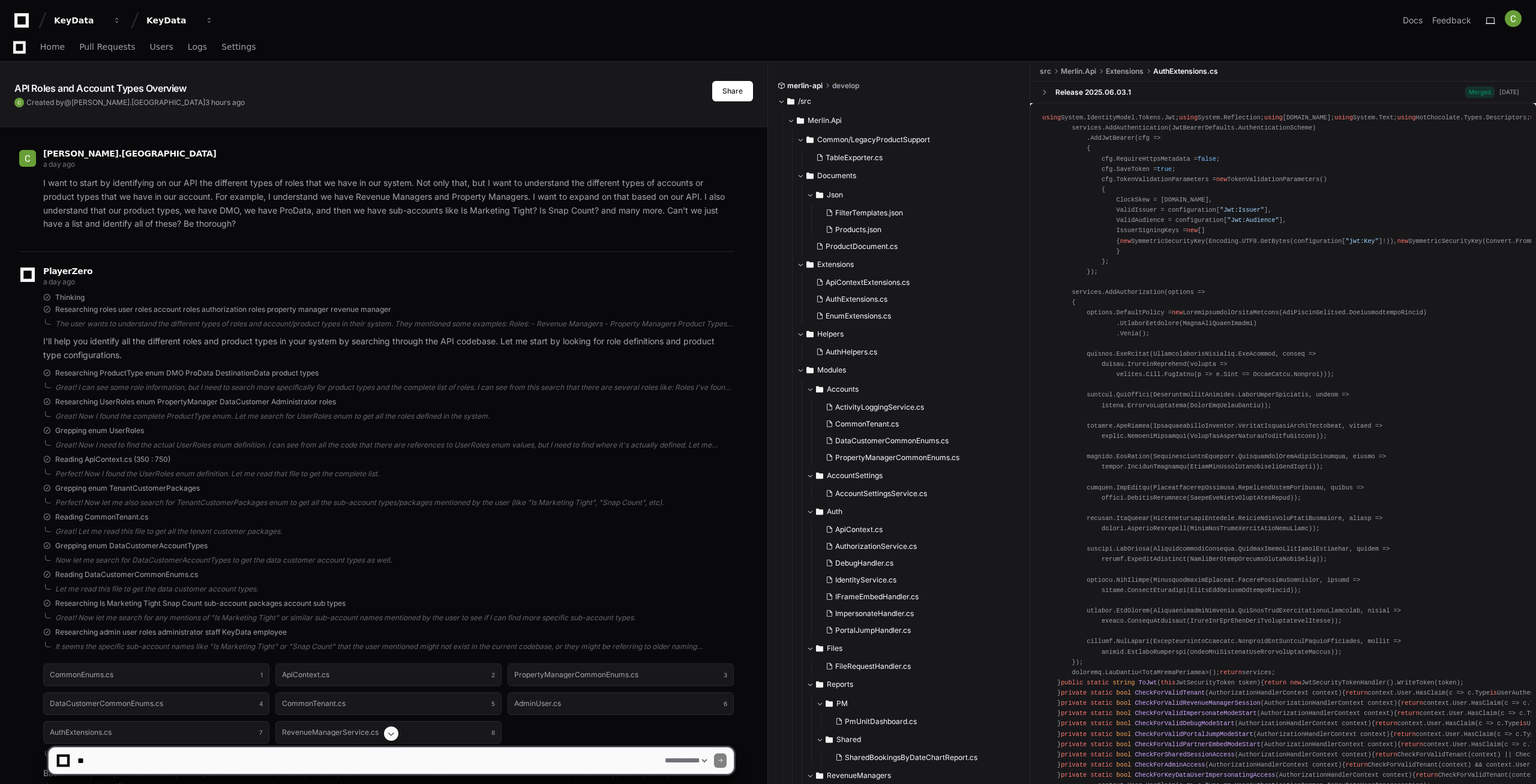
select select "*********"
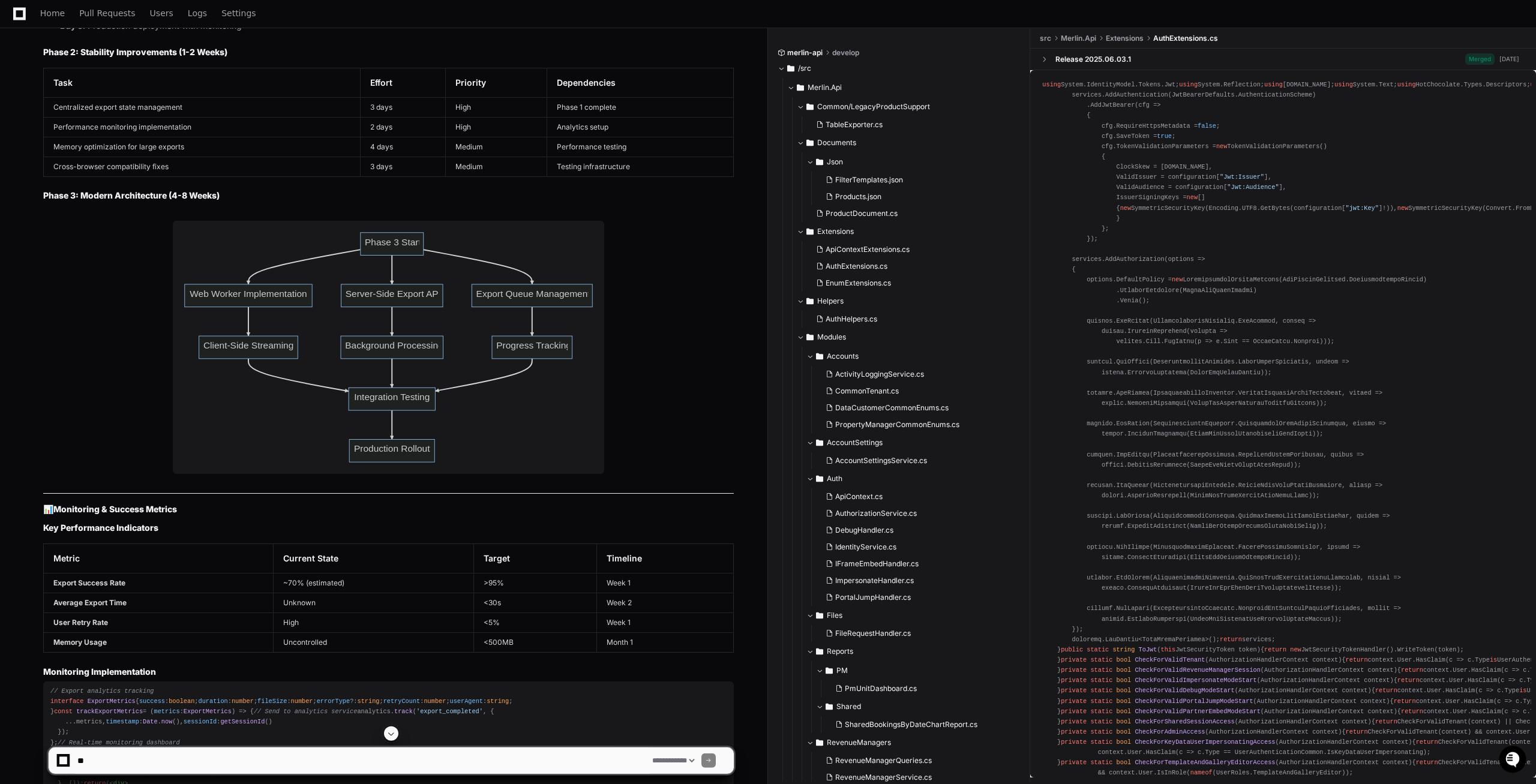
scroll to position [17853, 0]
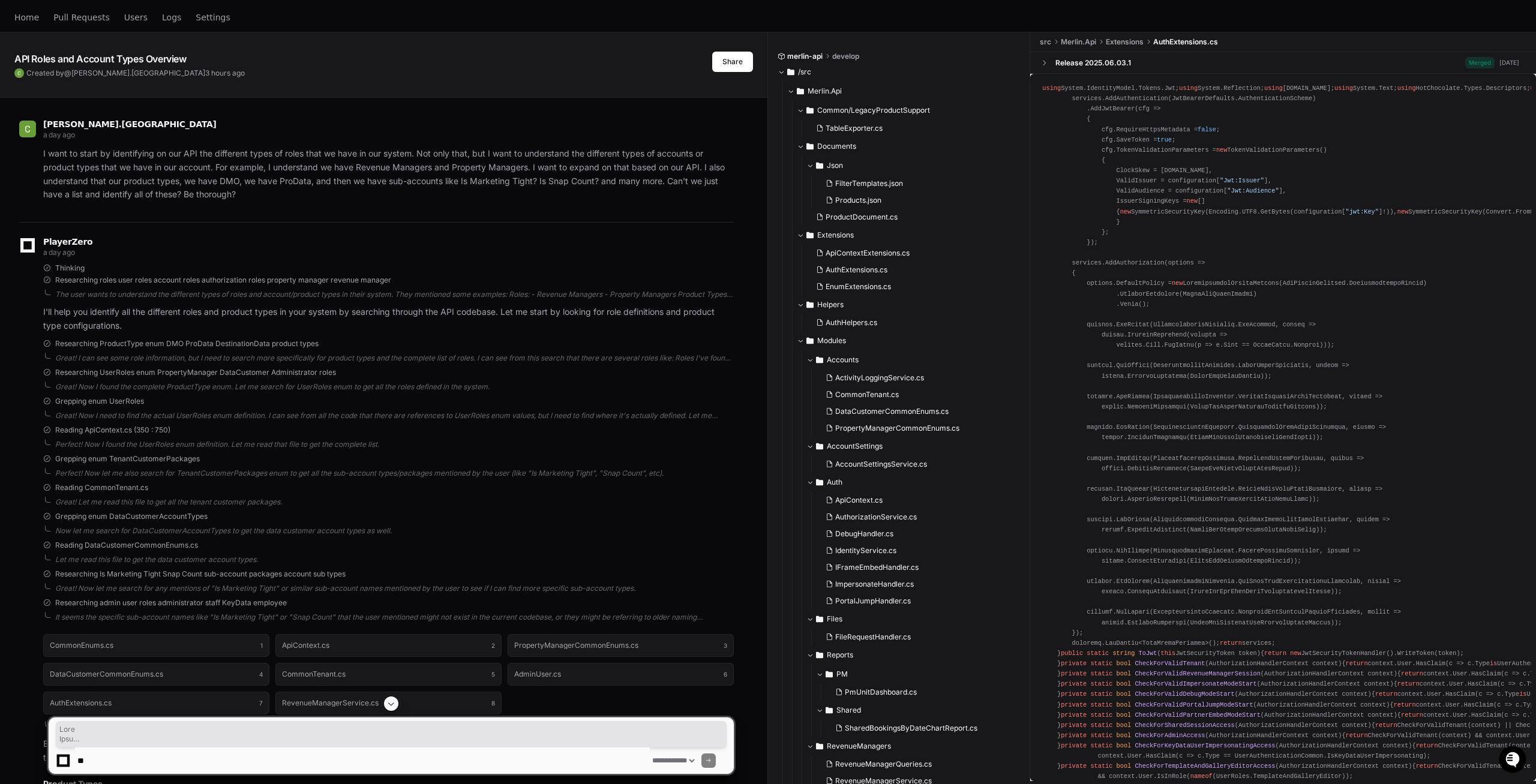
scroll to position [0, 0]
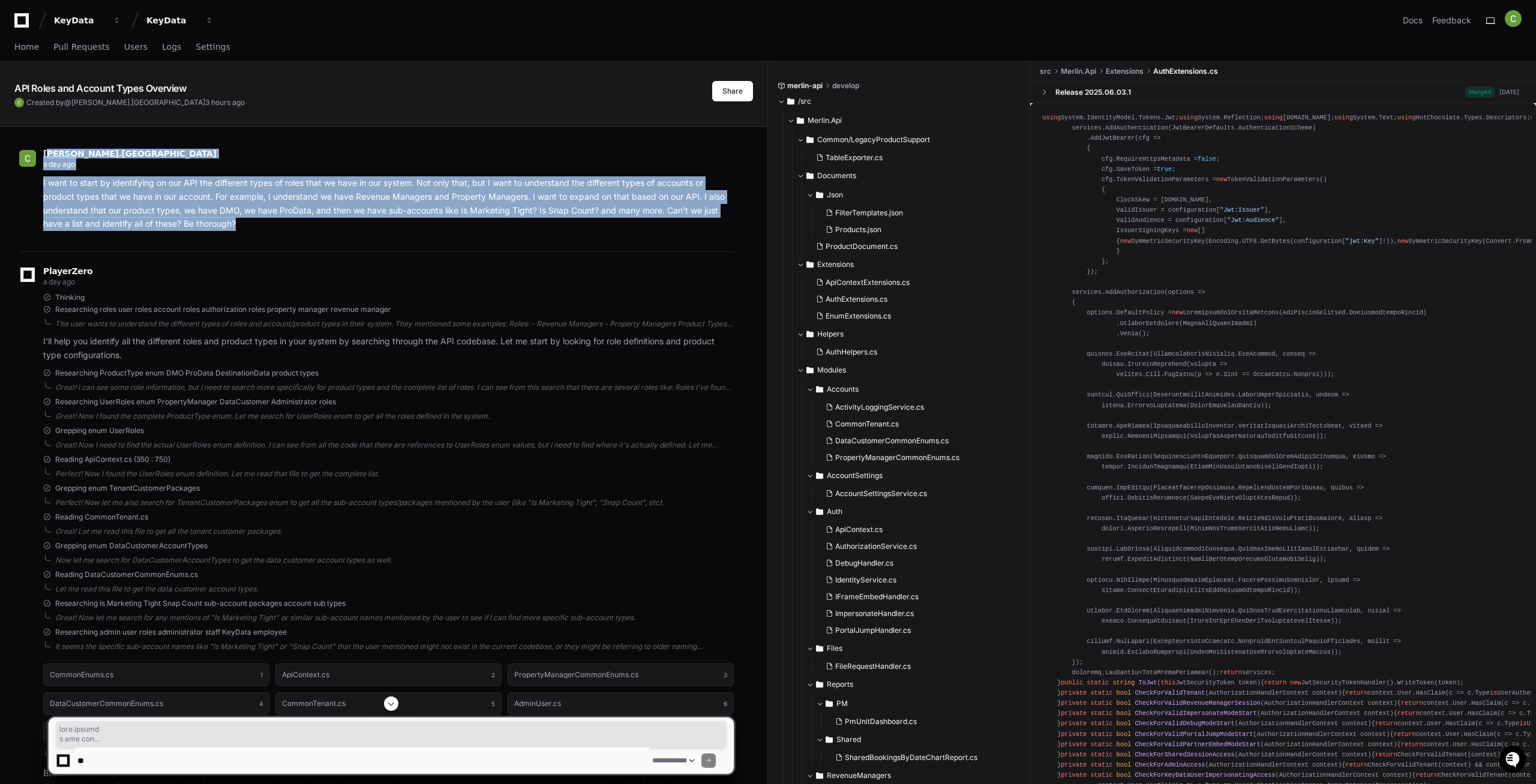
drag, startPoint x: 115, startPoint y: 592, endPoint x: 43, endPoint y: 151, distance: 446.8
copy div "cruz.burgos a day ago I want to start by identifying on our API the different t…"
click at [1447, 359] on div "using System.IdentityModel.Tokens.Jwt; using System.Reflection; using System.Se…" at bounding box center [1283, 678] width 482 height 1130
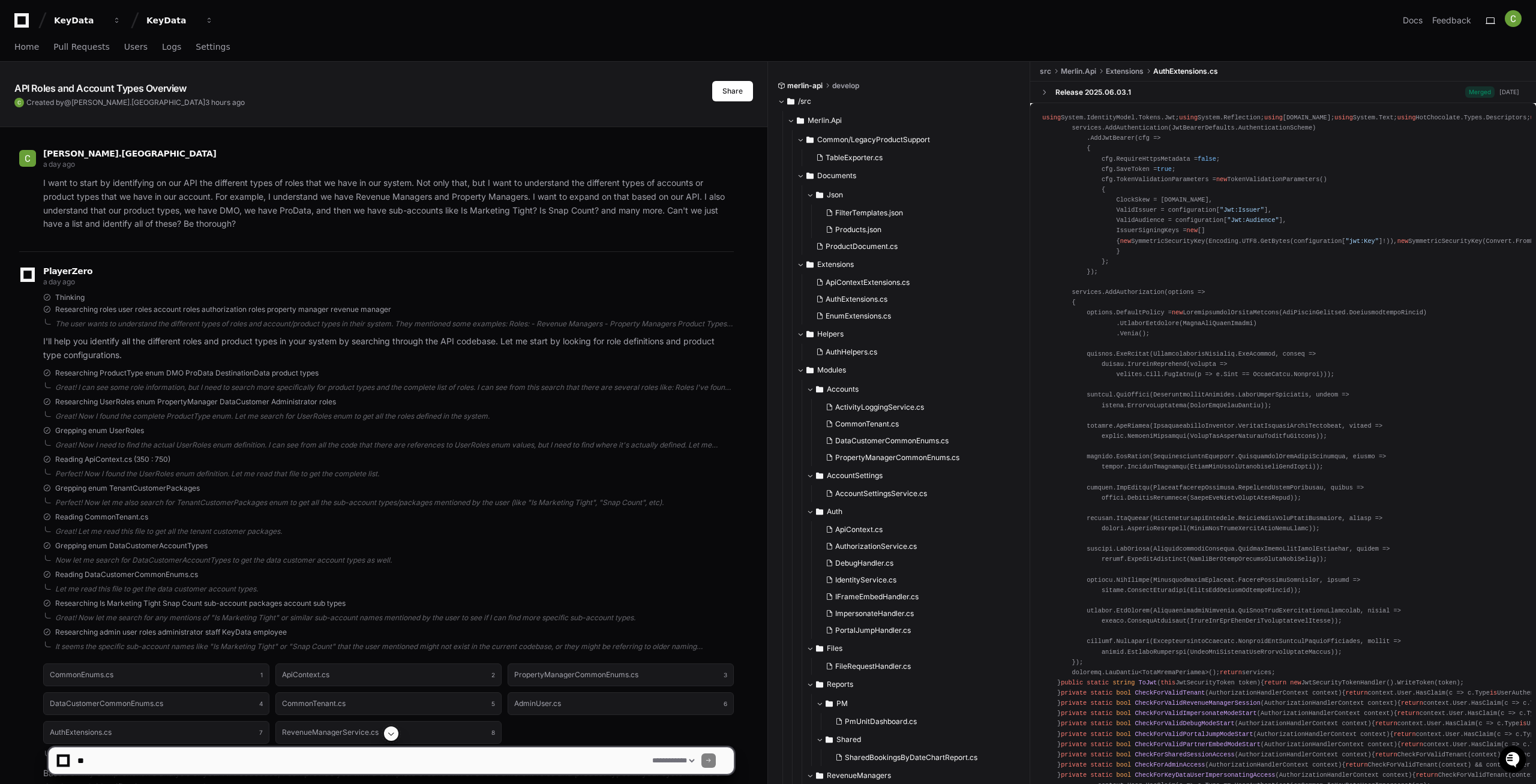
click at [392, 734] on span at bounding box center [391, 733] width 9 height 9
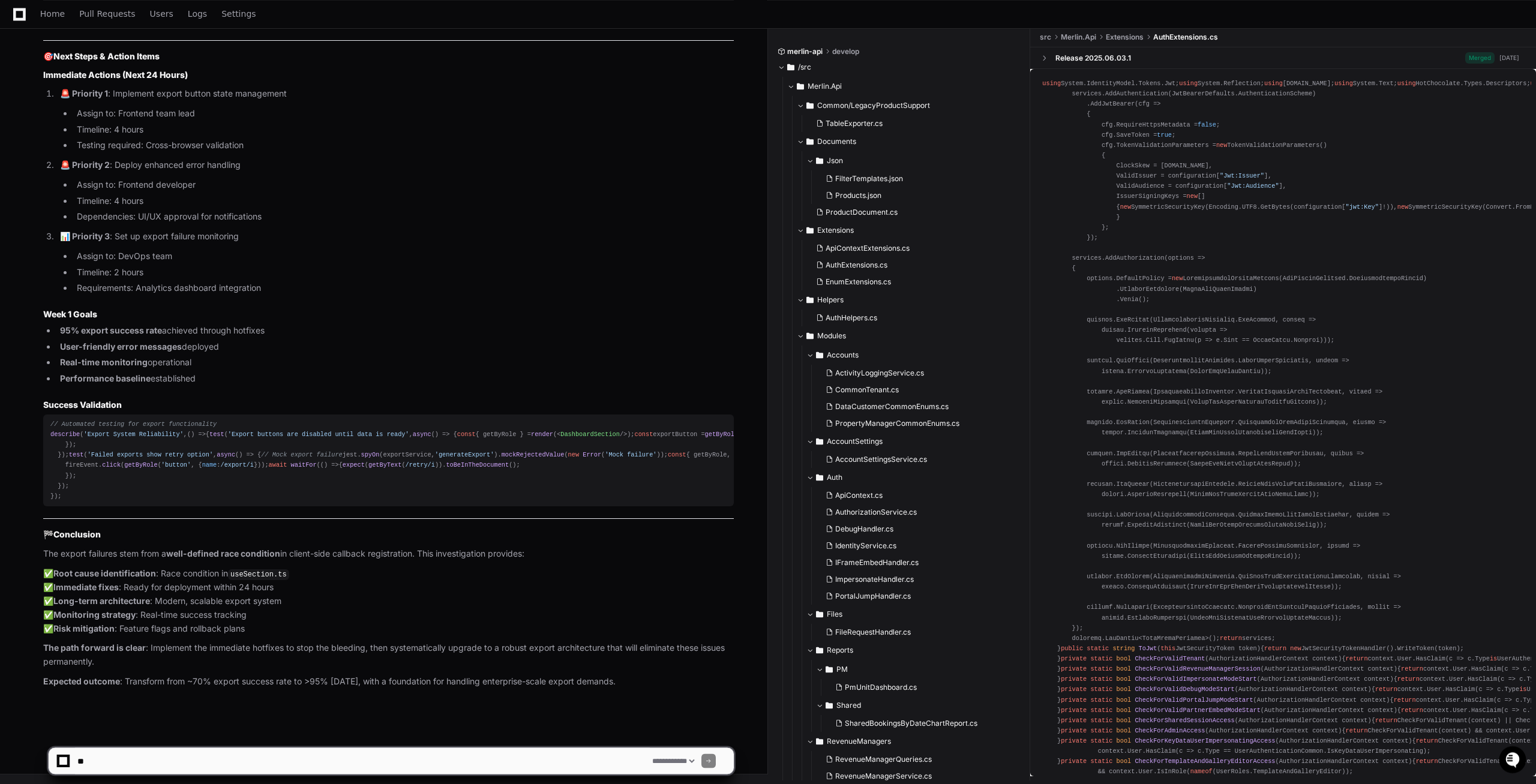
scroll to position [21646, 0]
click at [238, 759] on textarea at bounding box center [362, 761] width 575 height 26
click at [101, 767] on textarea at bounding box center [362, 761] width 575 height 26
click at [128, 743] on app-app-chat-input "**********" at bounding box center [391, 751] width 686 height 48
click at [114, 762] on textarea at bounding box center [362, 761] width 575 height 26
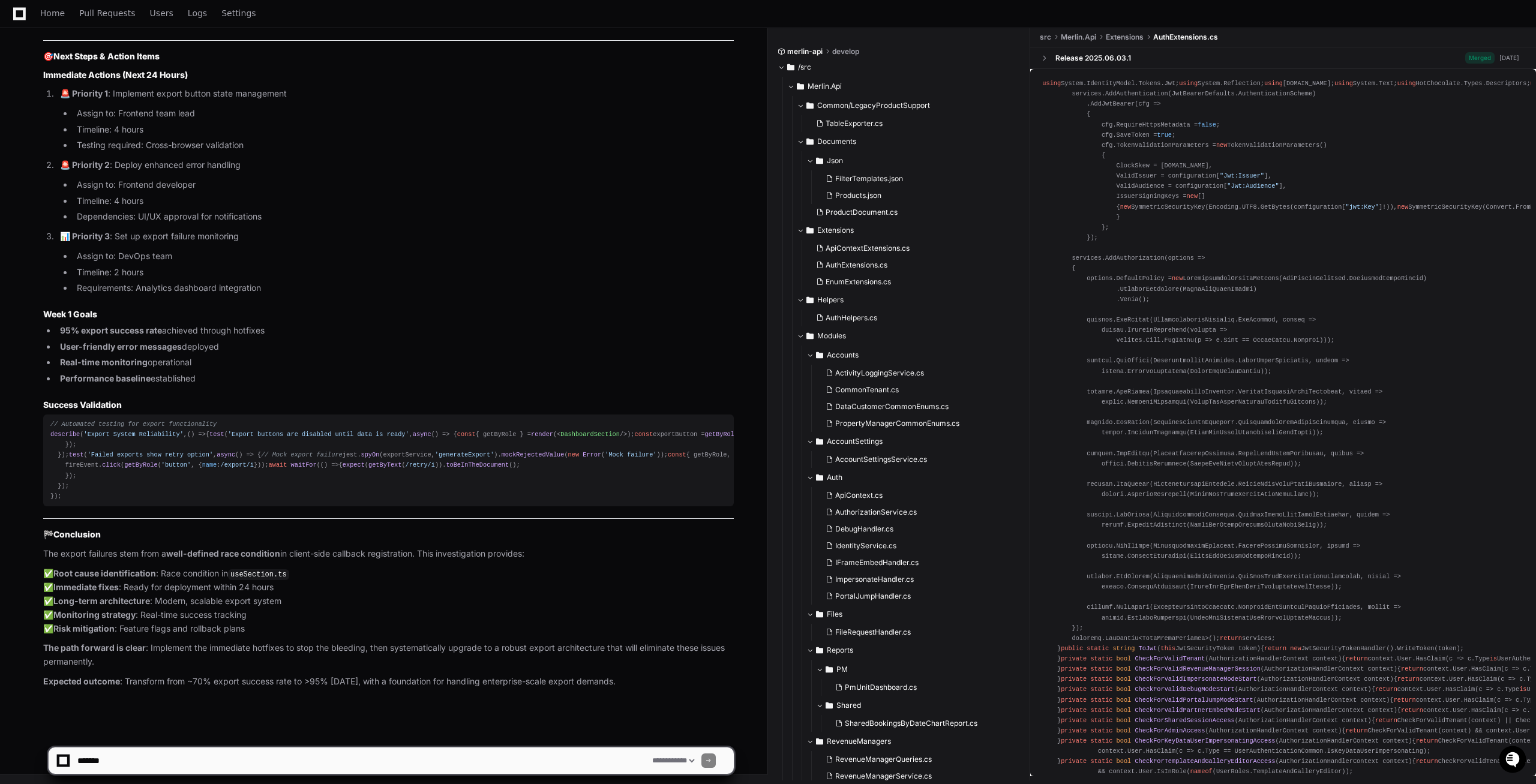
click at [109, 664] on p "The path forward is clear : Implement the immediate hotfixes to stop the bleedi…" at bounding box center [389, 655] width 691 height 28
click at [694, 762] on select "**********" at bounding box center [673, 761] width 47 height 9
click at [341, 688] on p "Expected outcome : Transform from ~70% export success rate to >95% within one w…" at bounding box center [389, 681] width 691 height 14
click at [265, 751] on textarea at bounding box center [362, 761] width 575 height 26
click at [650, 756] on select "**********" at bounding box center [673, 761] width 47 height 9
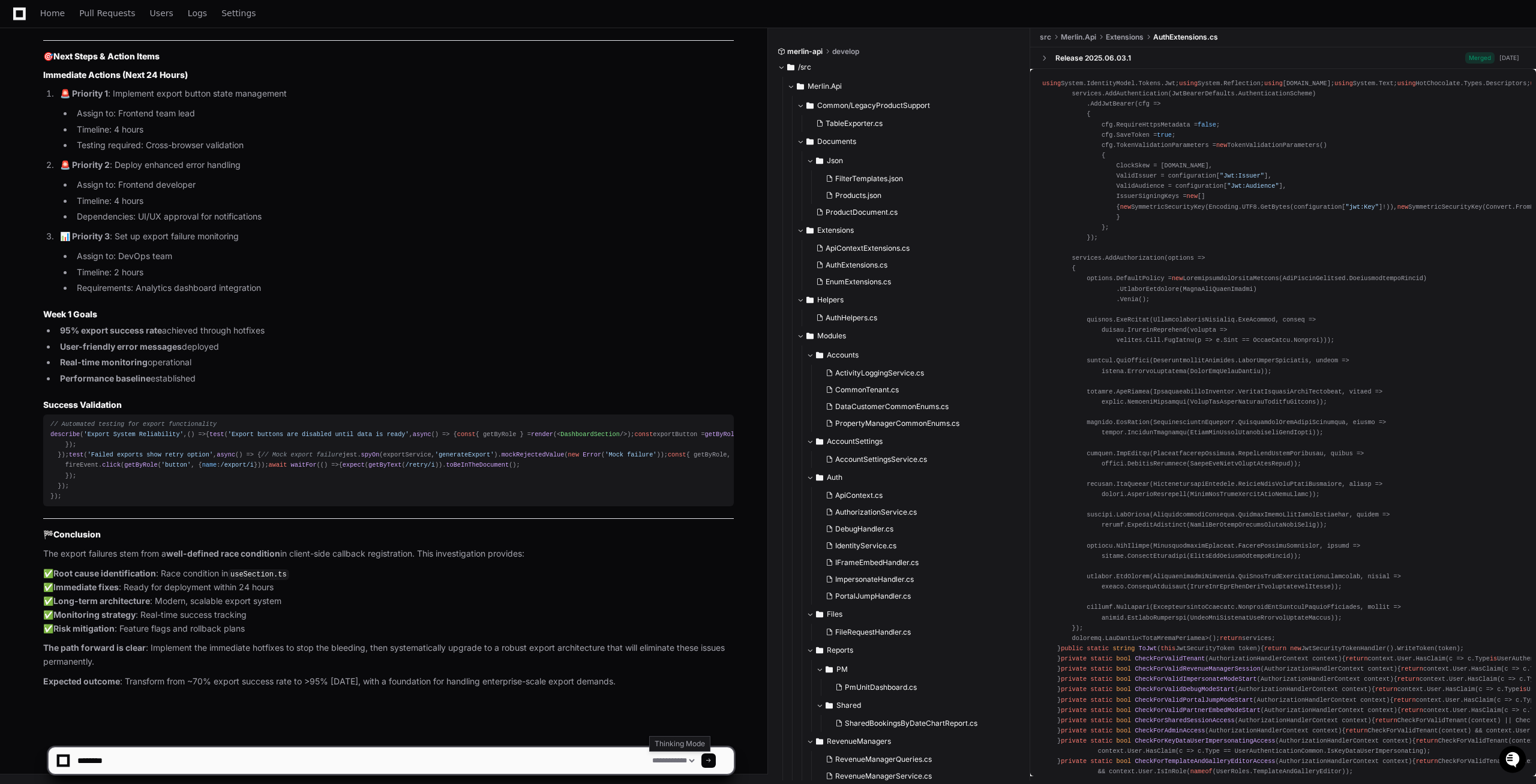
drag, startPoint x: 679, startPoint y: 762, endPoint x: 452, endPoint y: 765, distance: 227.0
click at [452, 765] on textarea at bounding box center [362, 761] width 575 height 26
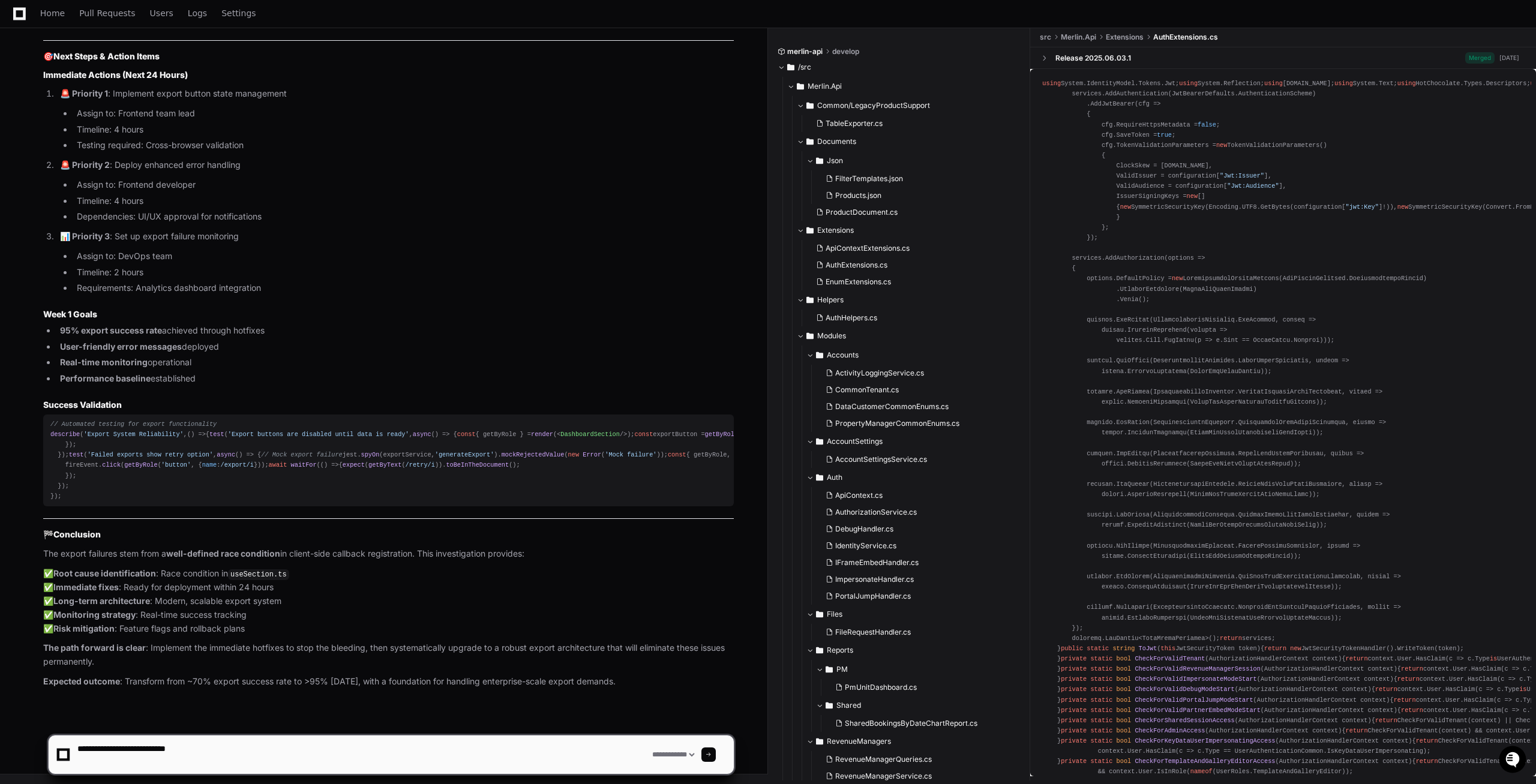
paste textarea "**********"
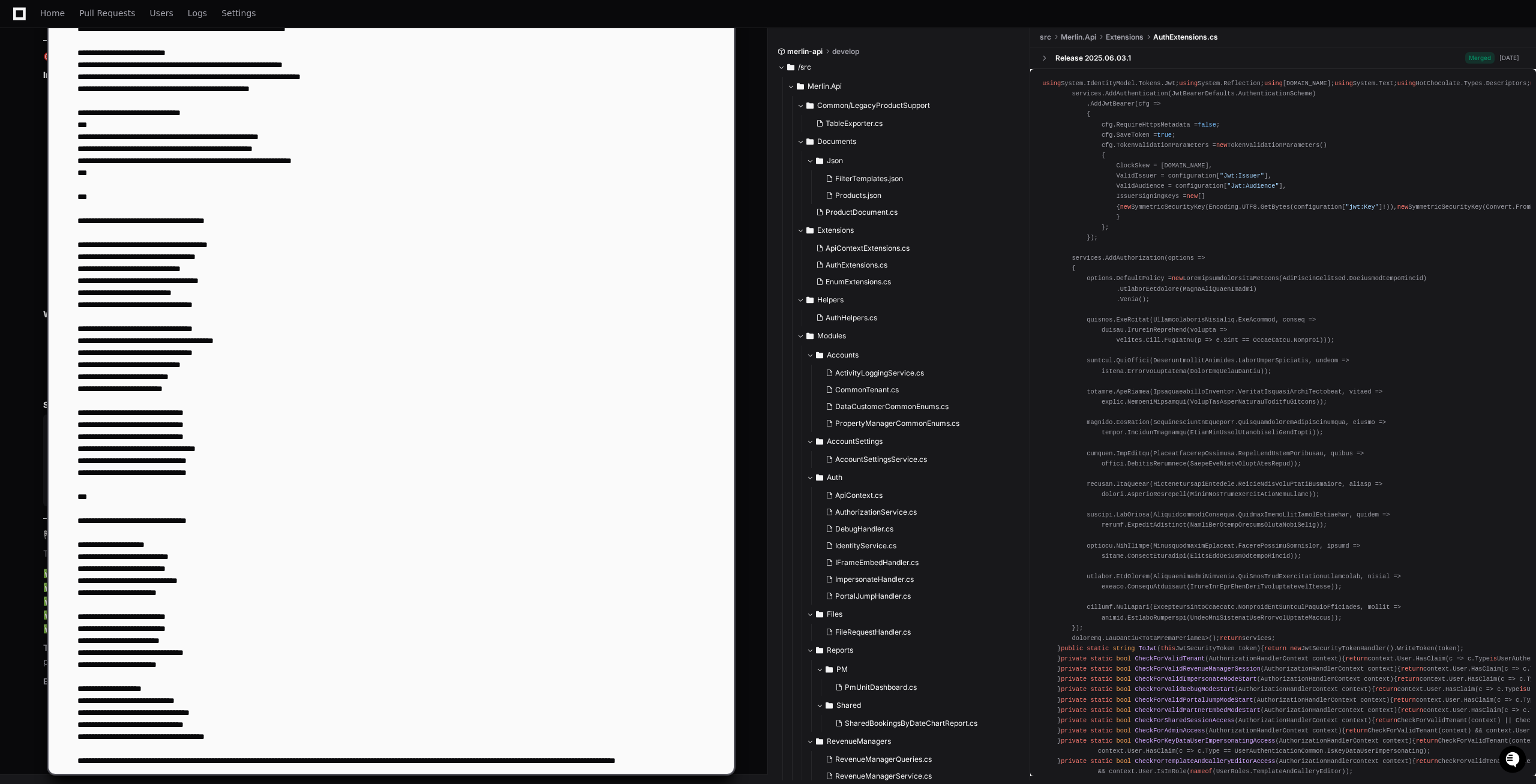
scroll to position [12, 0]
drag, startPoint x: 132, startPoint y: 754, endPoint x: 61, endPoint y: 748, distance: 71.3
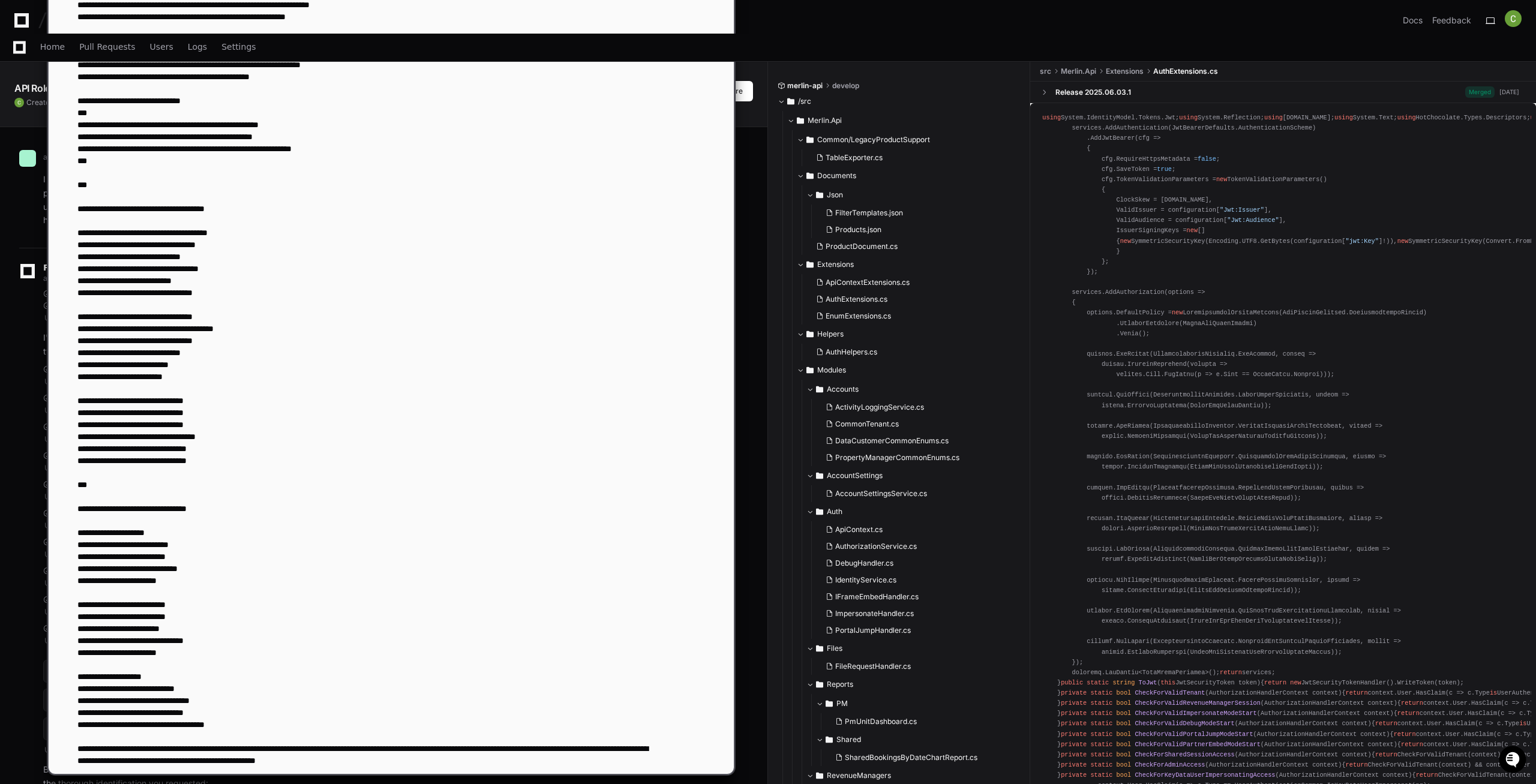
type textarea "**********"
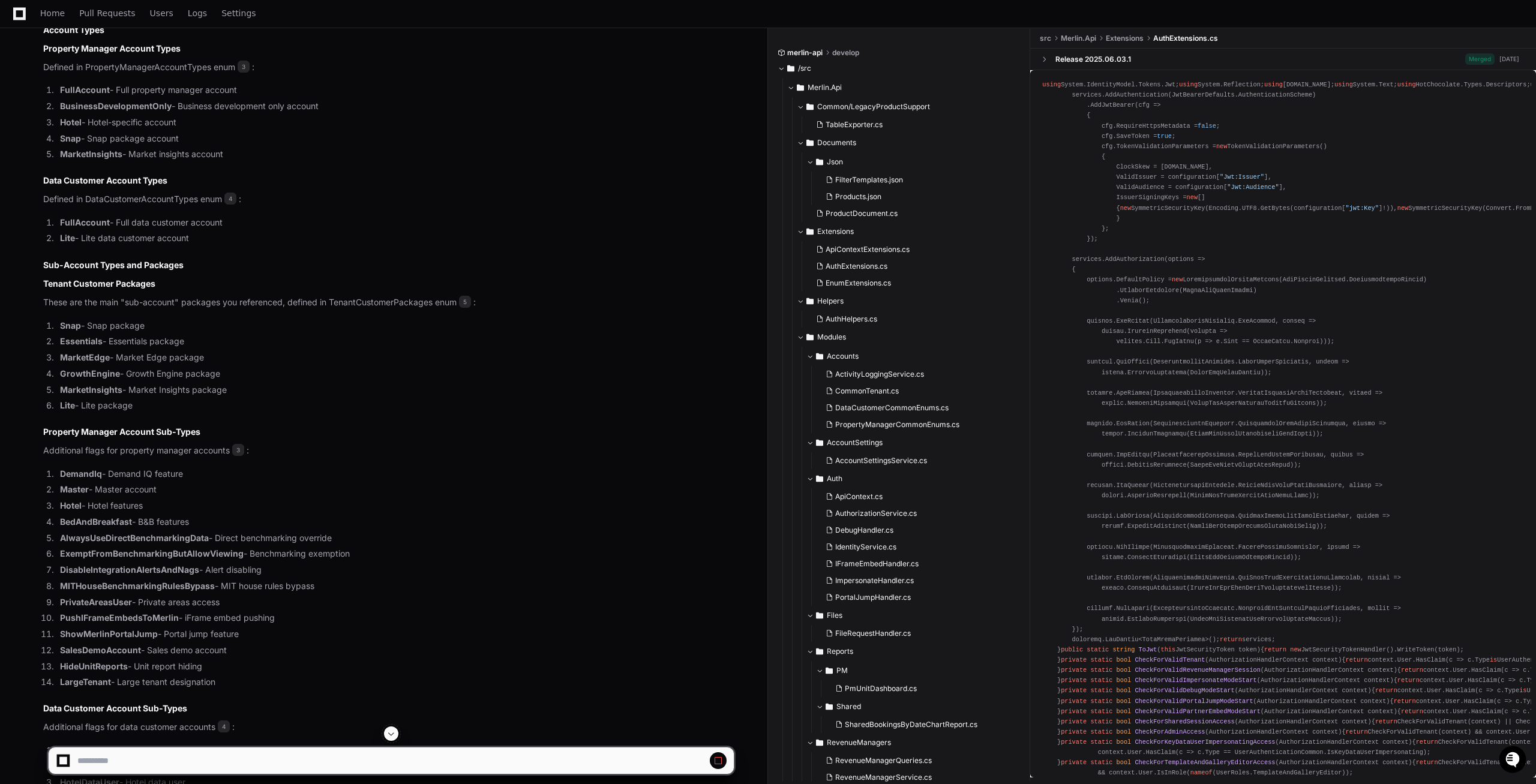
scroll to position [1897, 0]
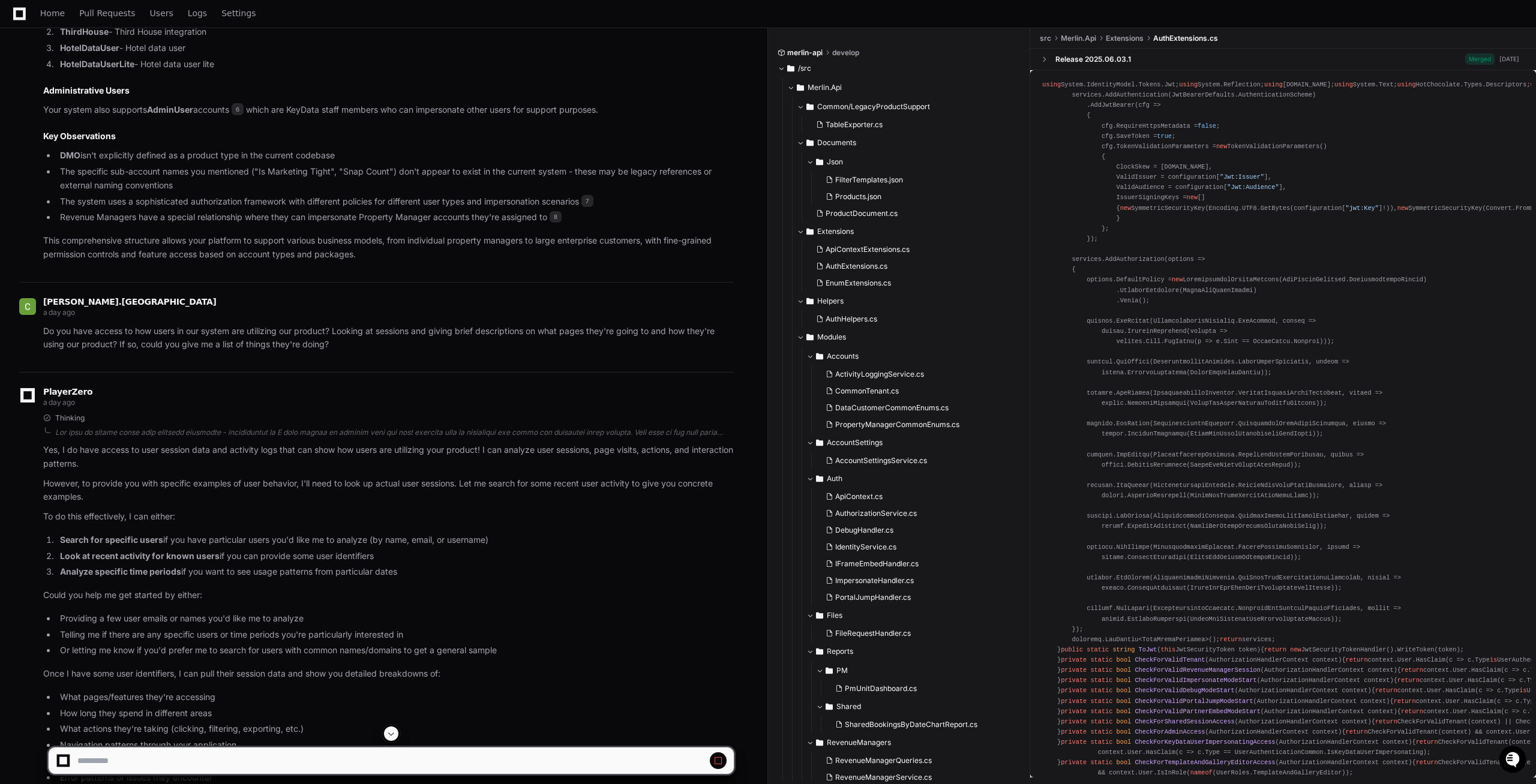
click at [394, 733] on span at bounding box center [391, 733] width 9 height 9
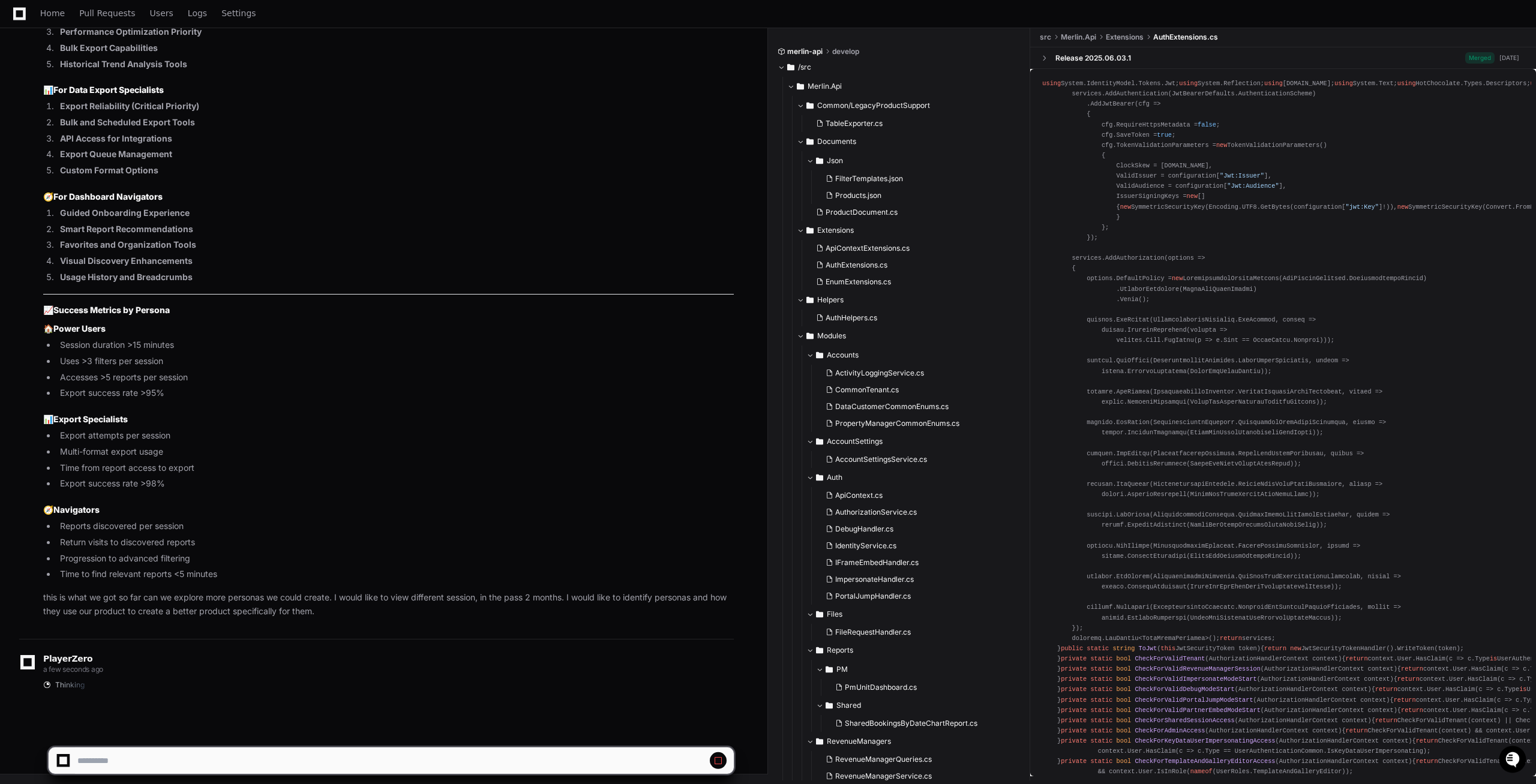
scroll to position [25652, 0]
select select "*********"
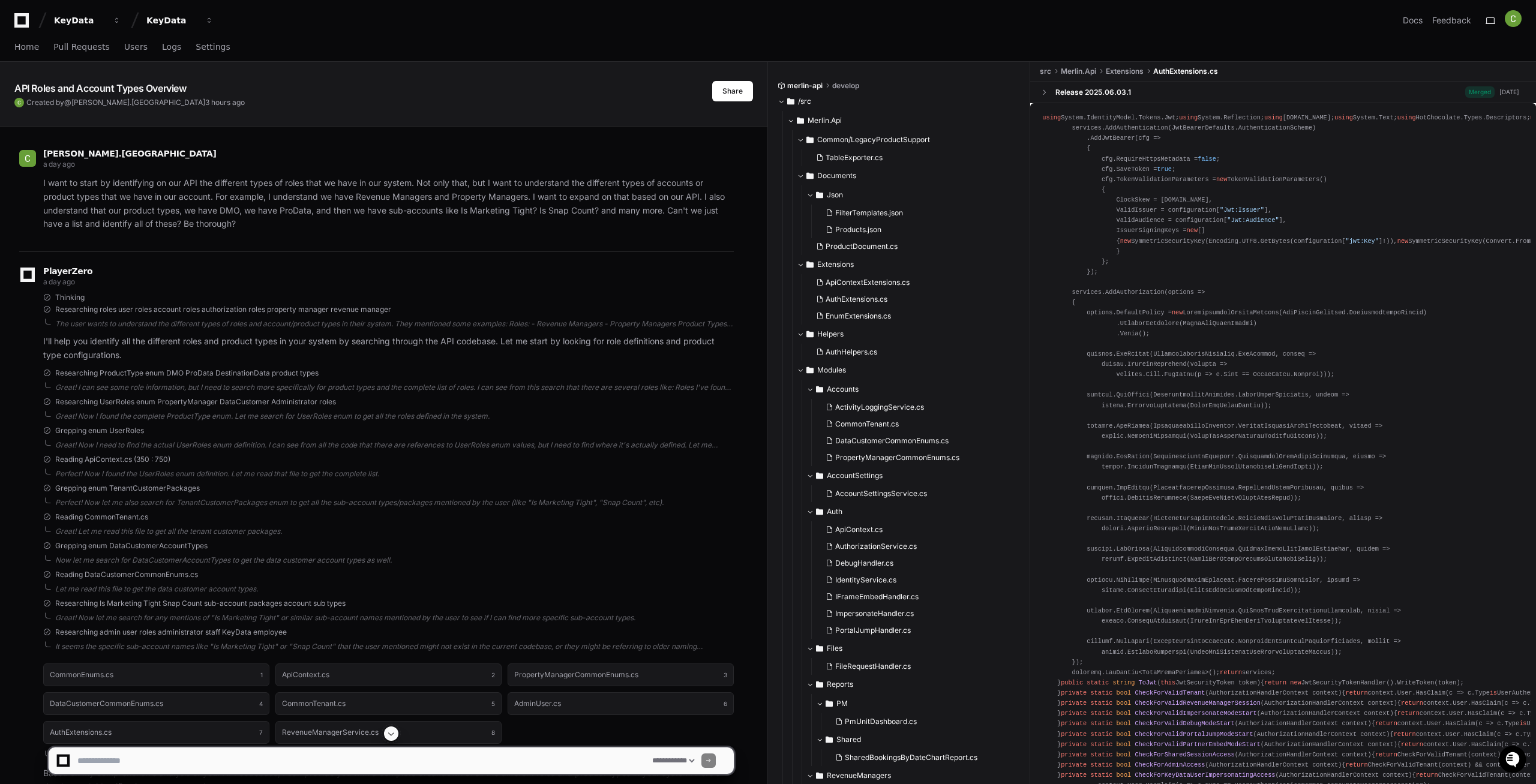
click at [390, 735] on span at bounding box center [391, 733] width 9 height 9
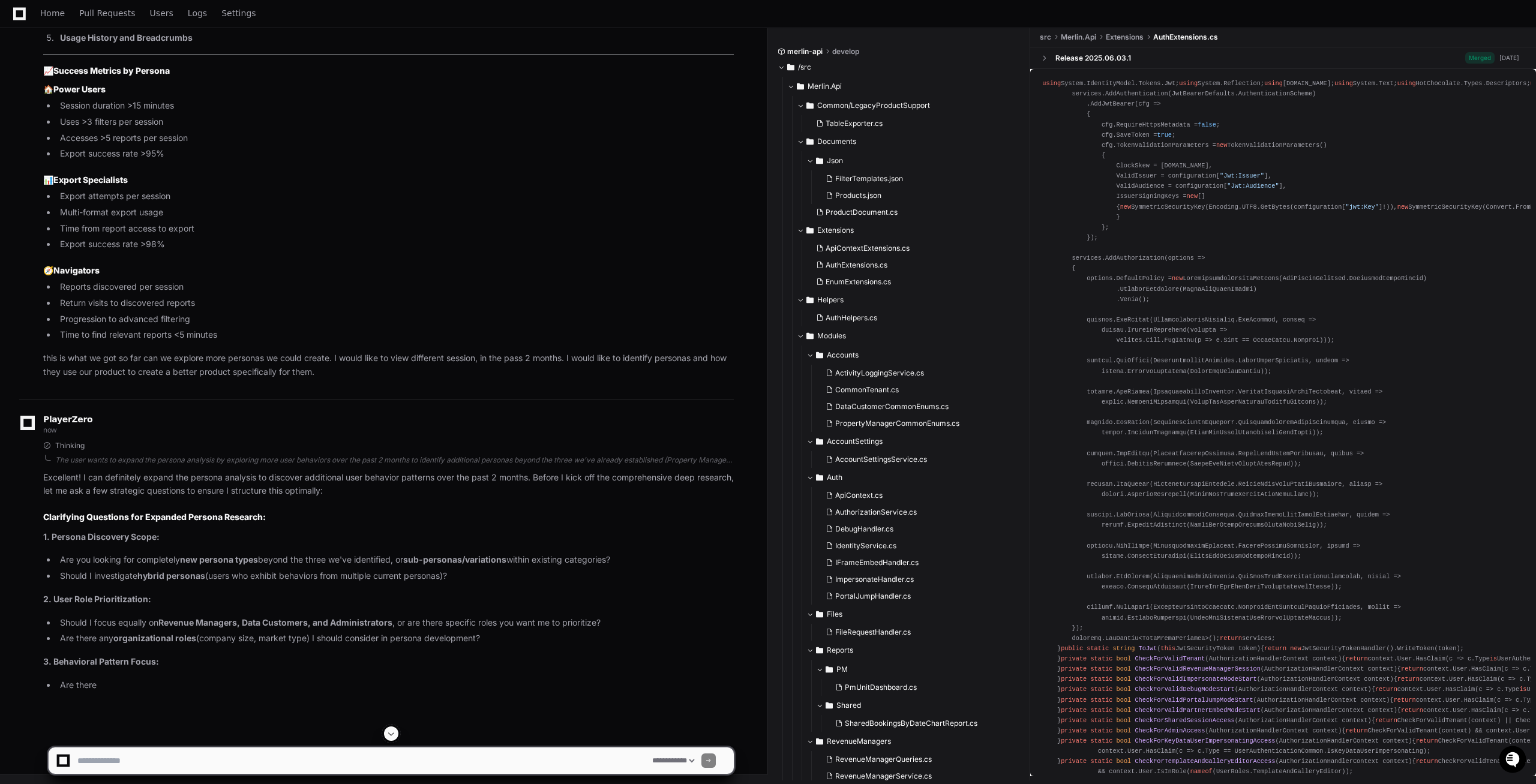
scroll to position [25893, 0]
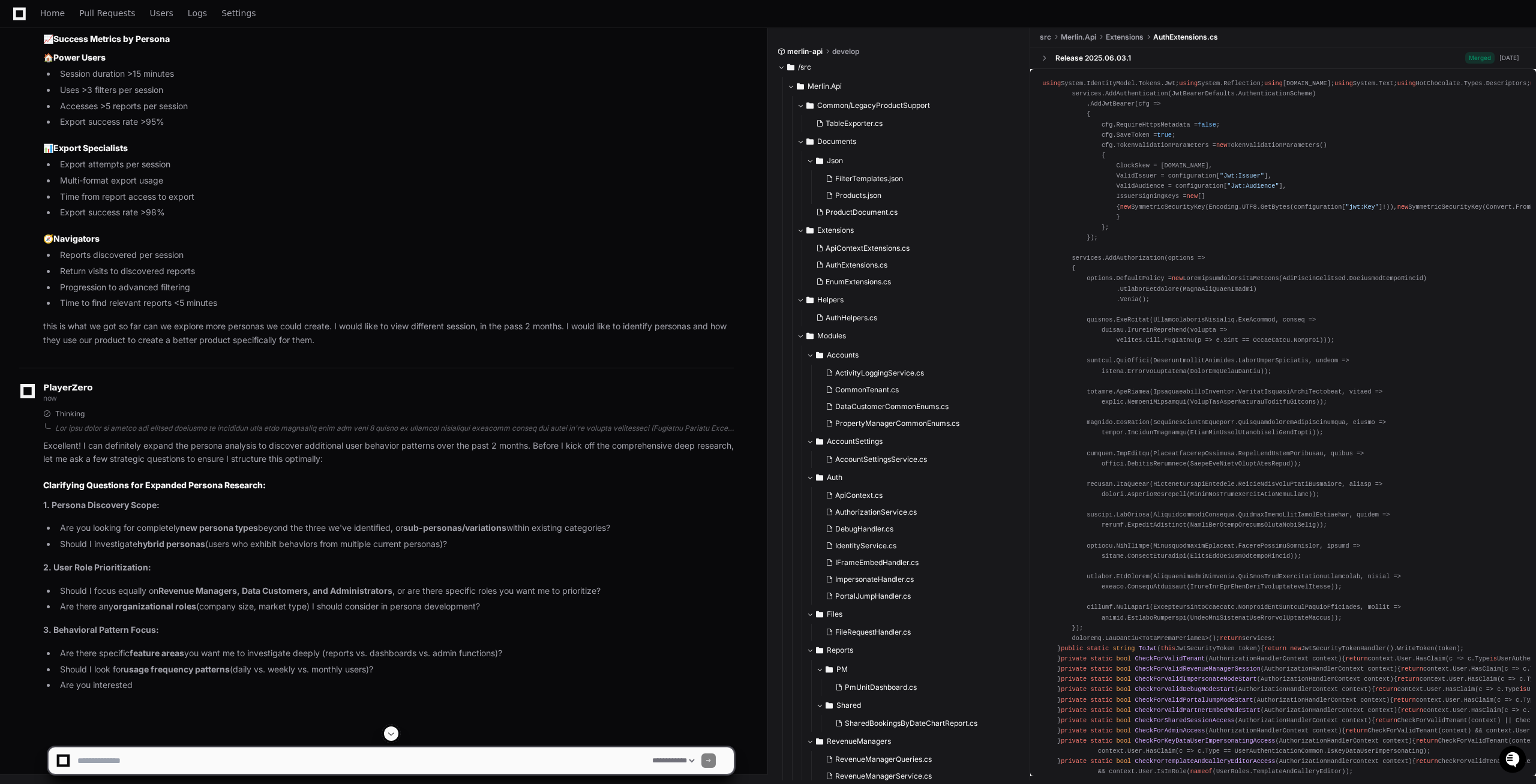
click at [378, 762] on textarea at bounding box center [362, 761] width 575 height 26
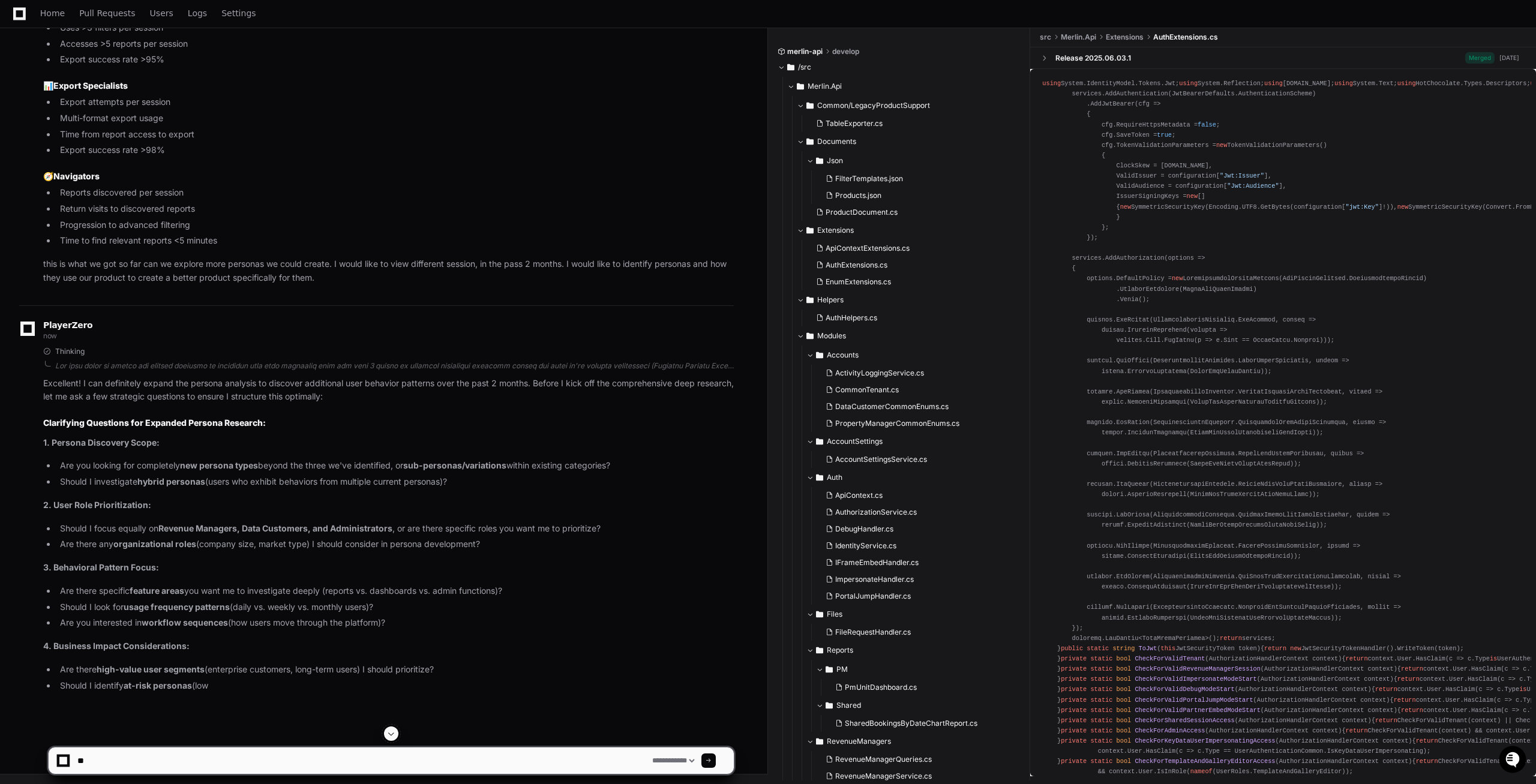
type textarea "*"
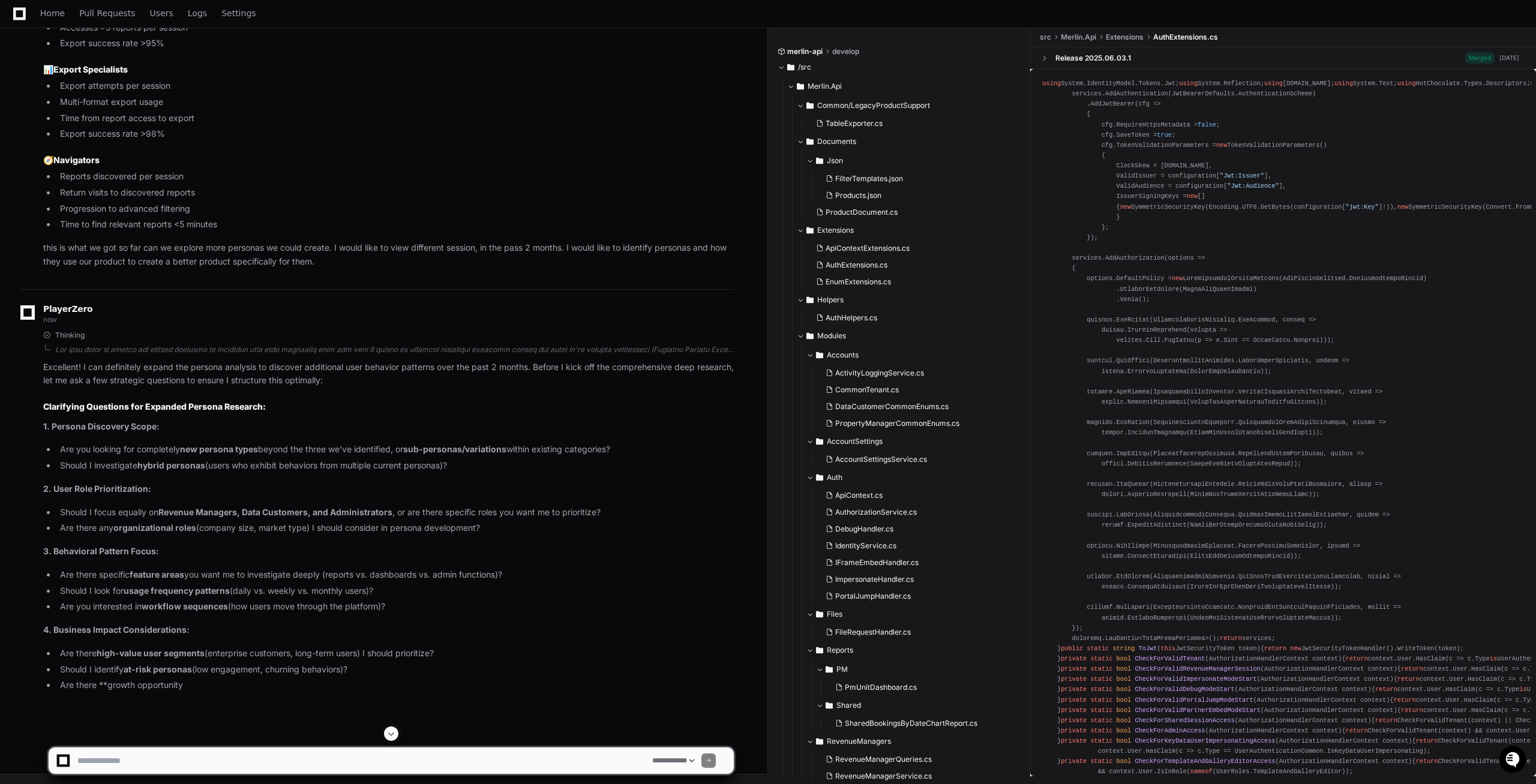
click at [114, 749] on textarea at bounding box center [362, 761] width 575 height 26
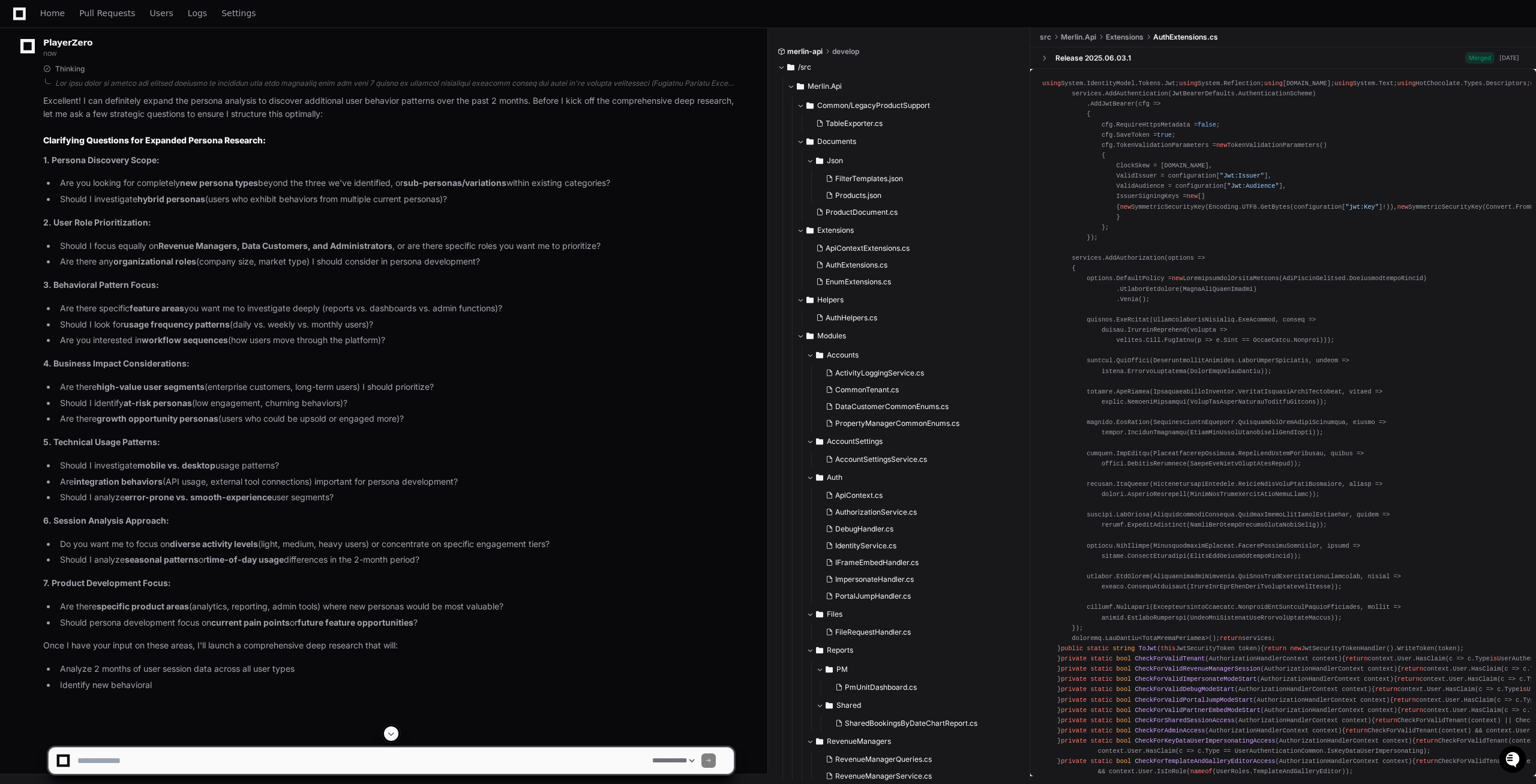
click at [144, 758] on textarea at bounding box center [362, 761] width 575 height 26
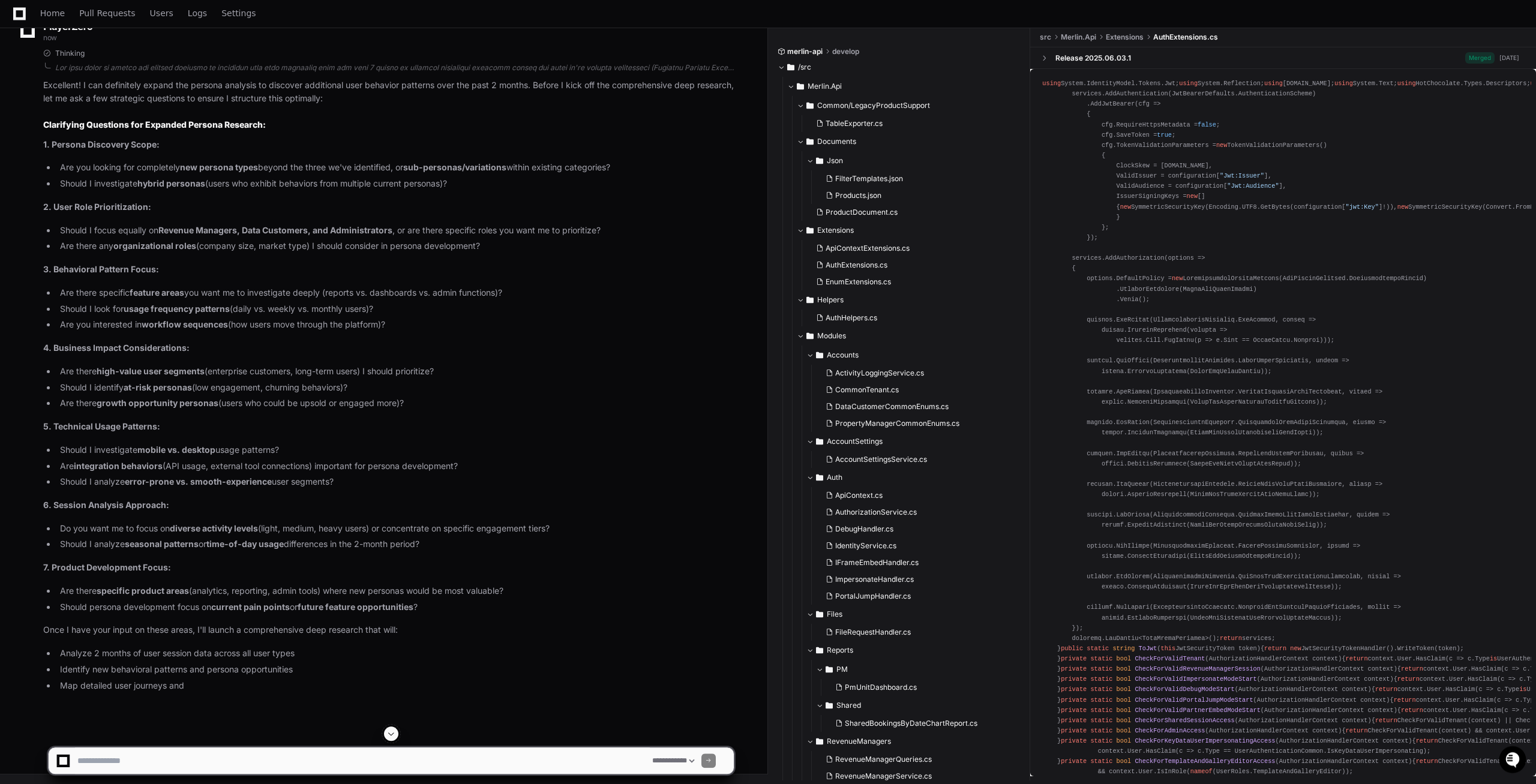
scroll to position [26128, 0]
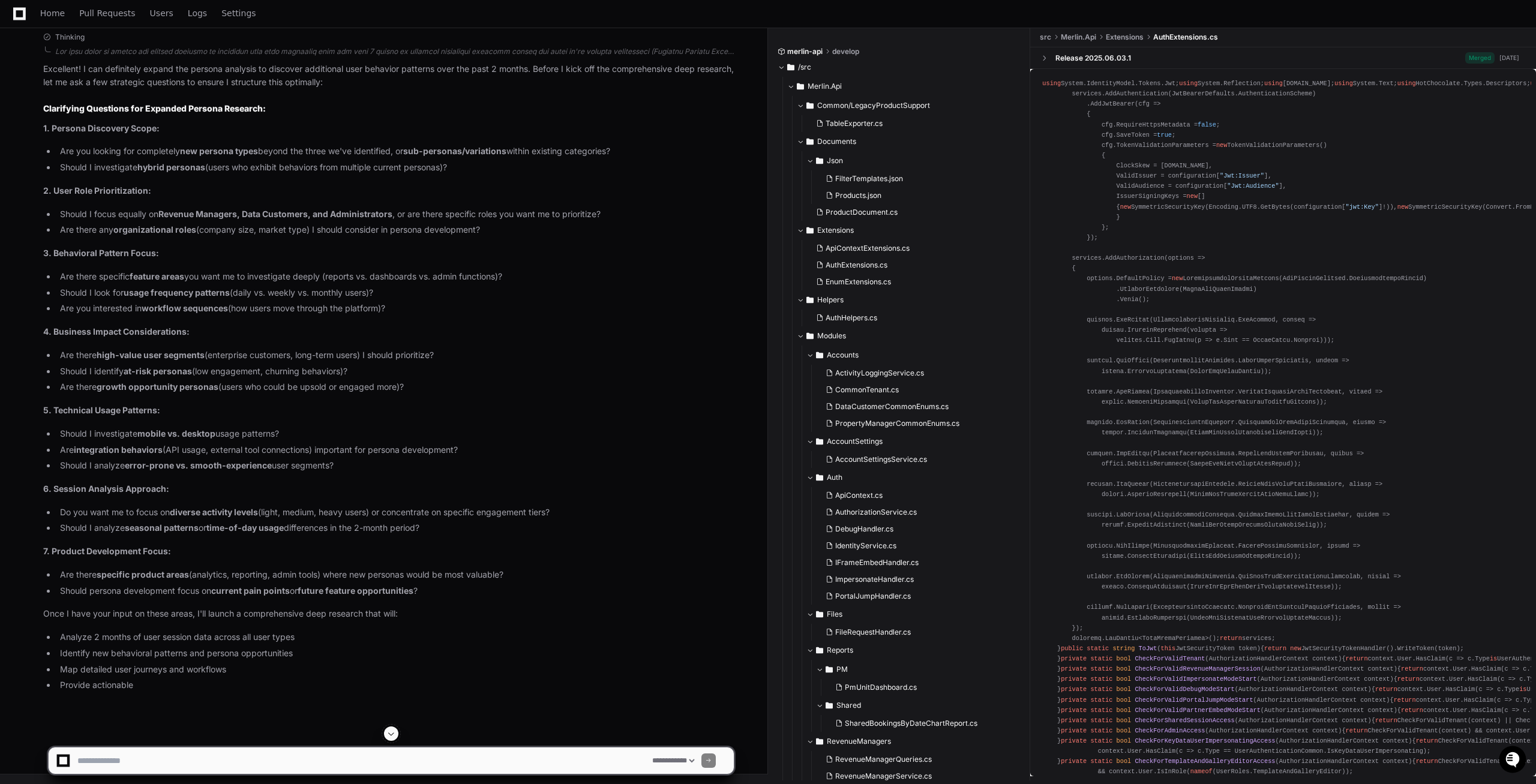
click at [118, 753] on textarea at bounding box center [362, 761] width 575 height 26
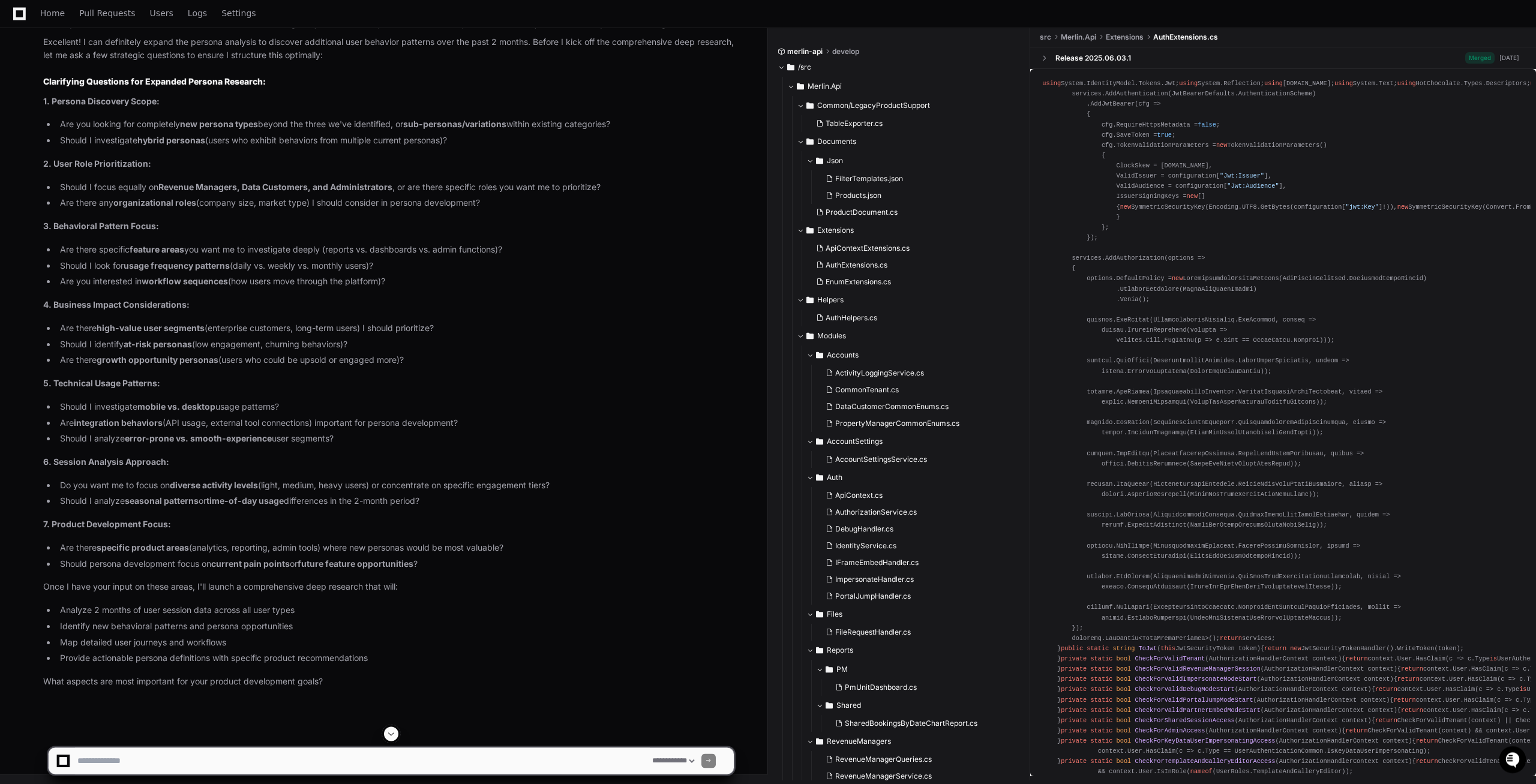
scroll to position [26211, 0]
drag, startPoint x: 117, startPoint y: 759, endPoint x: 130, endPoint y: 739, distance: 23.9
click at [117, 759] on textarea at bounding box center [362, 761] width 575 height 26
paste textarea "**********"
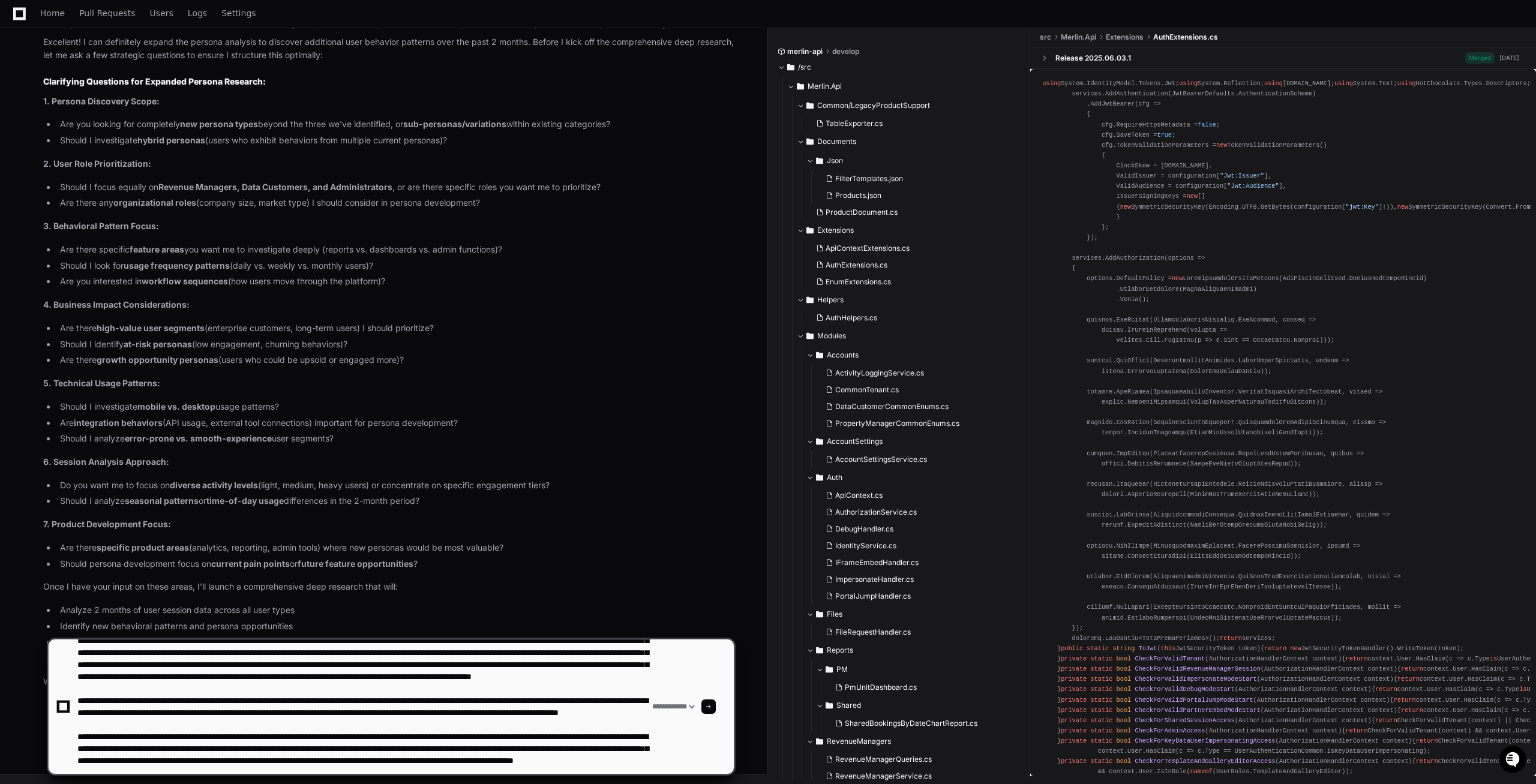
scroll to position [72, 0]
type textarea "**********"
click at [221, 597] on div "Thinking Excellent! I can definitely expand the persona analysis to discover ad…" at bounding box center [389, 346] width 691 height 683
click at [712, 705] on span at bounding box center [709, 706] width 6 height 6
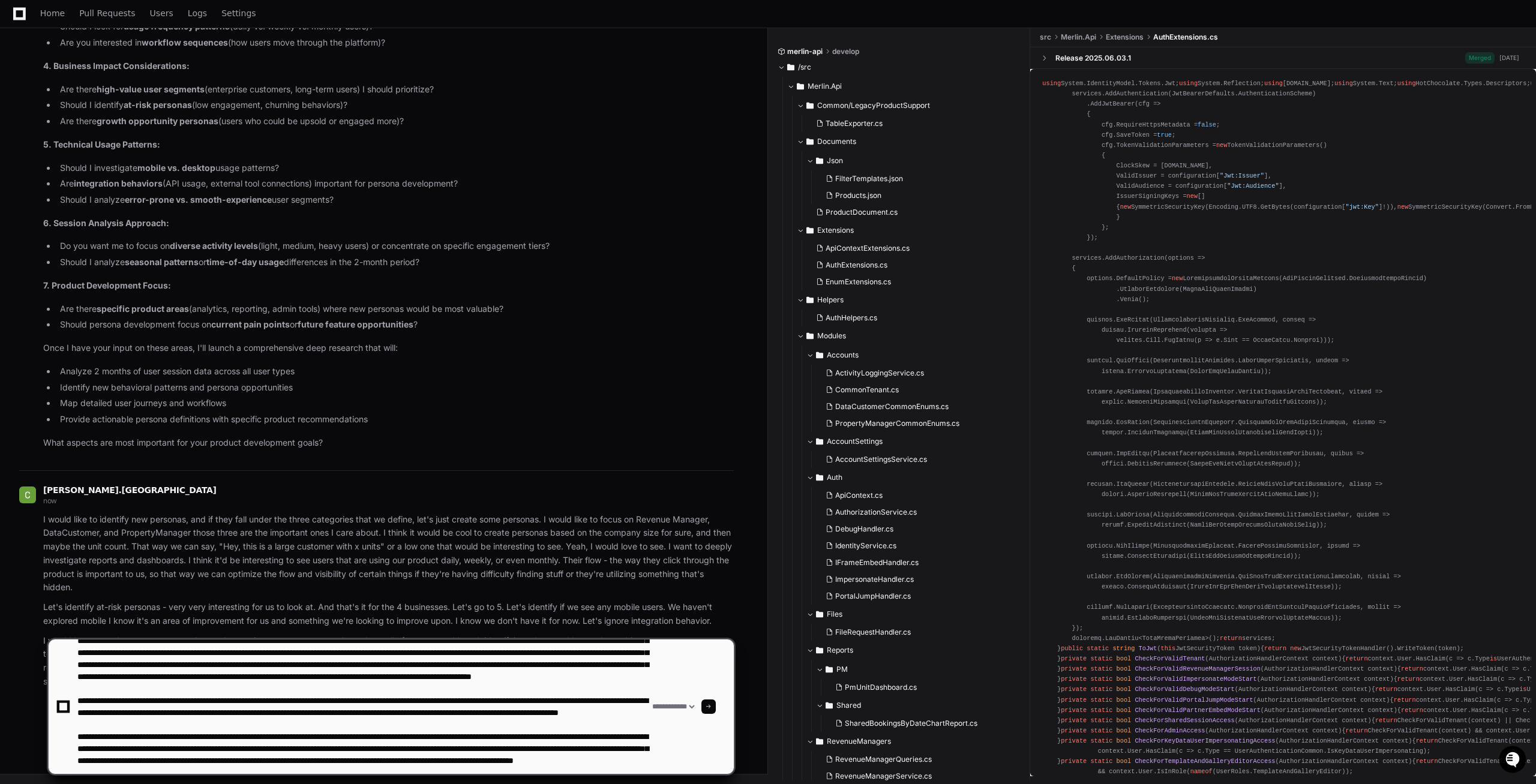
scroll to position [0, 0]
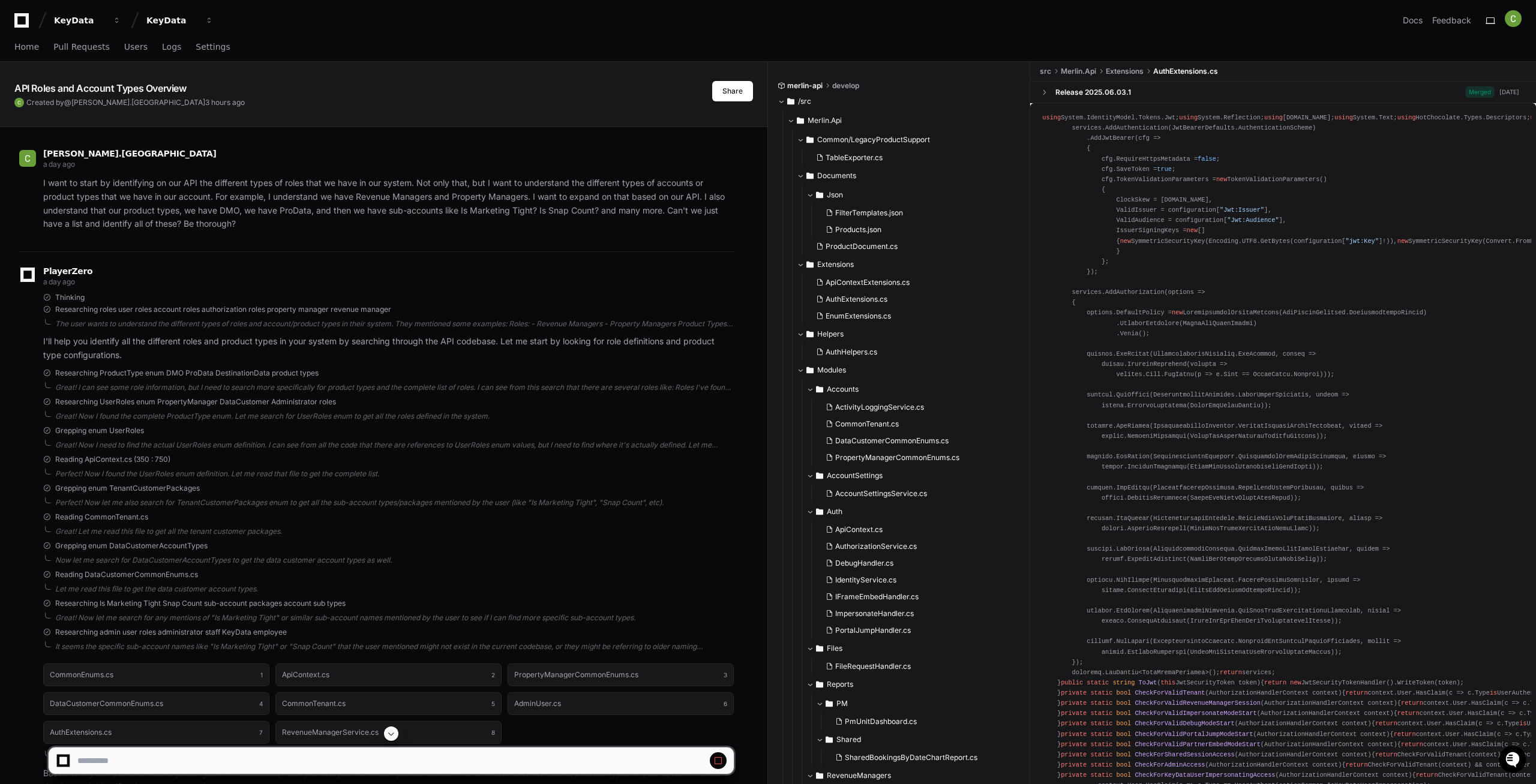
click at [390, 737] on span at bounding box center [391, 733] width 9 height 9
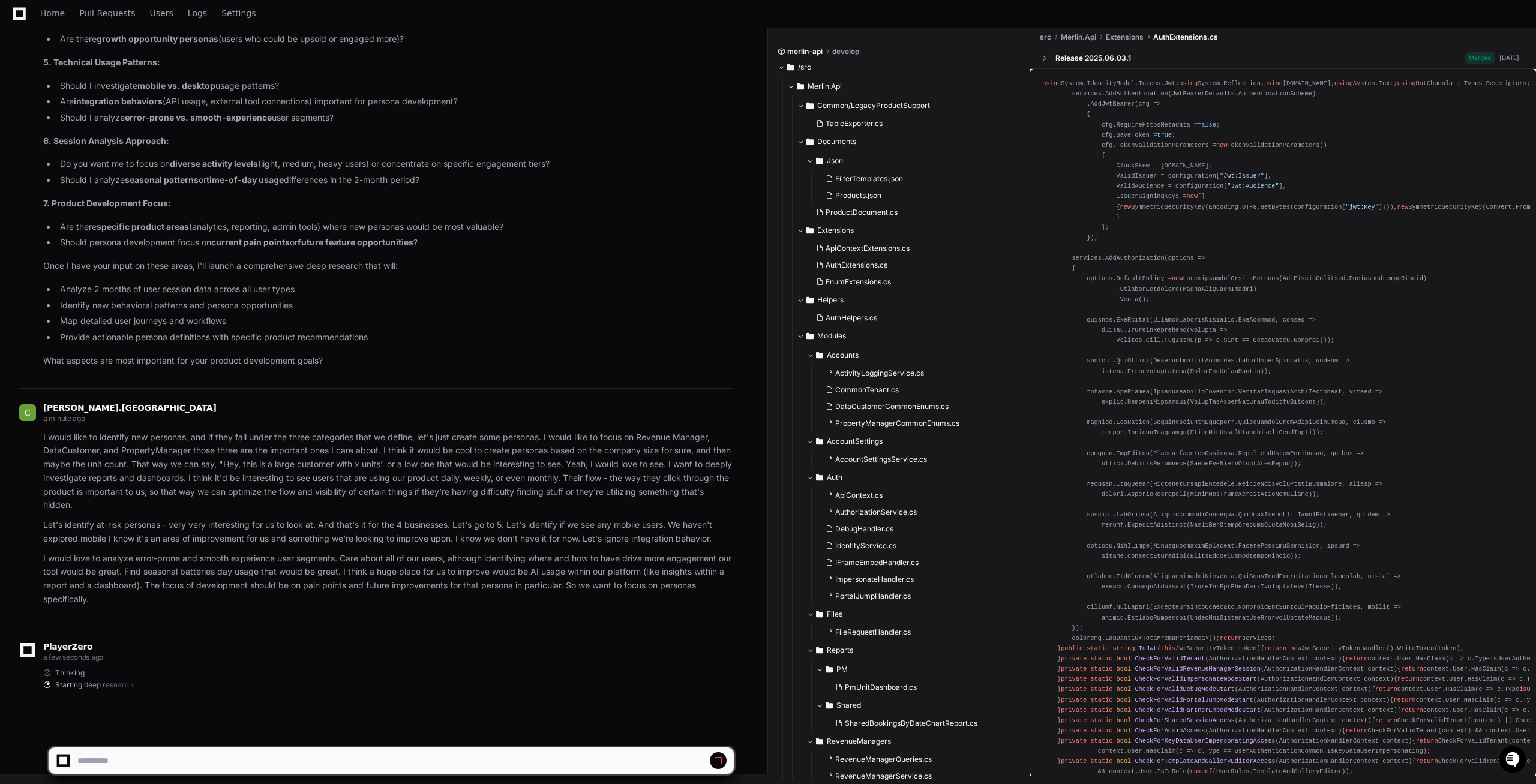
scroll to position [367, 0]
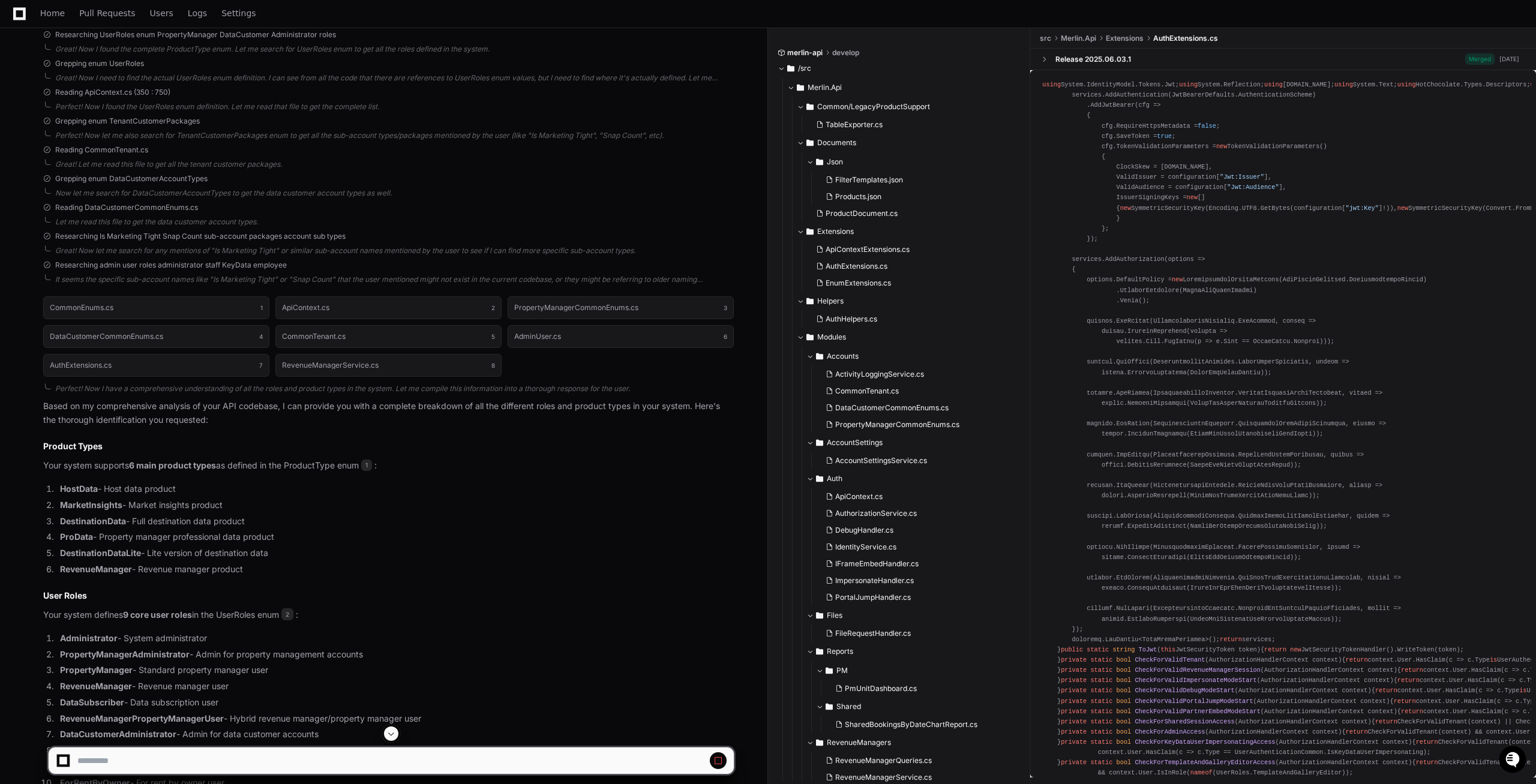
click at [397, 735] on button at bounding box center [391, 734] width 14 height 14
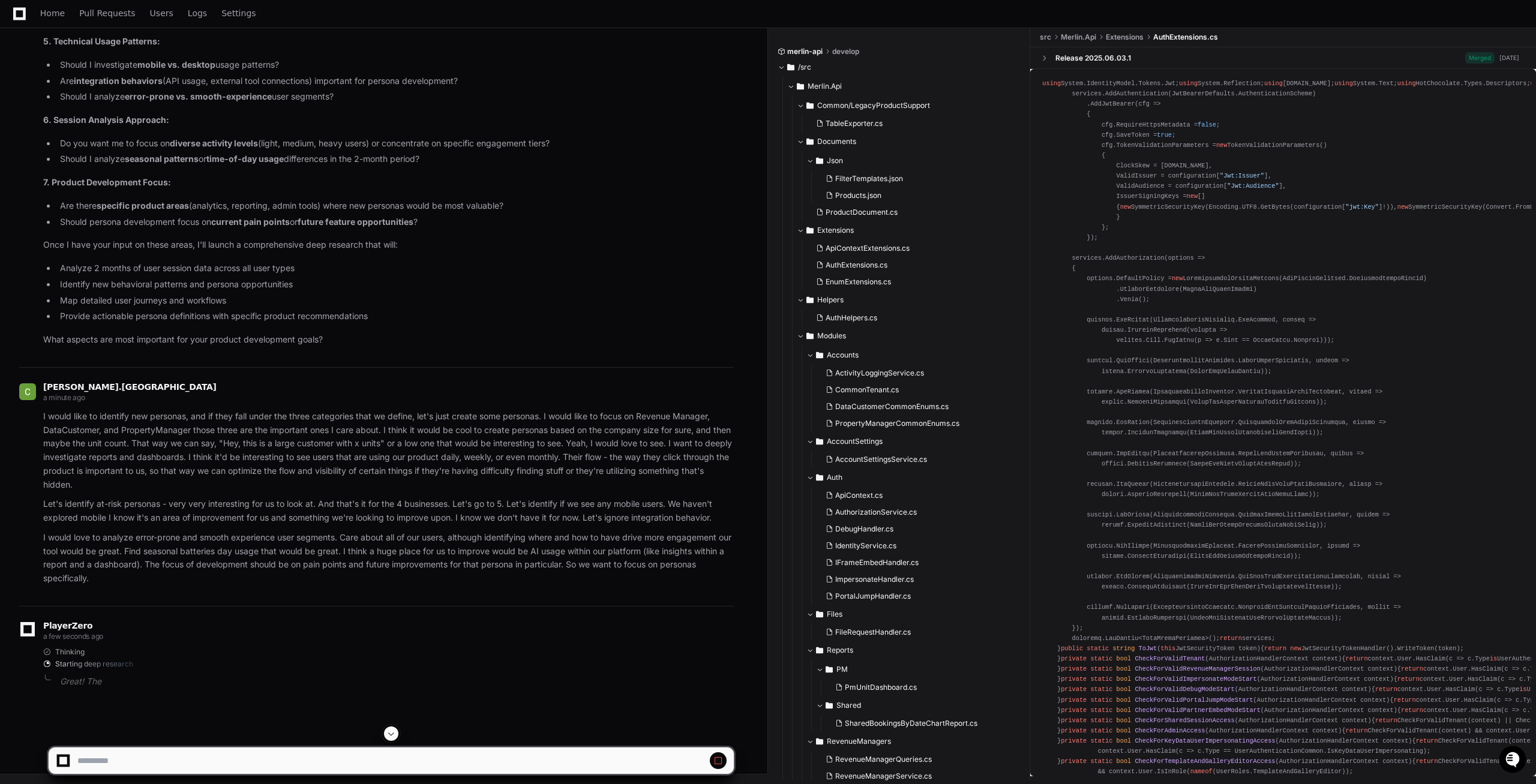
scroll to position [24816, 0]
click at [391, 734] on span at bounding box center [391, 733] width 9 height 9
click at [392, 734] on span at bounding box center [391, 733] width 9 height 9
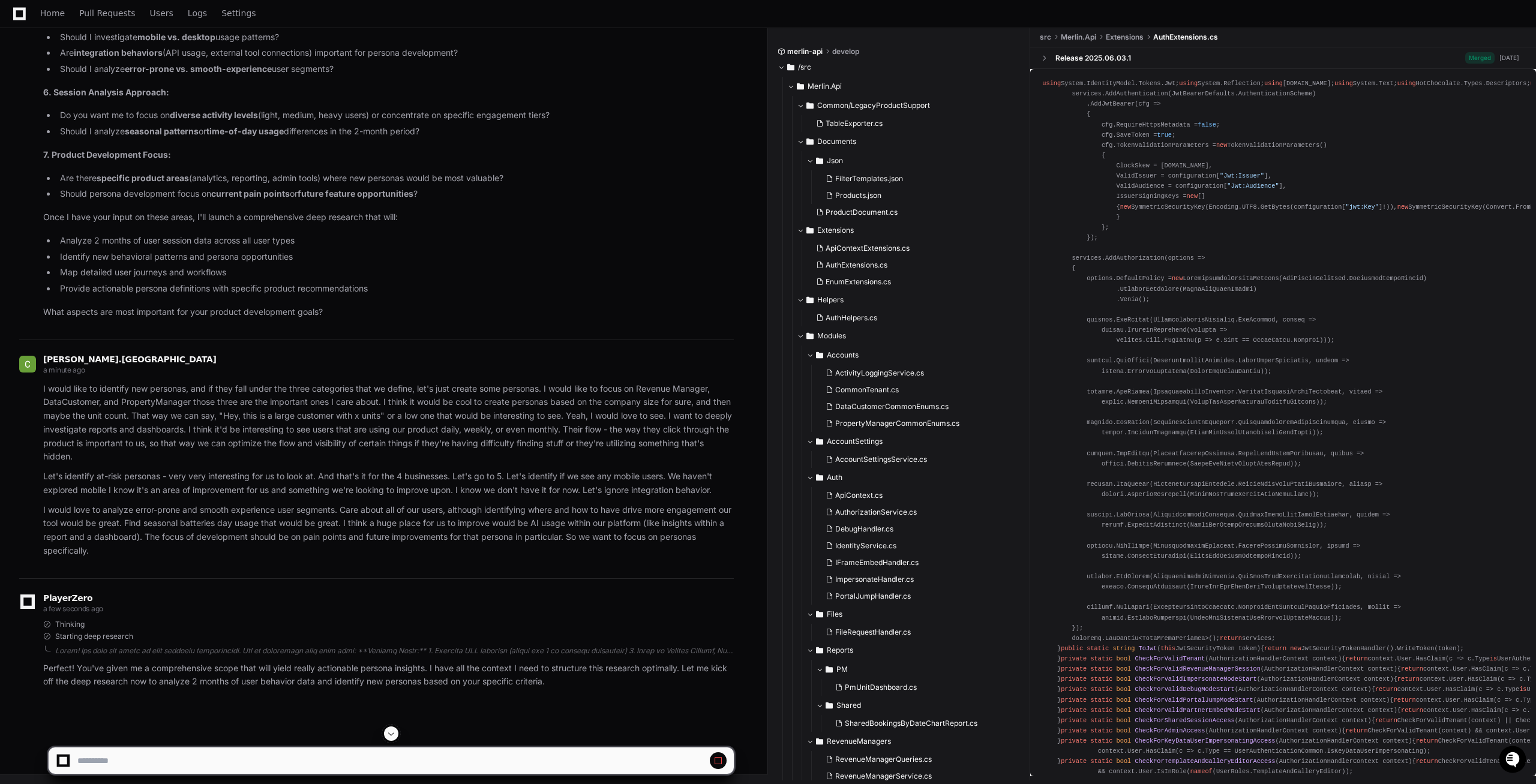
scroll to position [0, 0]
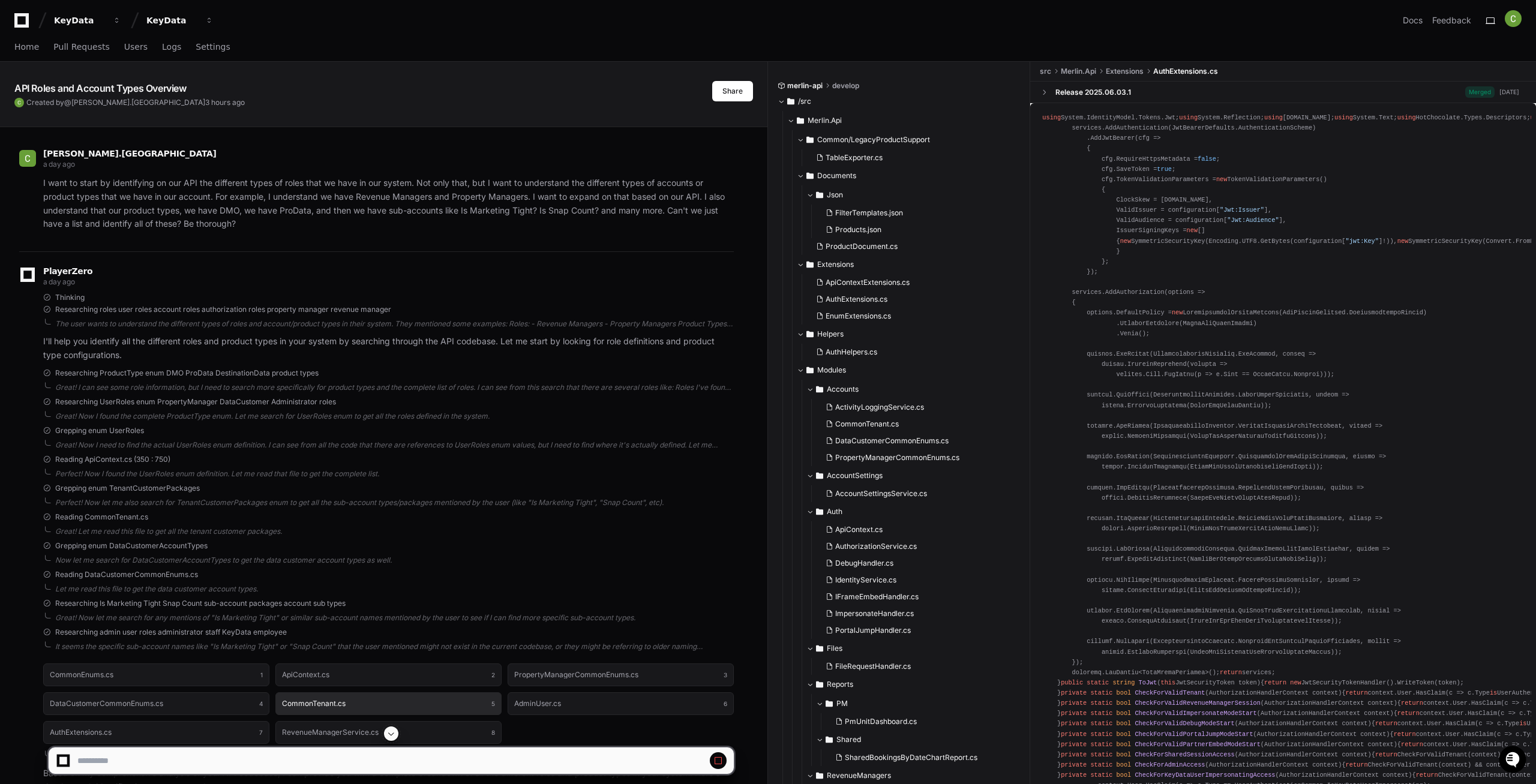
drag, startPoint x: 388, startPoint y: 729, endPoint x: 395, endPoint y: 706, distance: 24.0
click at [387, 736] on span at bounding box center [391, 733] width 9 height 9
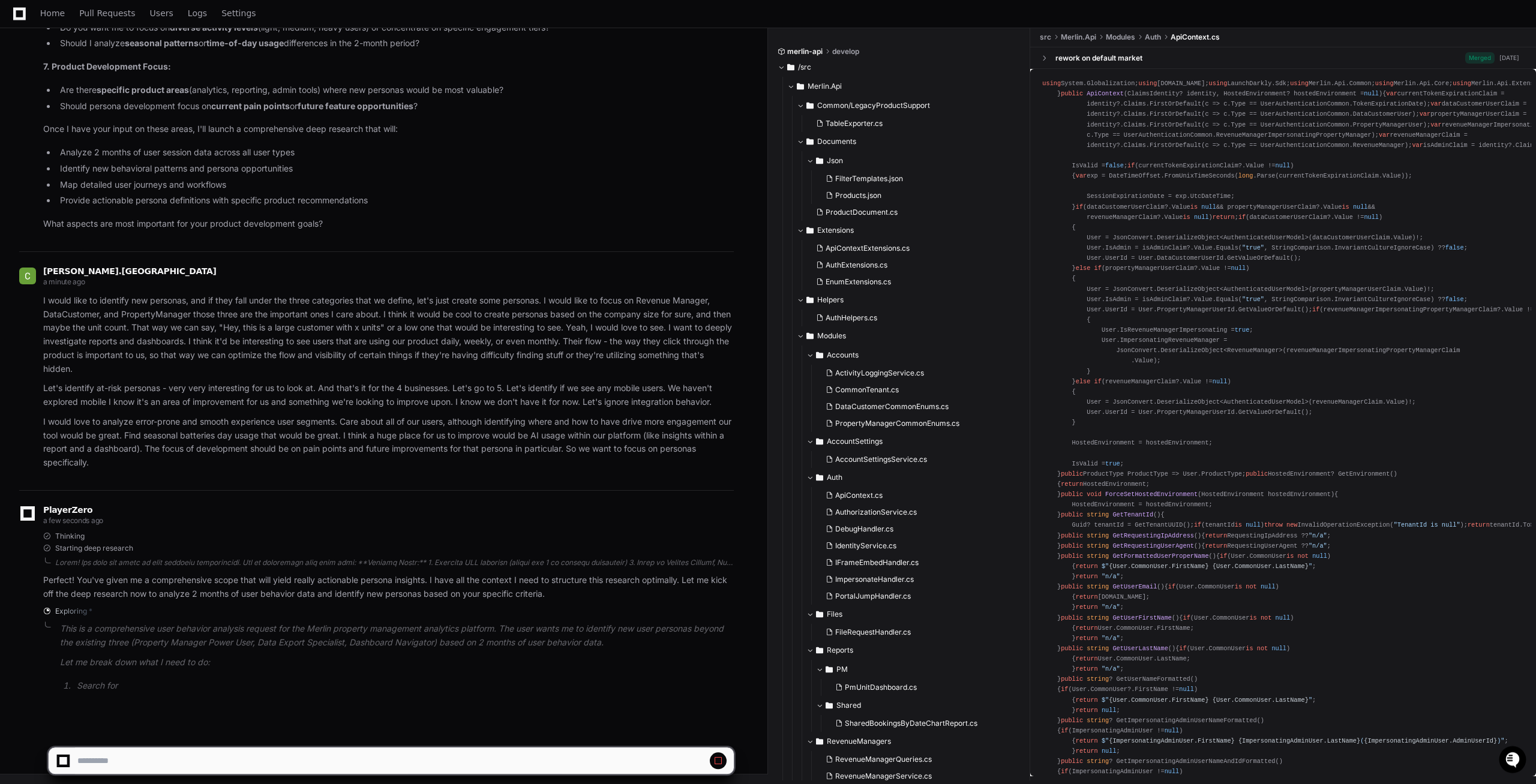
scroll to position [26791, 0]
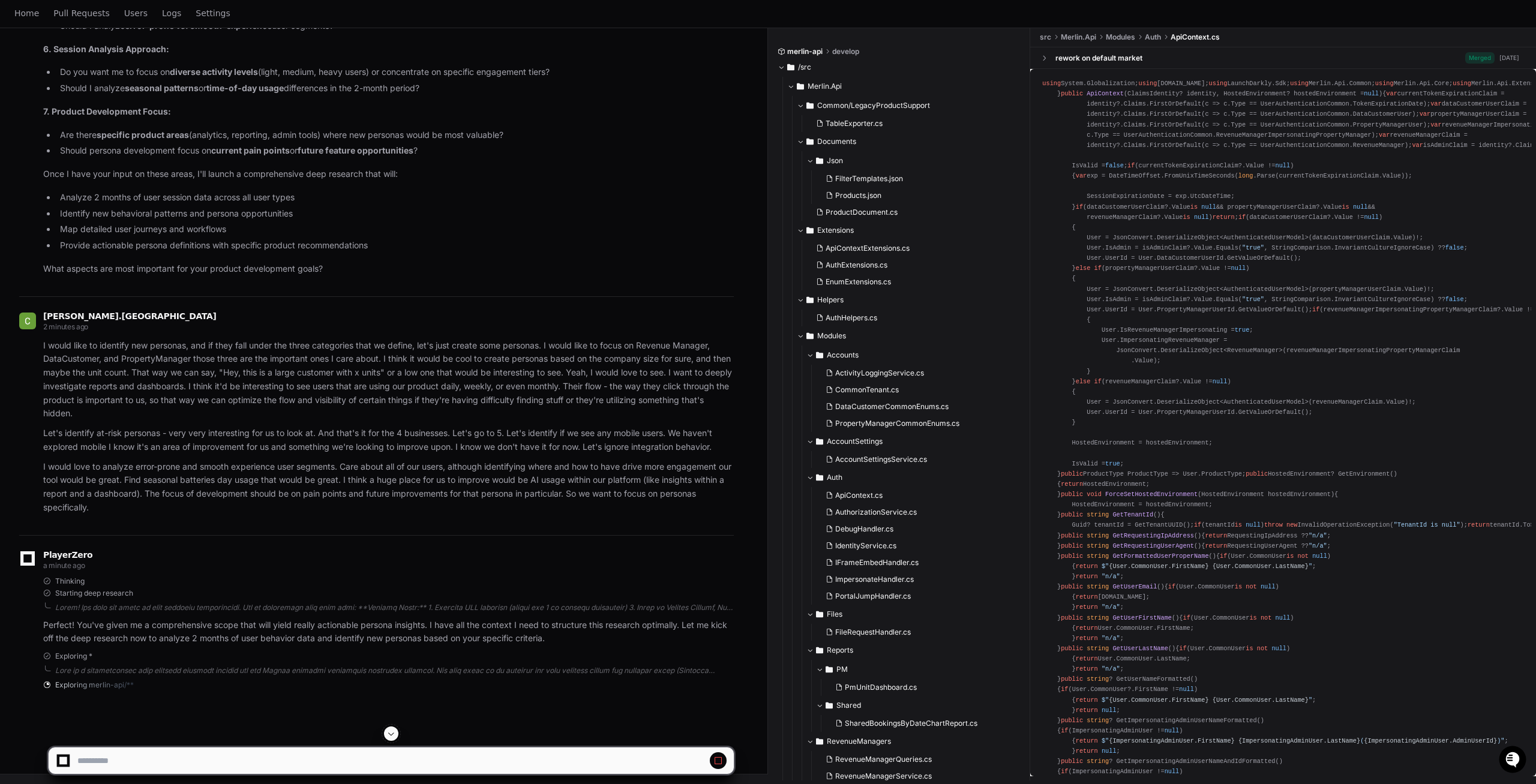
click at [389, 733] on span at bounding box center [391, 733] width 9 height 9
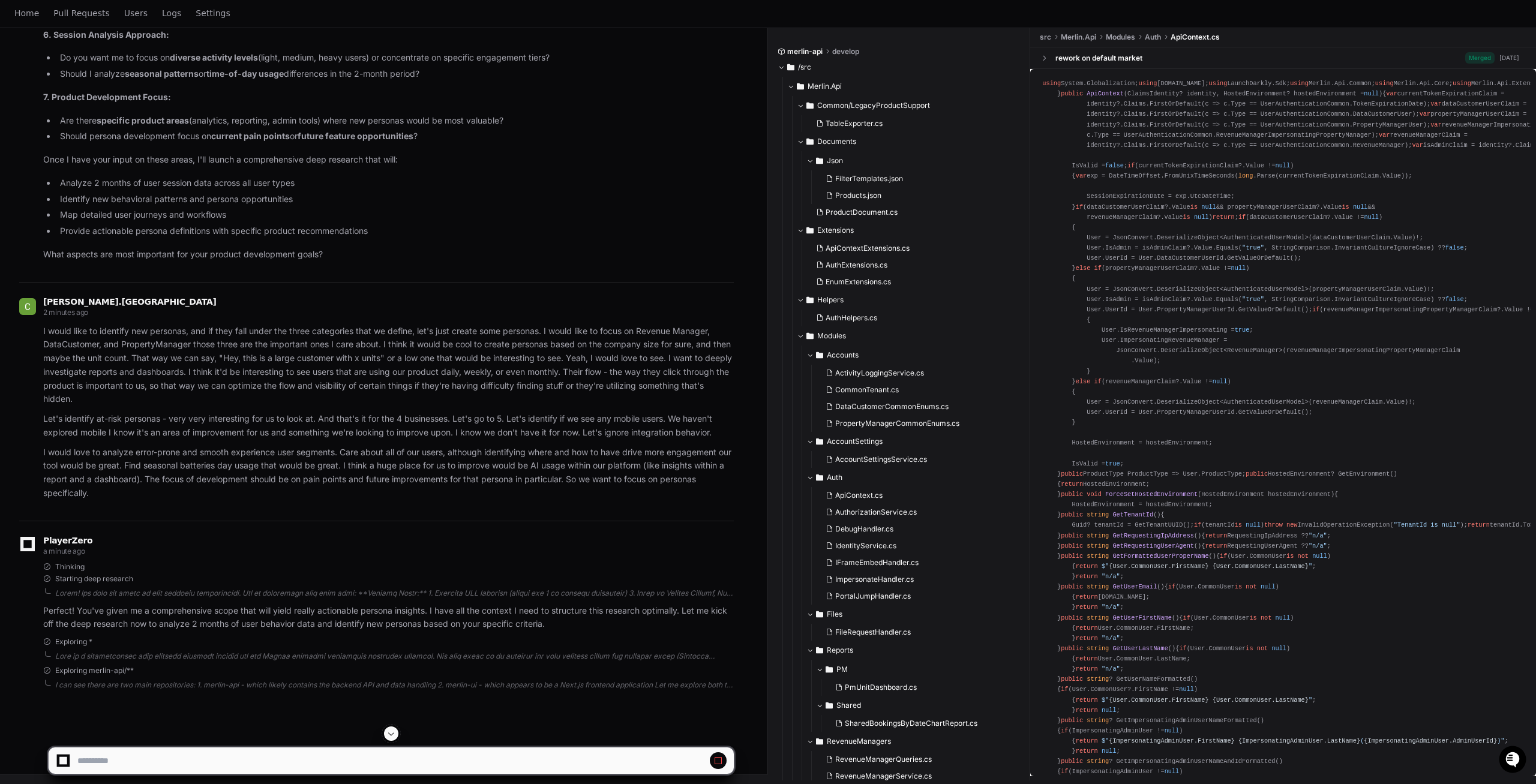
click at [390, 735] on span at bounding box center [391, 733] width 9 height 9
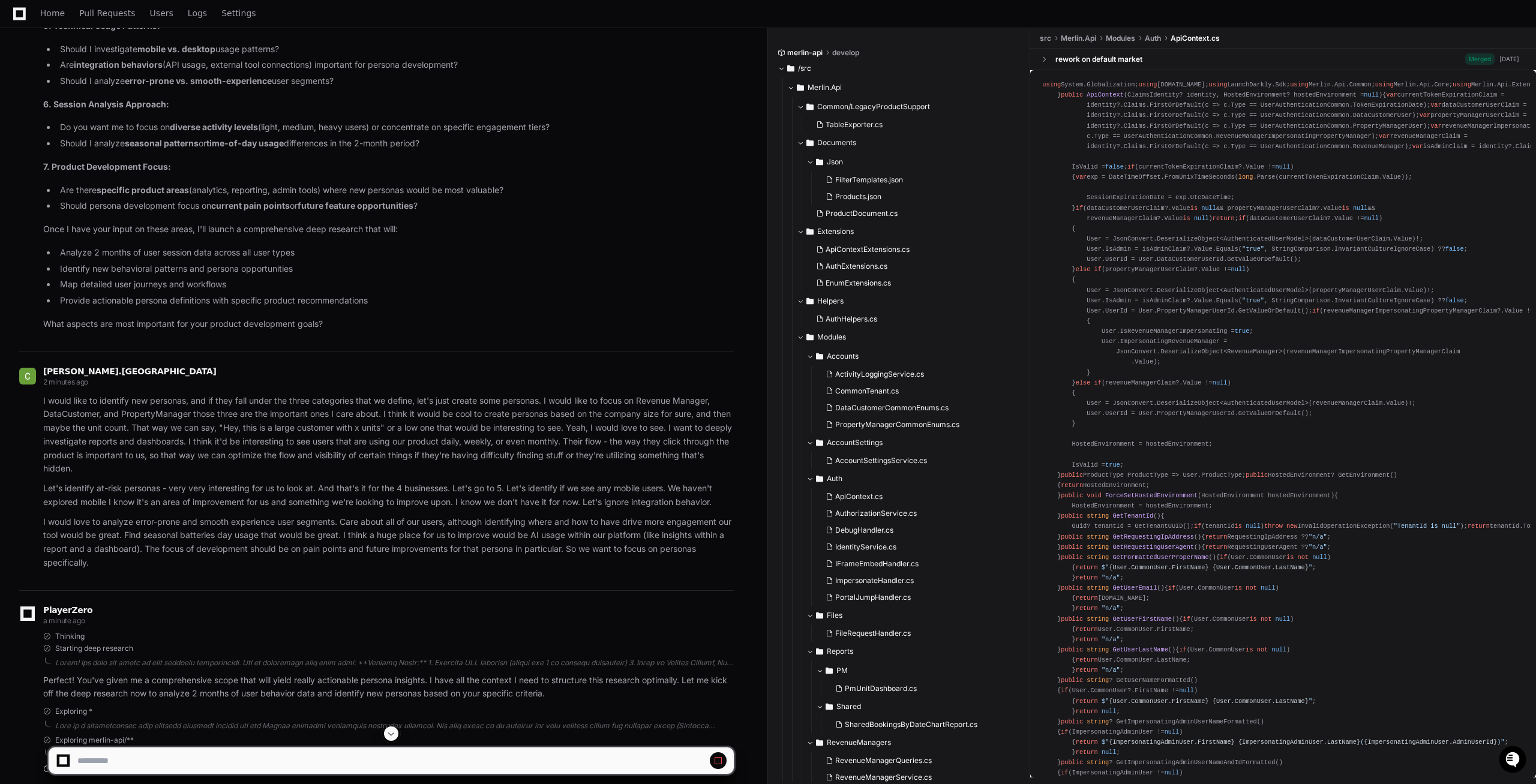
click at [394, 735] on span at bounding box center [391, 733] width 9 height 9
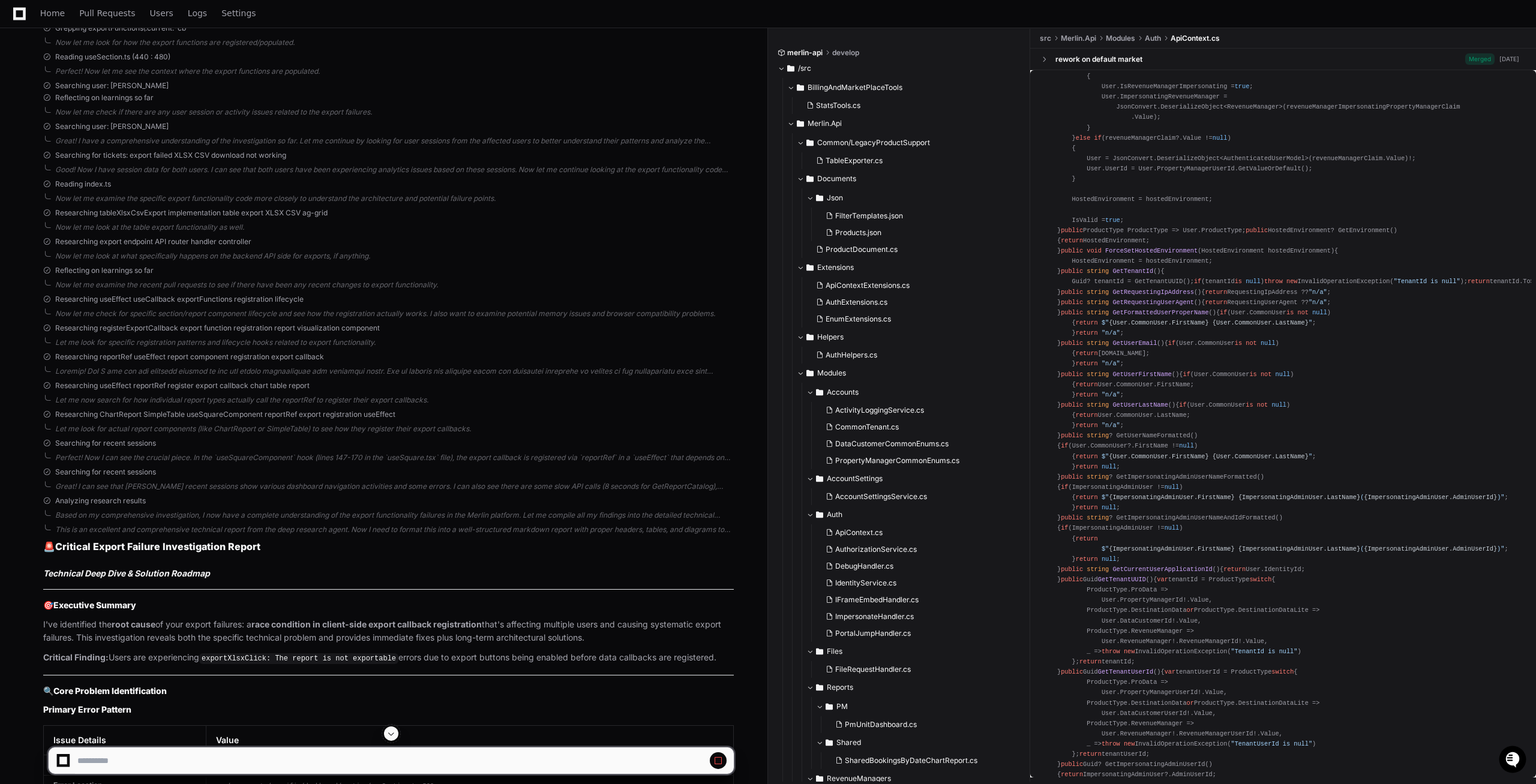
scroll to position [0, 0]
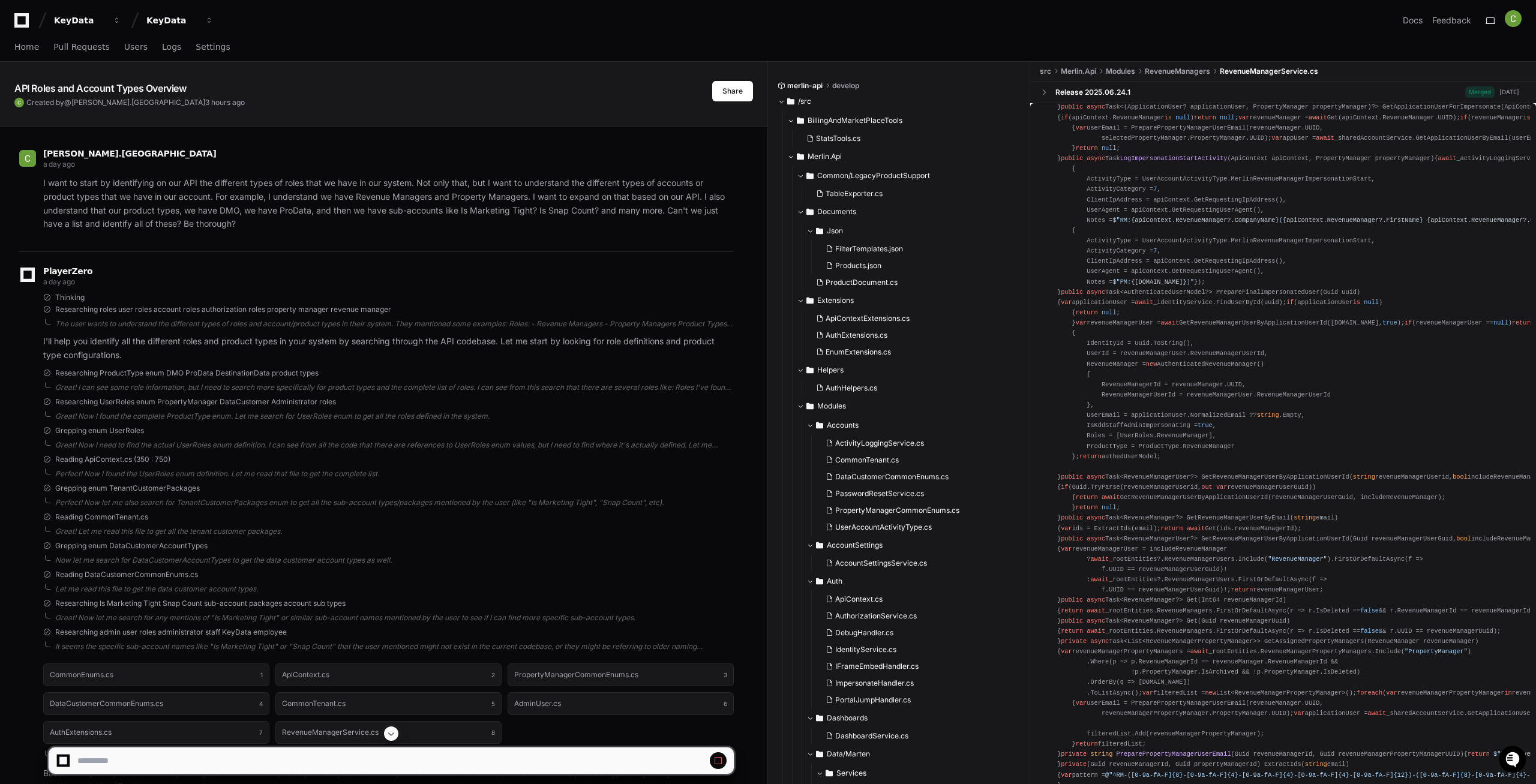
click at [394, 739] on button at bounding box center [391, 734] width 14 height 14
click at [391, 736] on span at bounding box center [391, 733] width 9 height 9
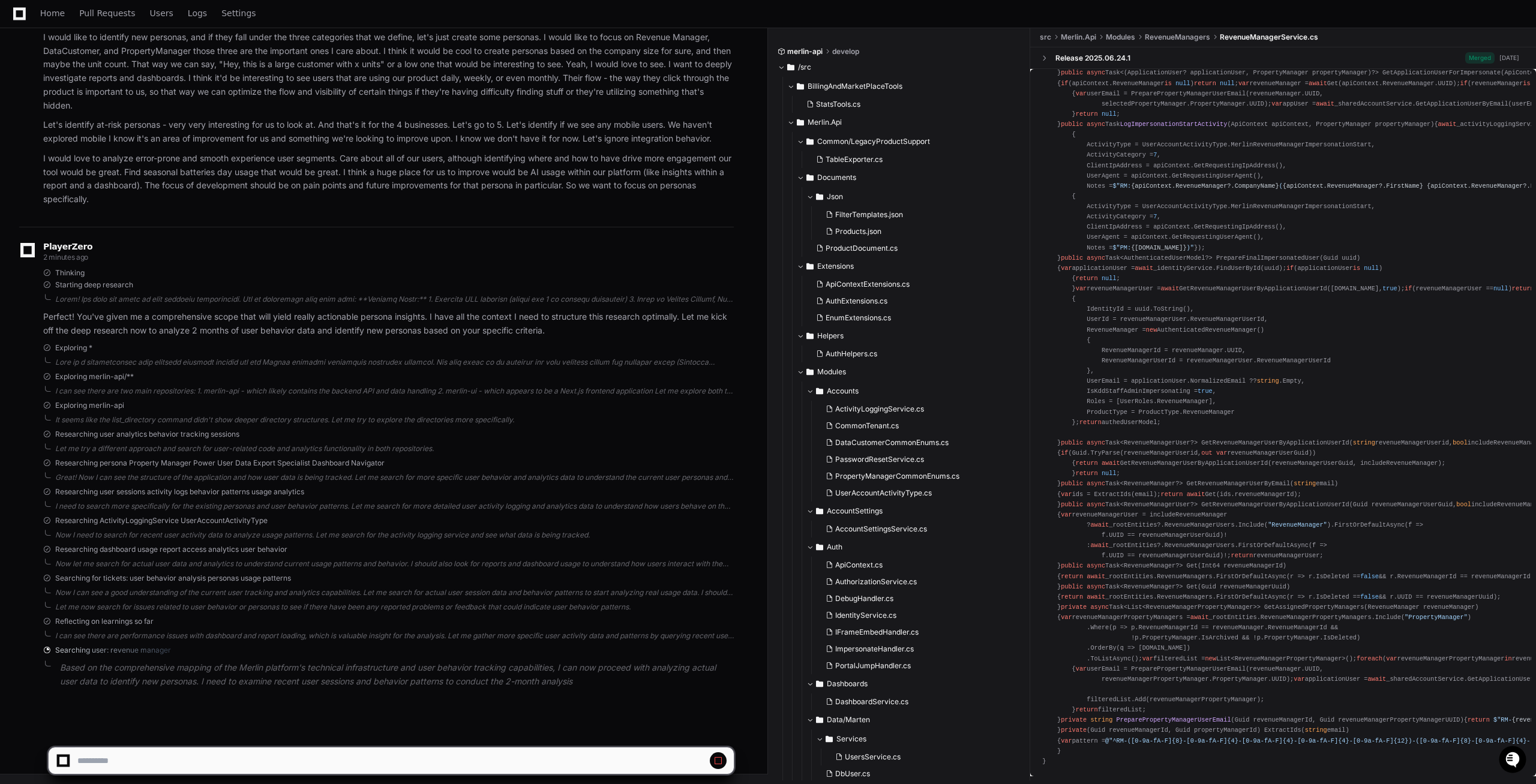
scroll to position [27055, 0]
click at [392, 735] on span at bounding box center [391, 733] width 9 height 9
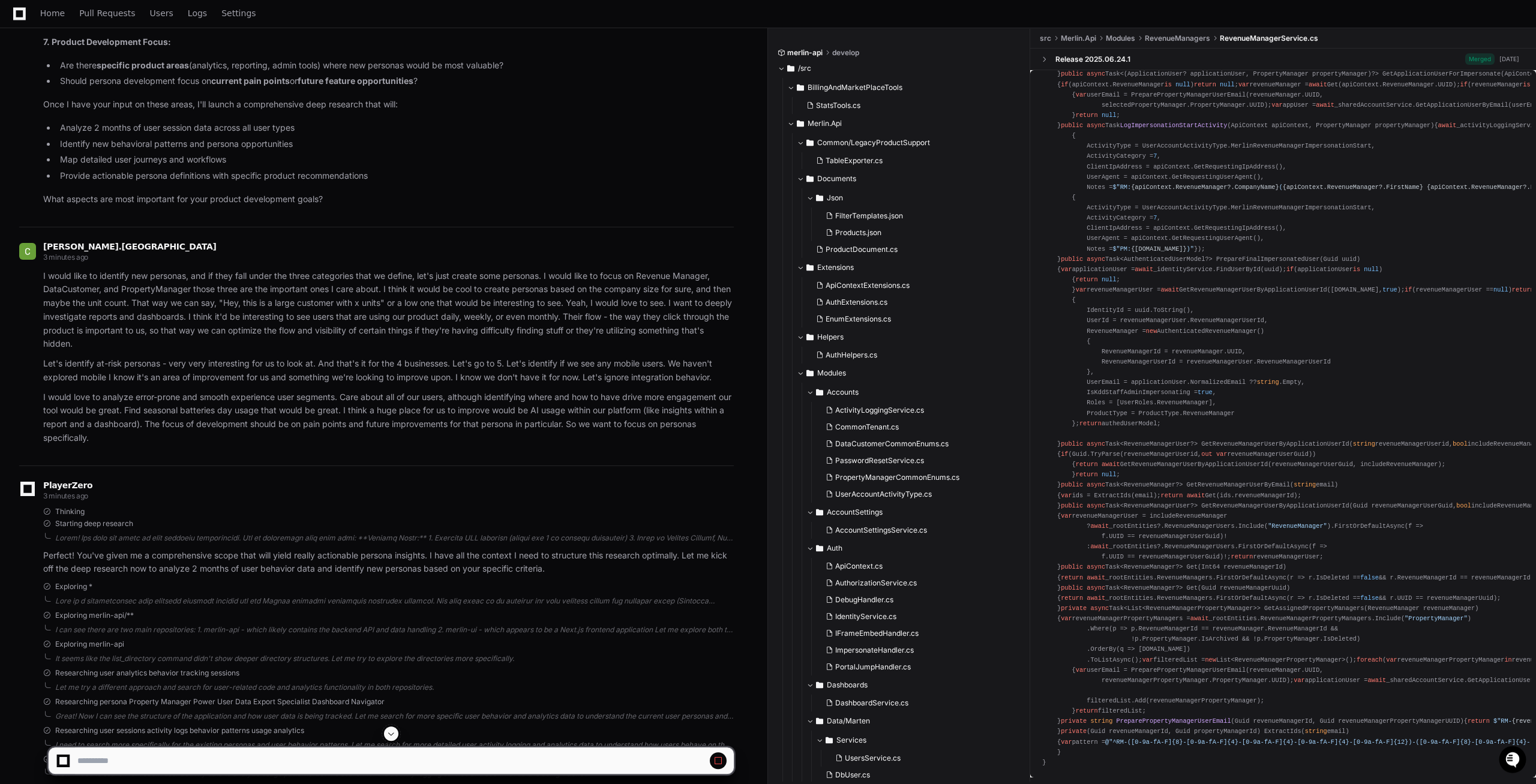
scroll to position [0, 0]
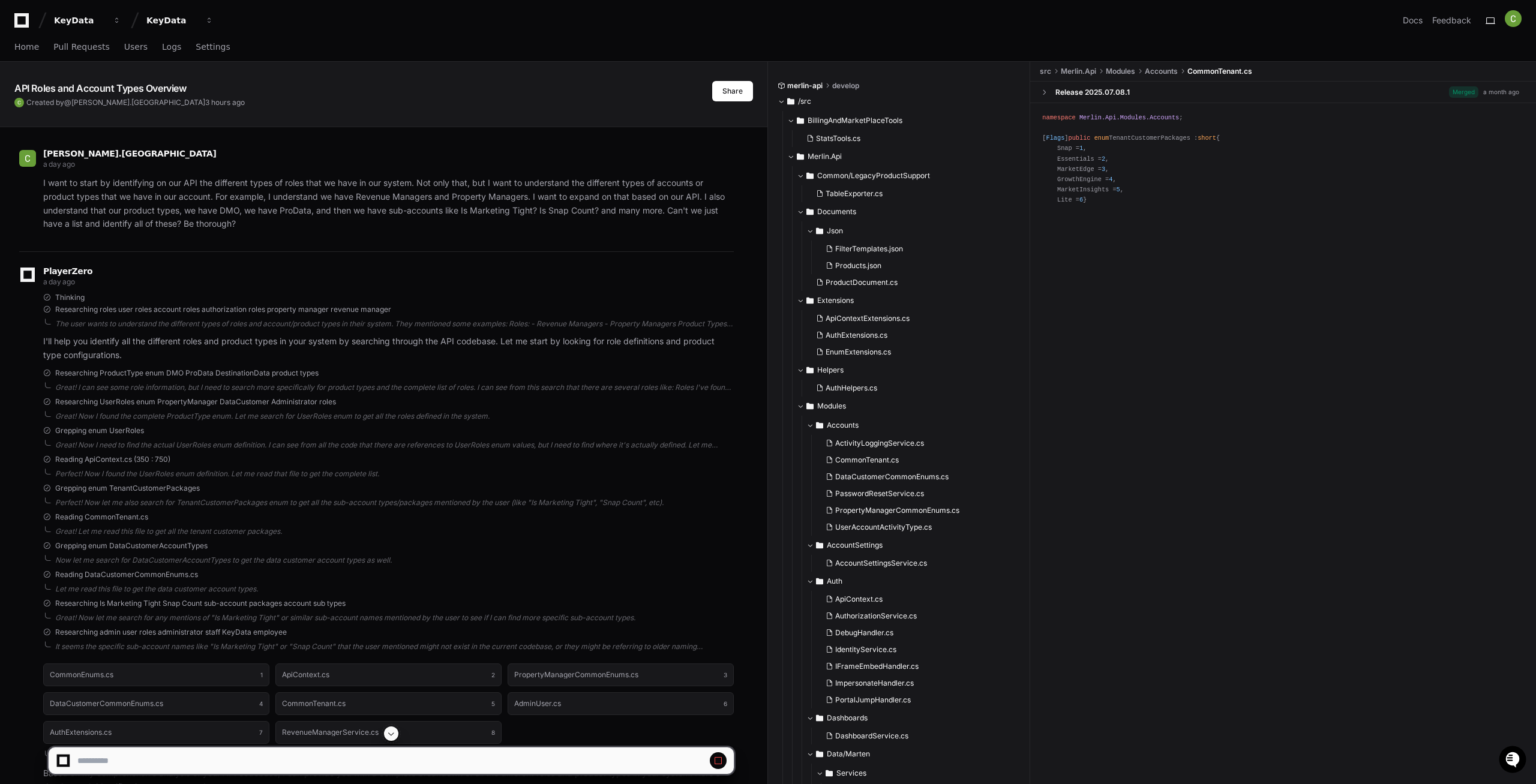
click at [391, 733] on span at bounding box center [391, 733] width 9 height 9
click at [394, 734] on span at bounding box center [391, 733] width 9 height 9
click at [392, 736] on span at bounding box center [391, 733] width 9 height 9
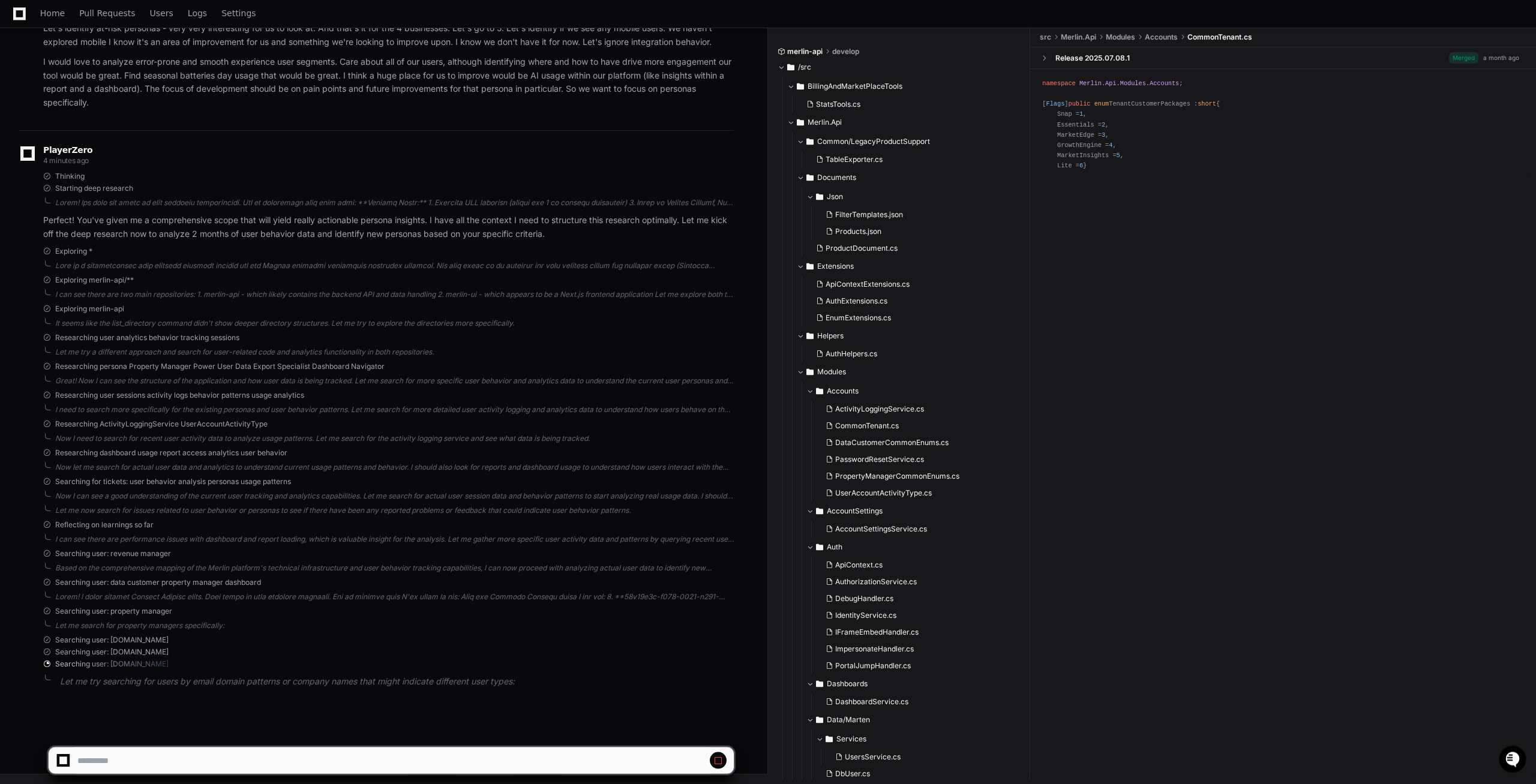
scroll to position [27152, 0]
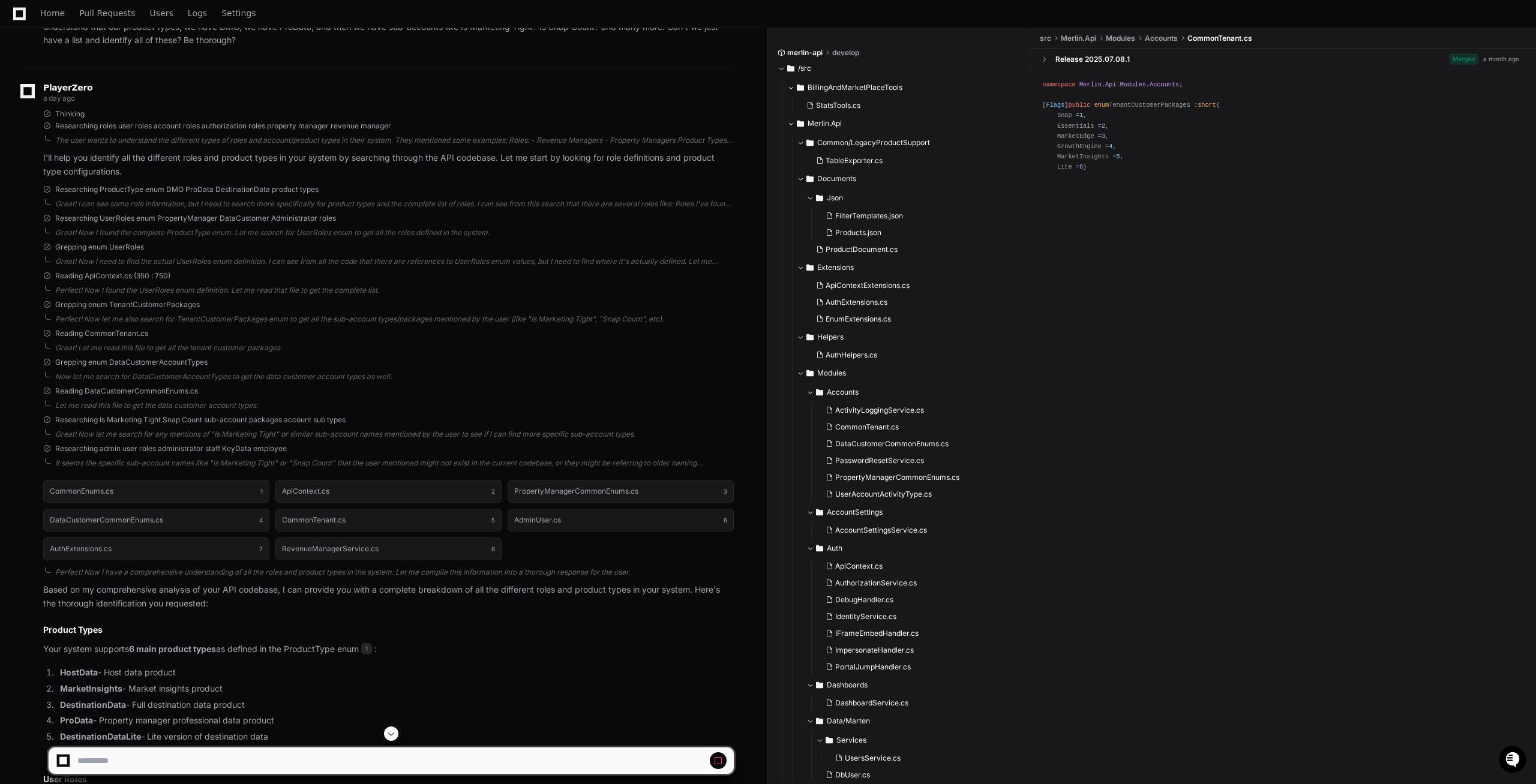
click at [394, 736] on span at bounding box center [391, 733] width 9 height 9
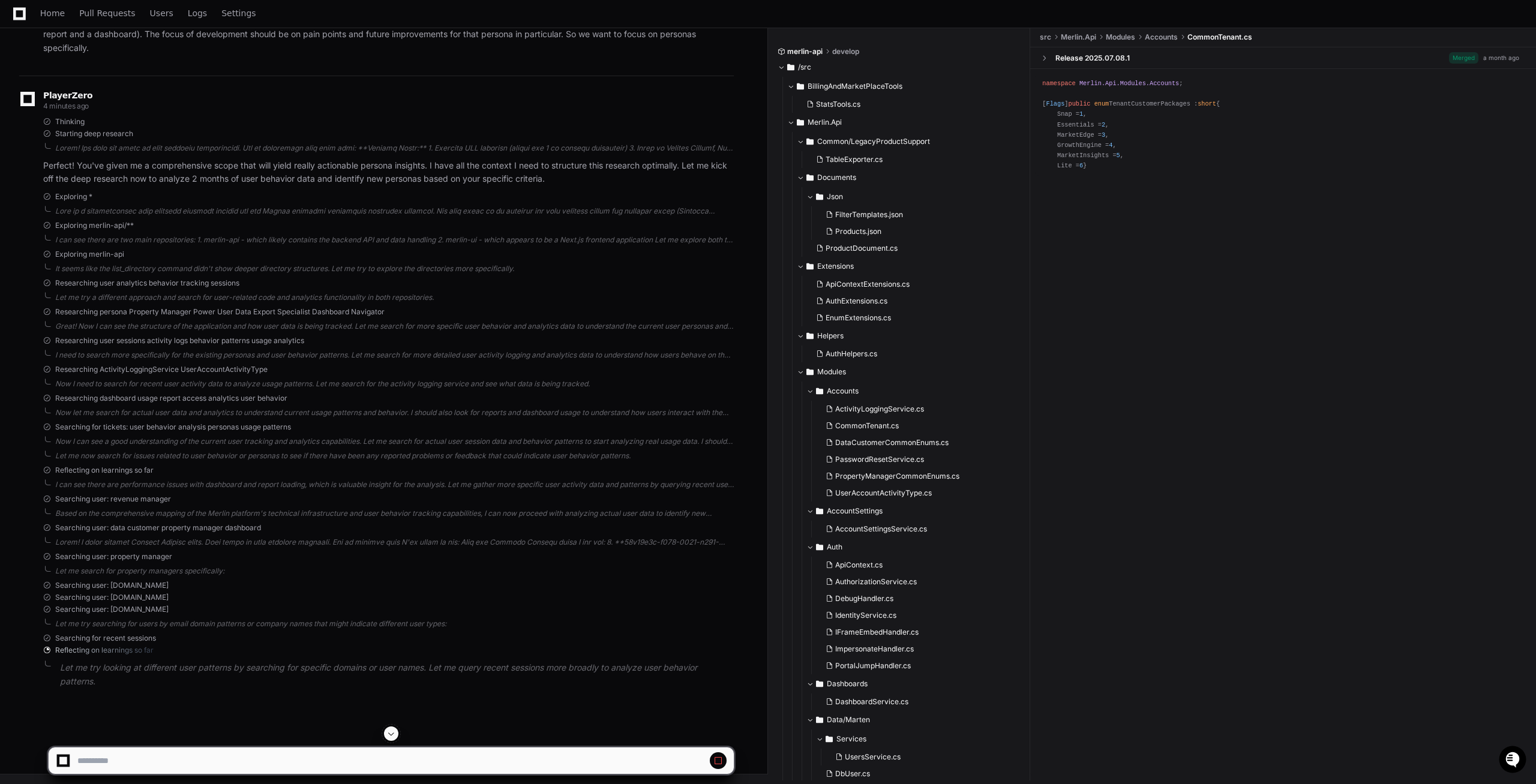
scroll to position [0, 0]
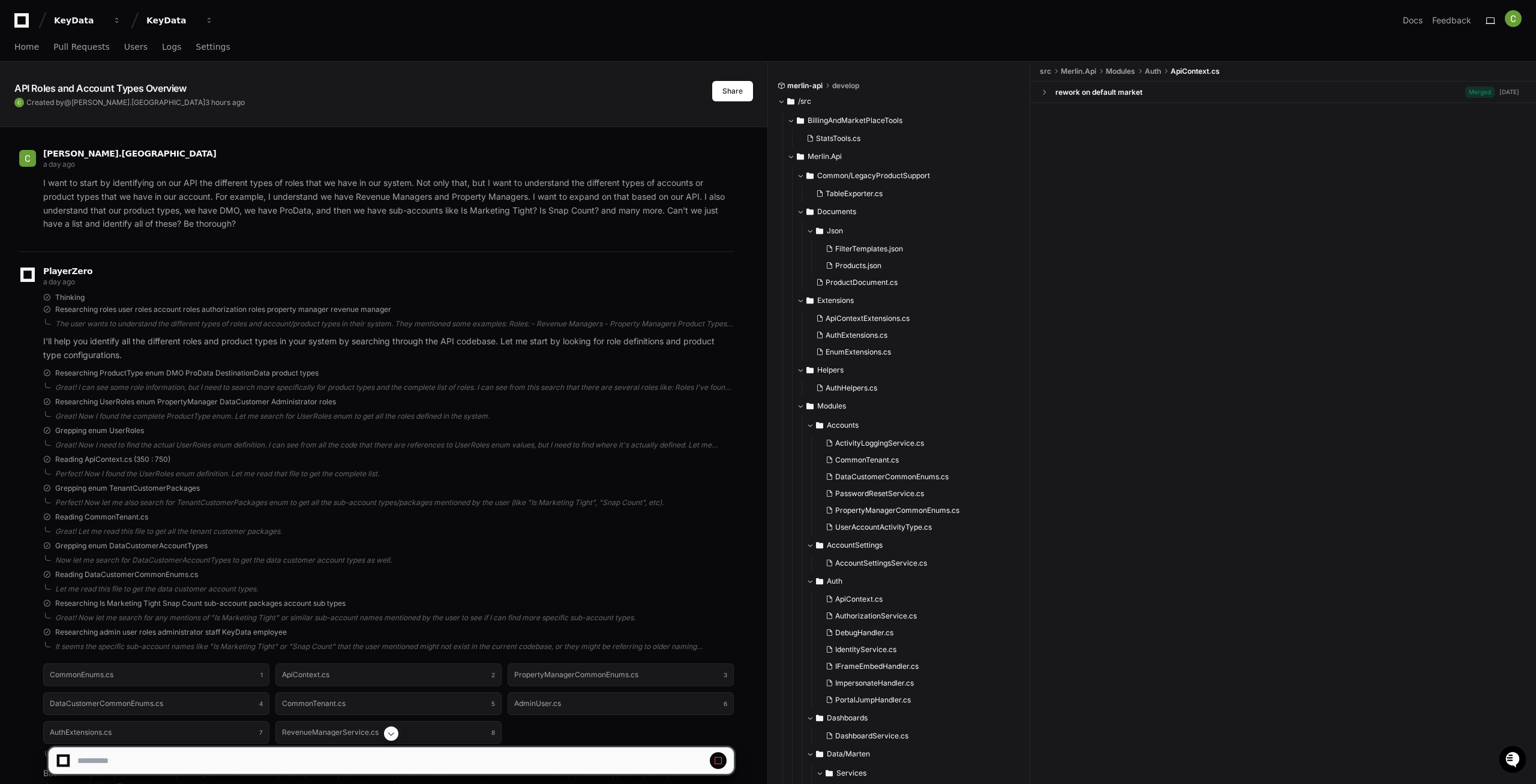
click at [389, 734] on span at bounding box center [391, 733] width 9 height 9
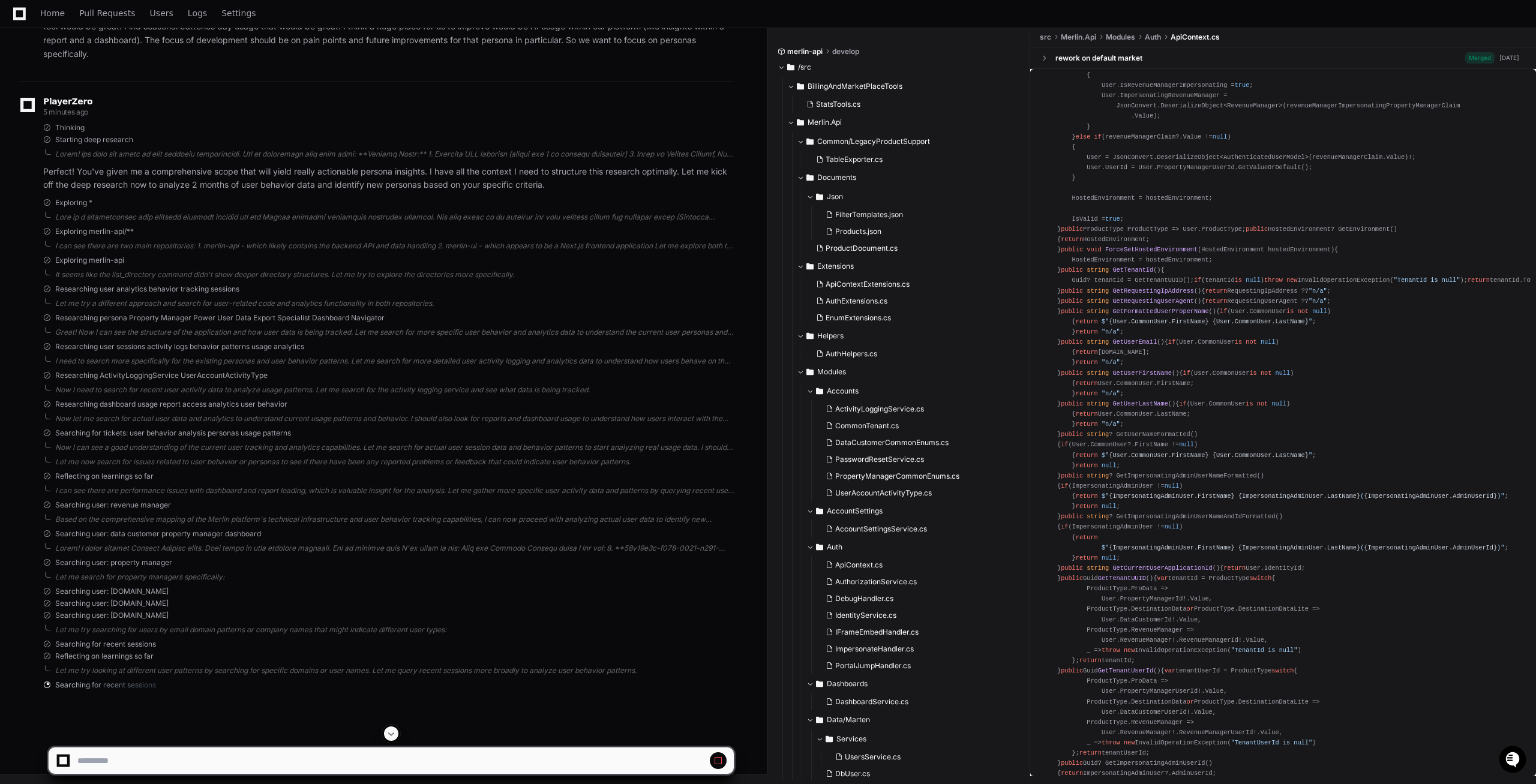
scroll to position [1166, 0]
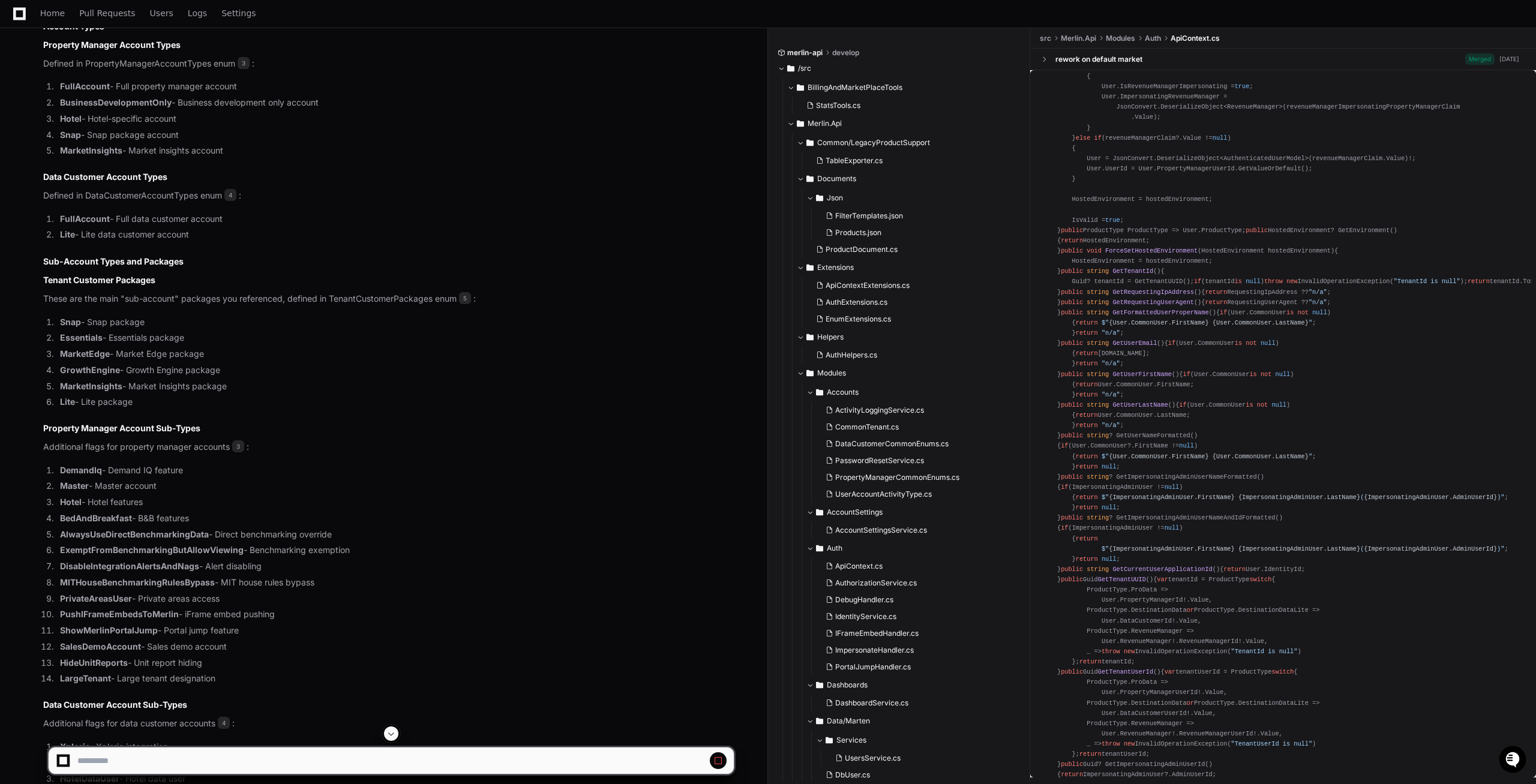
click at [392, 733] on span at bounding box center [391, 733] width 9 height 9
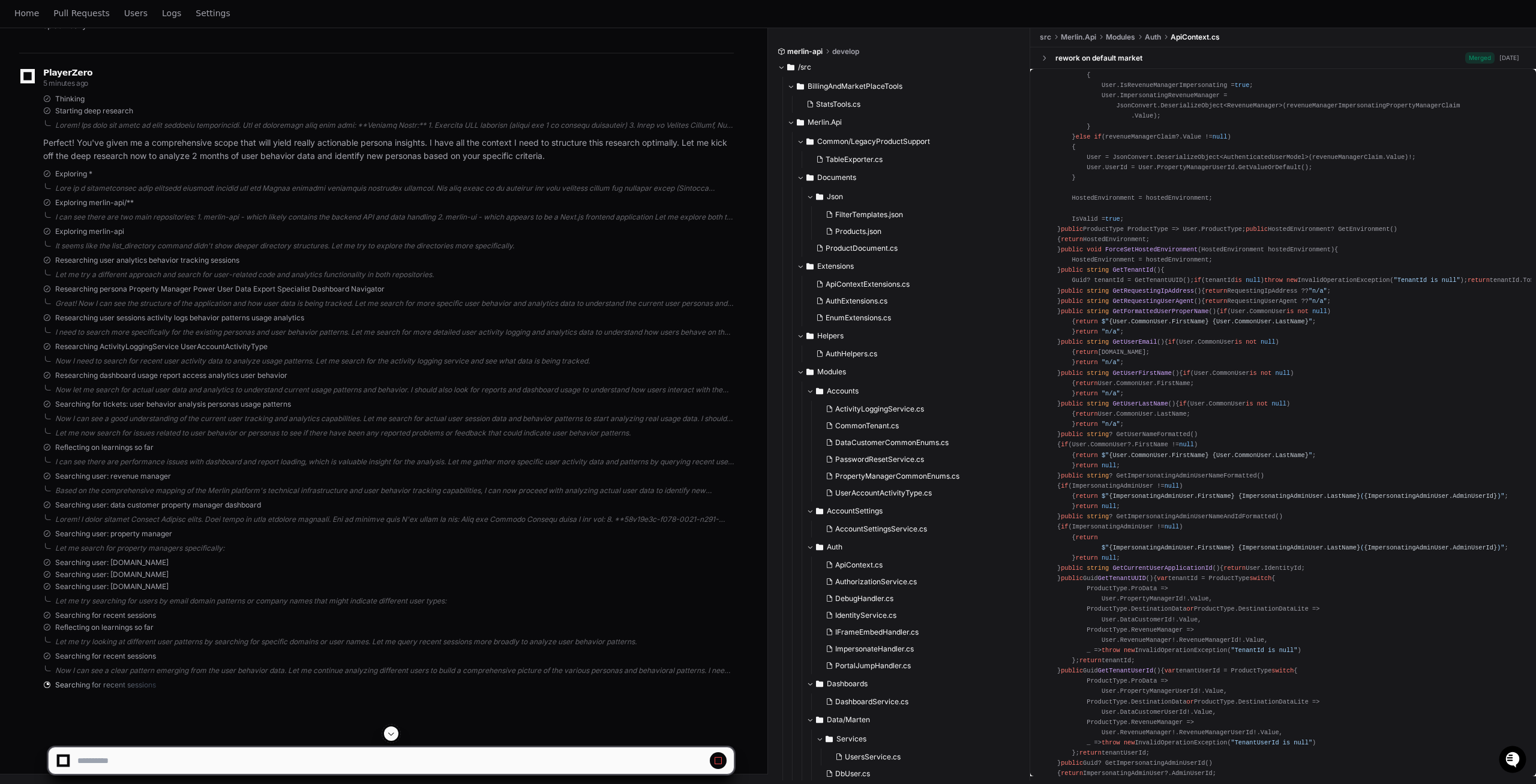
scroll to position [0, 0]
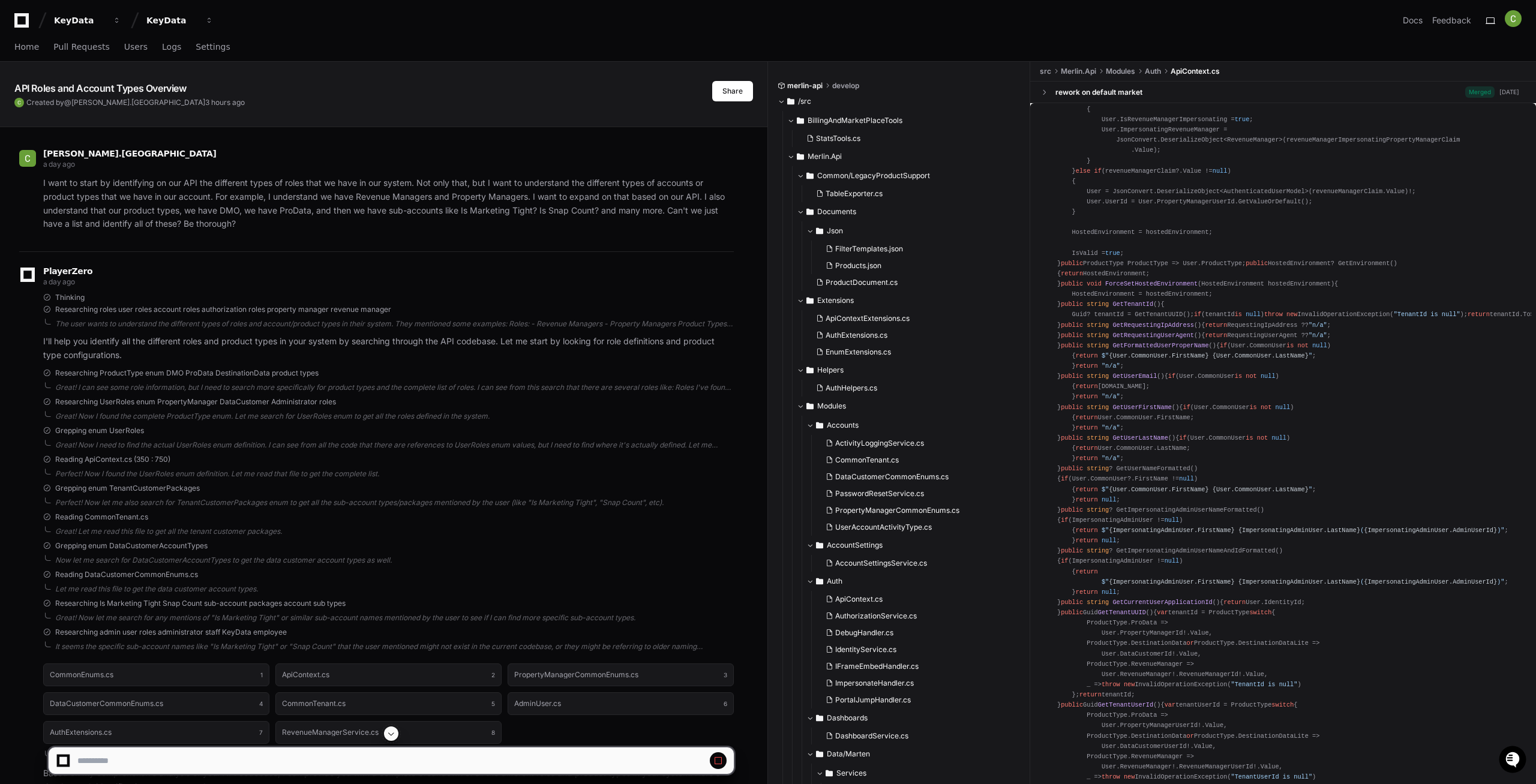
click at [392, 733] on span at bounding box center [391, 733] width 9 height 9
click at [393, 733] on span at bounding box center [391, 733] width 9 height 9
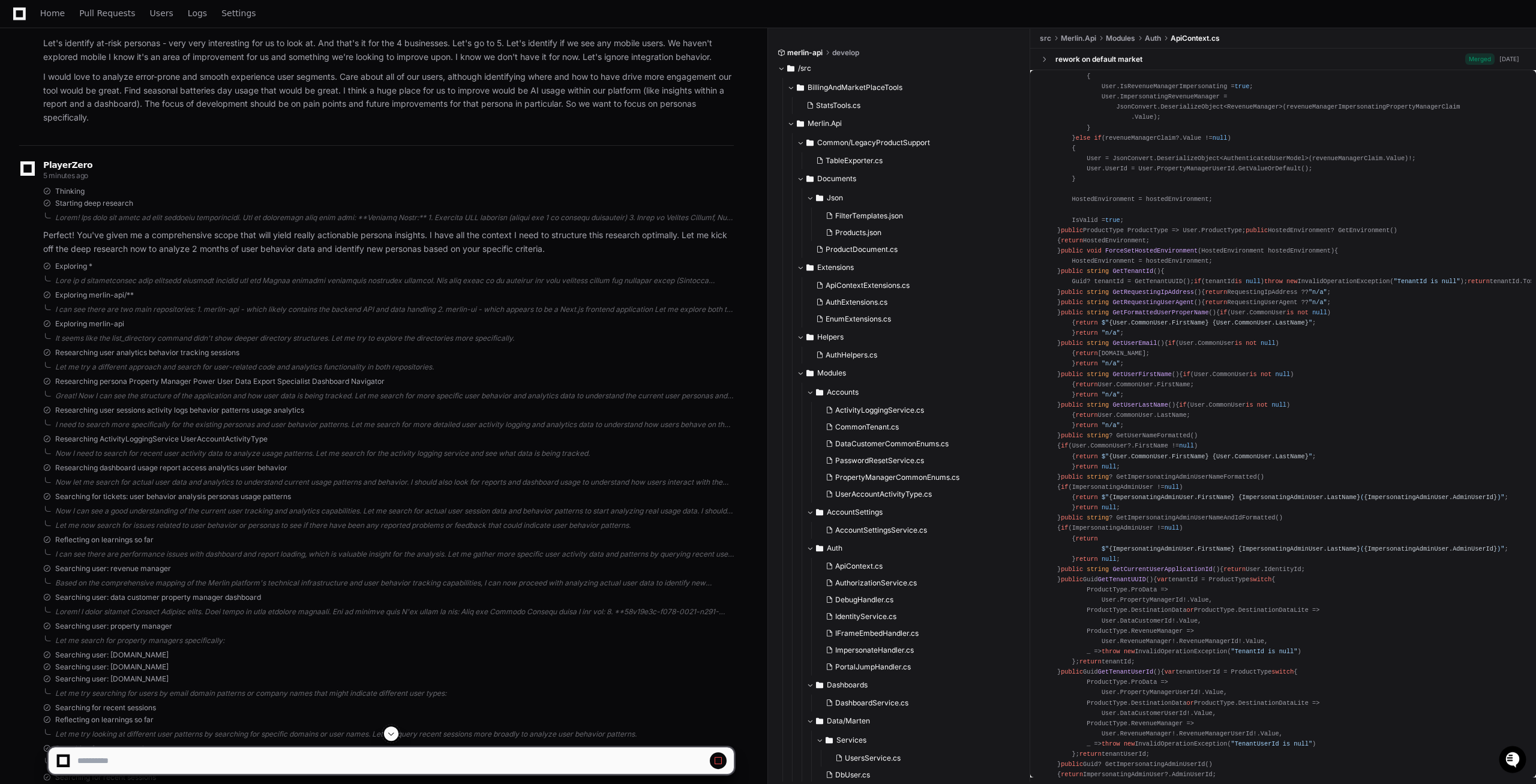
scroll to position [24807, 0]
click at [394, 735] on span at bounding box center [391, 733] width 9 height 9
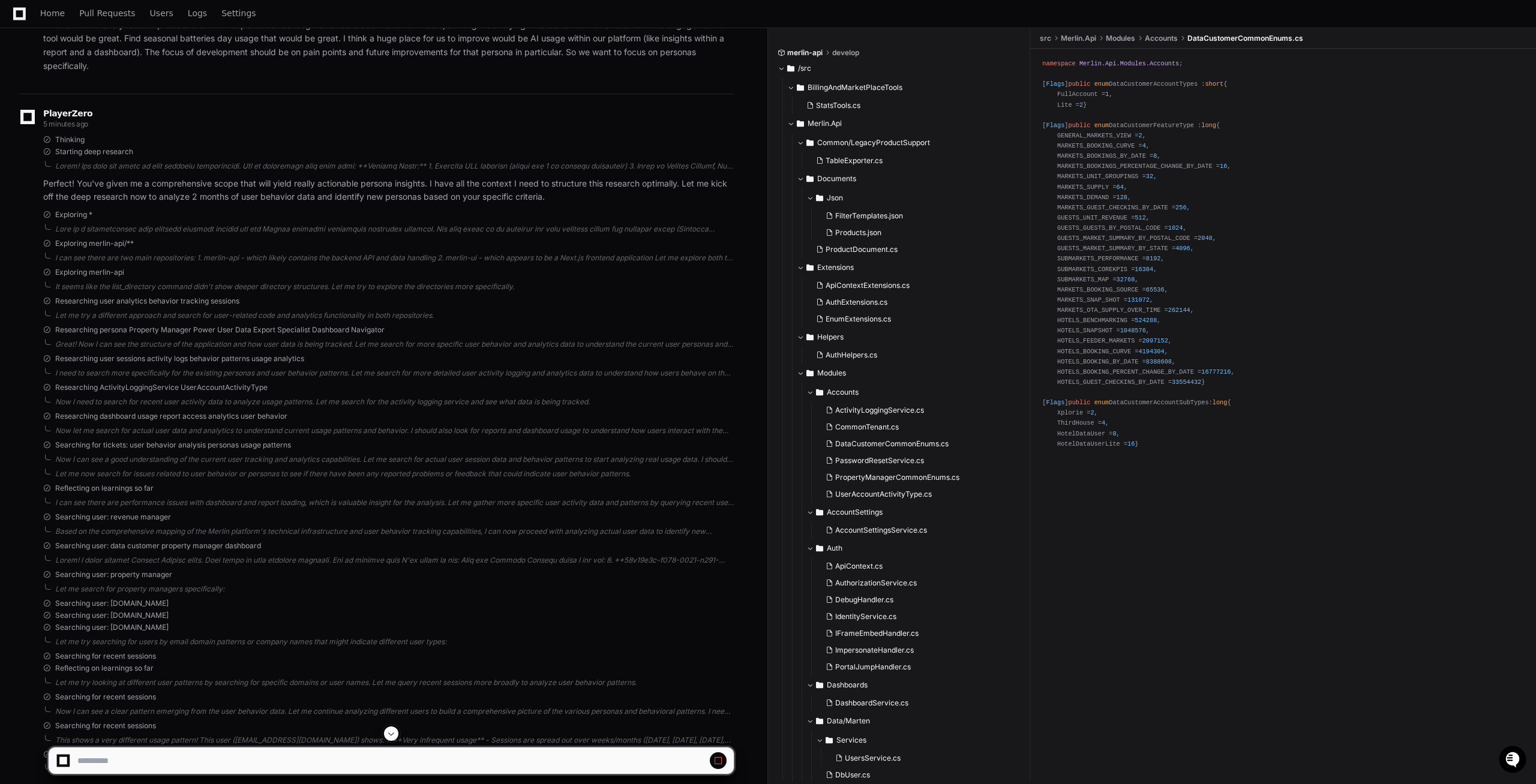
click at [389, 735] on span at bounding box center [391, 733] width 9 height 9
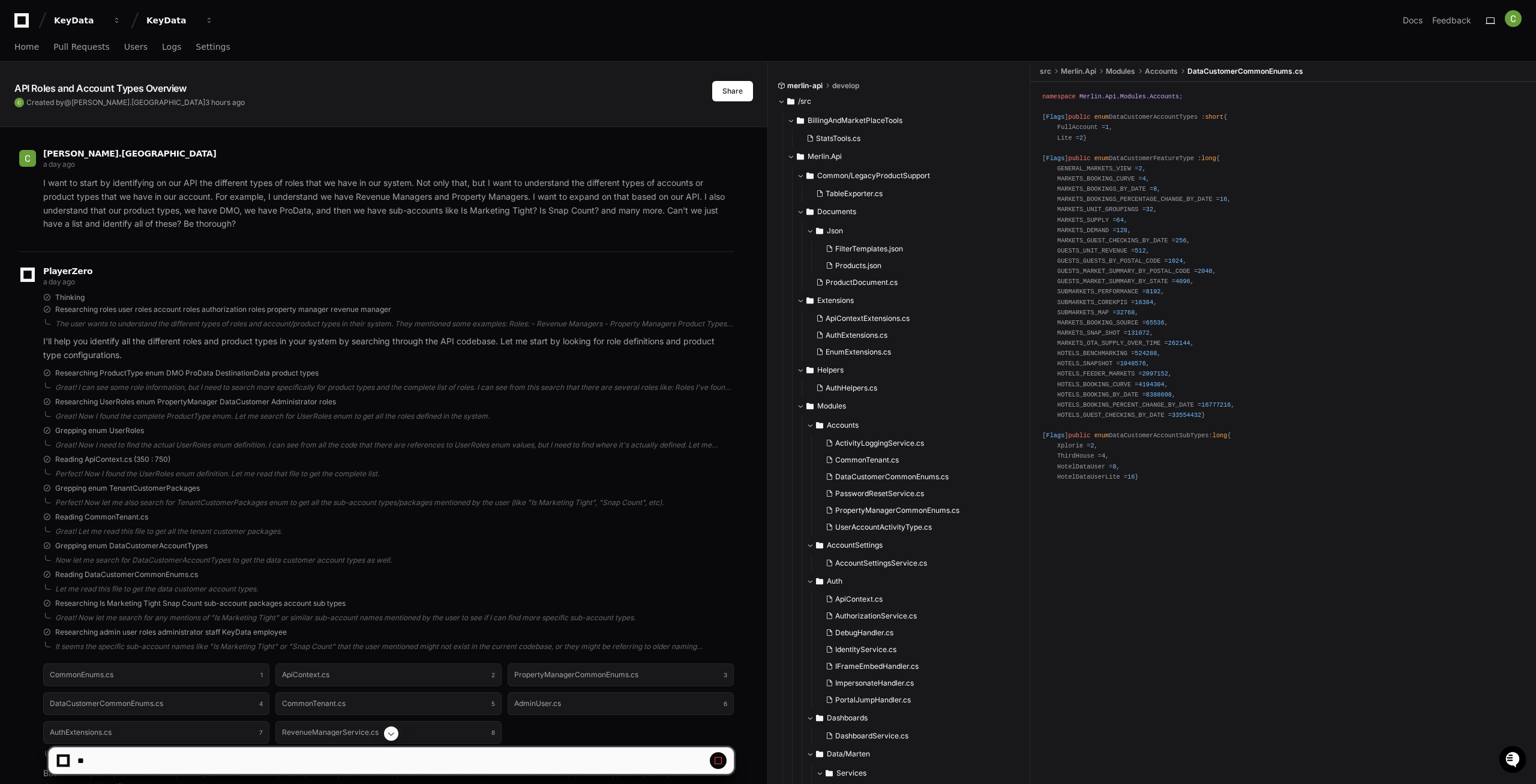
click at [390, 734] on span at bounding box center [391, 733] width 9 height 9
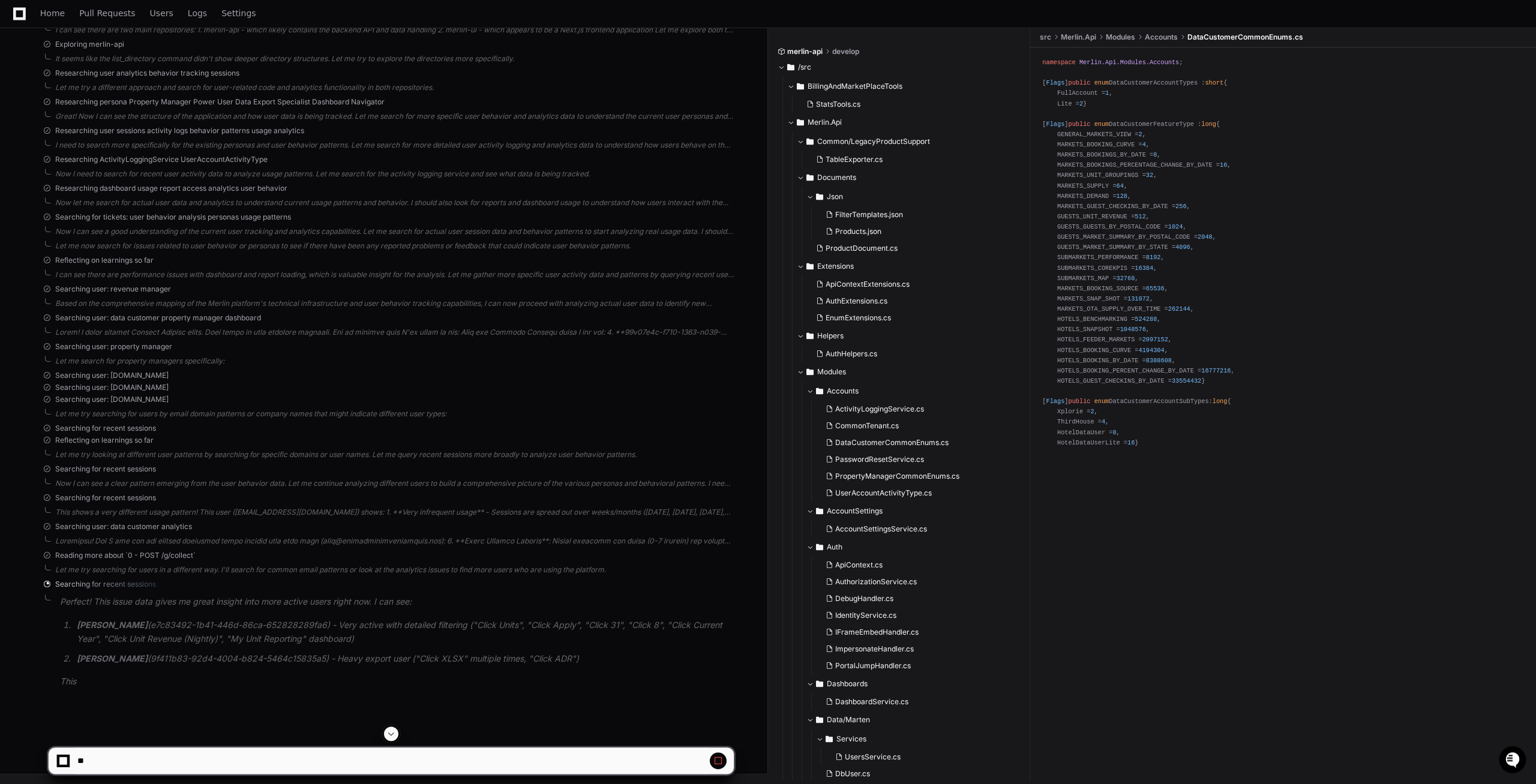
scroll to position [27393, 0]
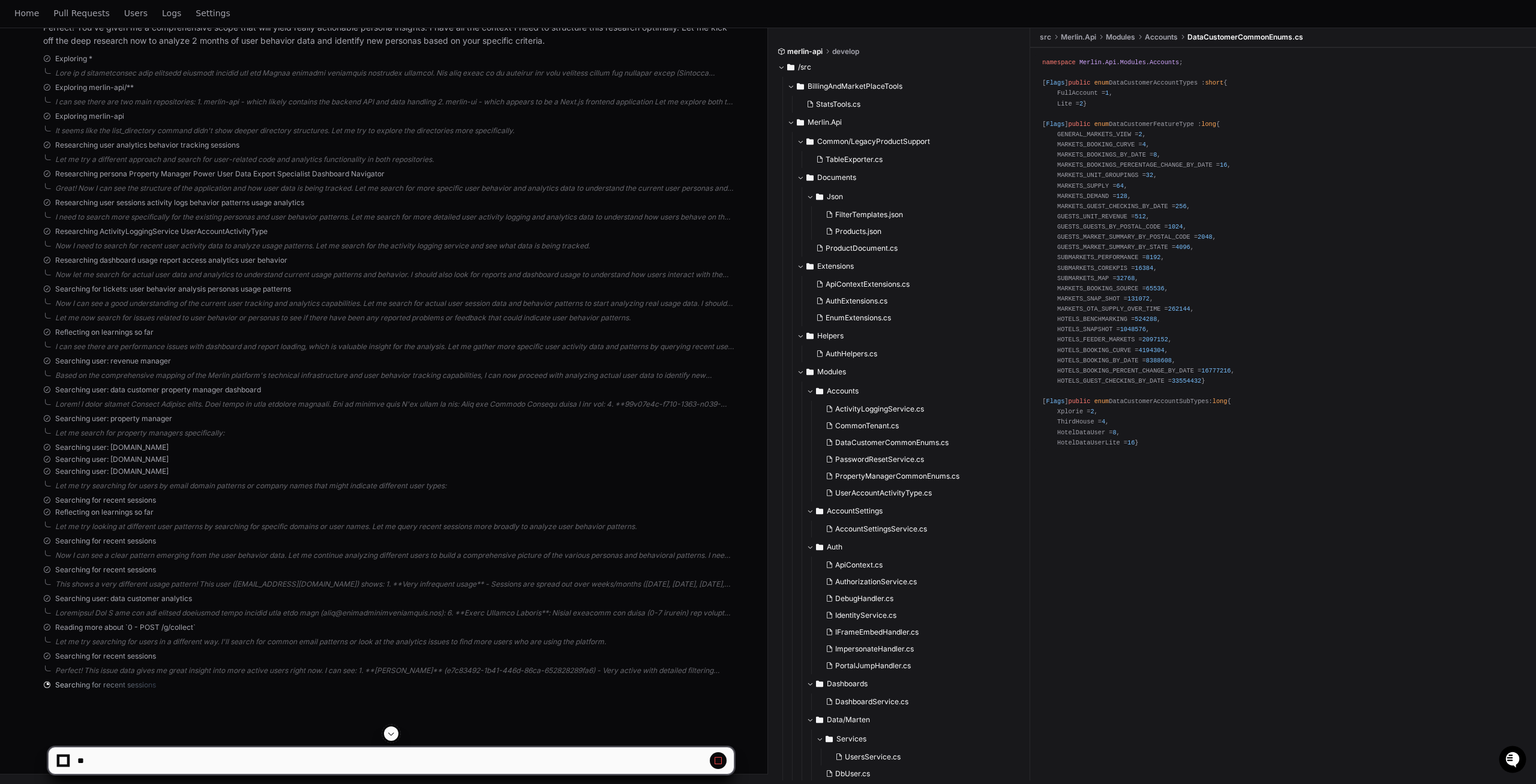
click at [389, 733] on span at bounding box center [391, 733] width 9 height 9
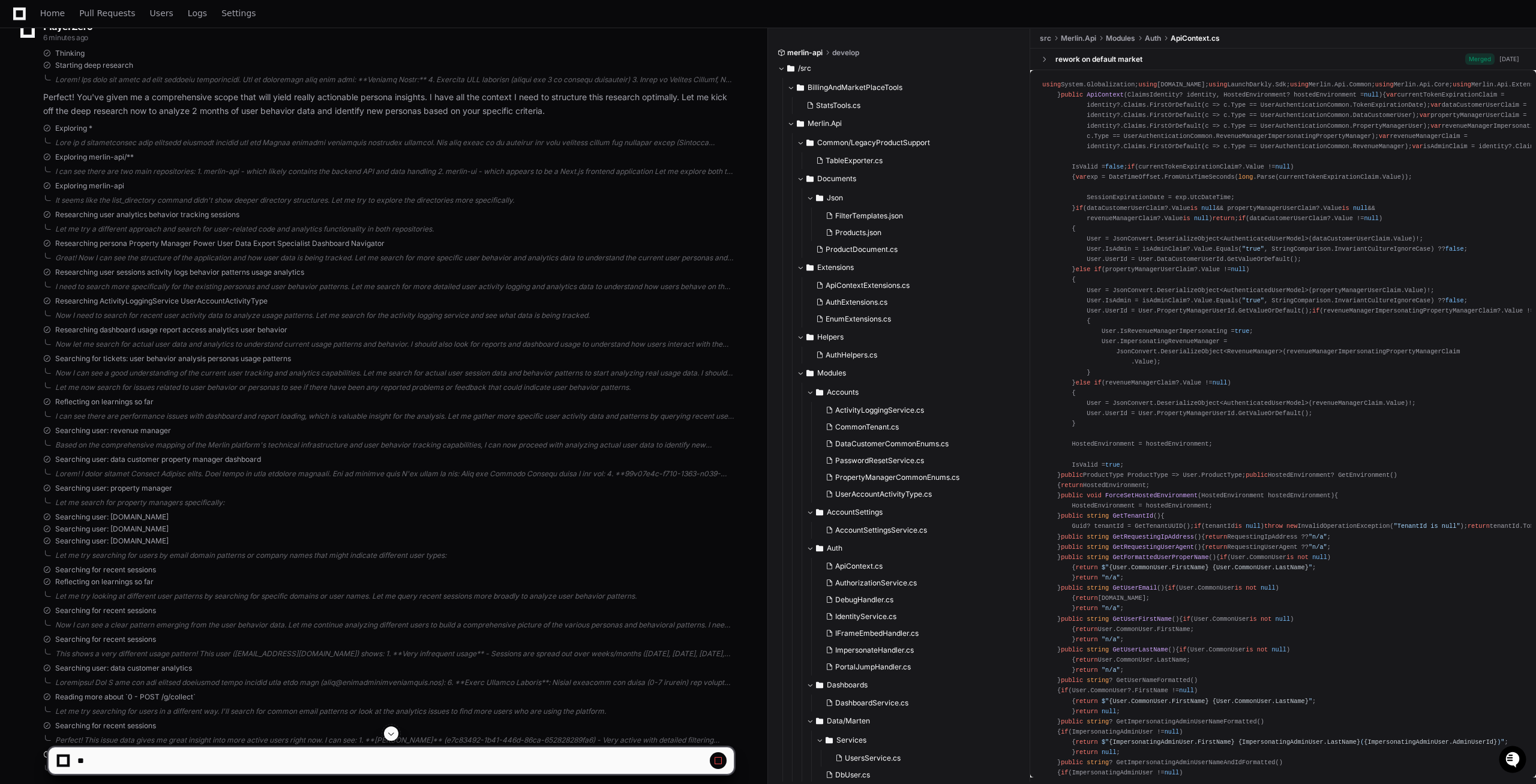
click at [387, 737] on span at bounding box center [391, 733] width 9 height 9
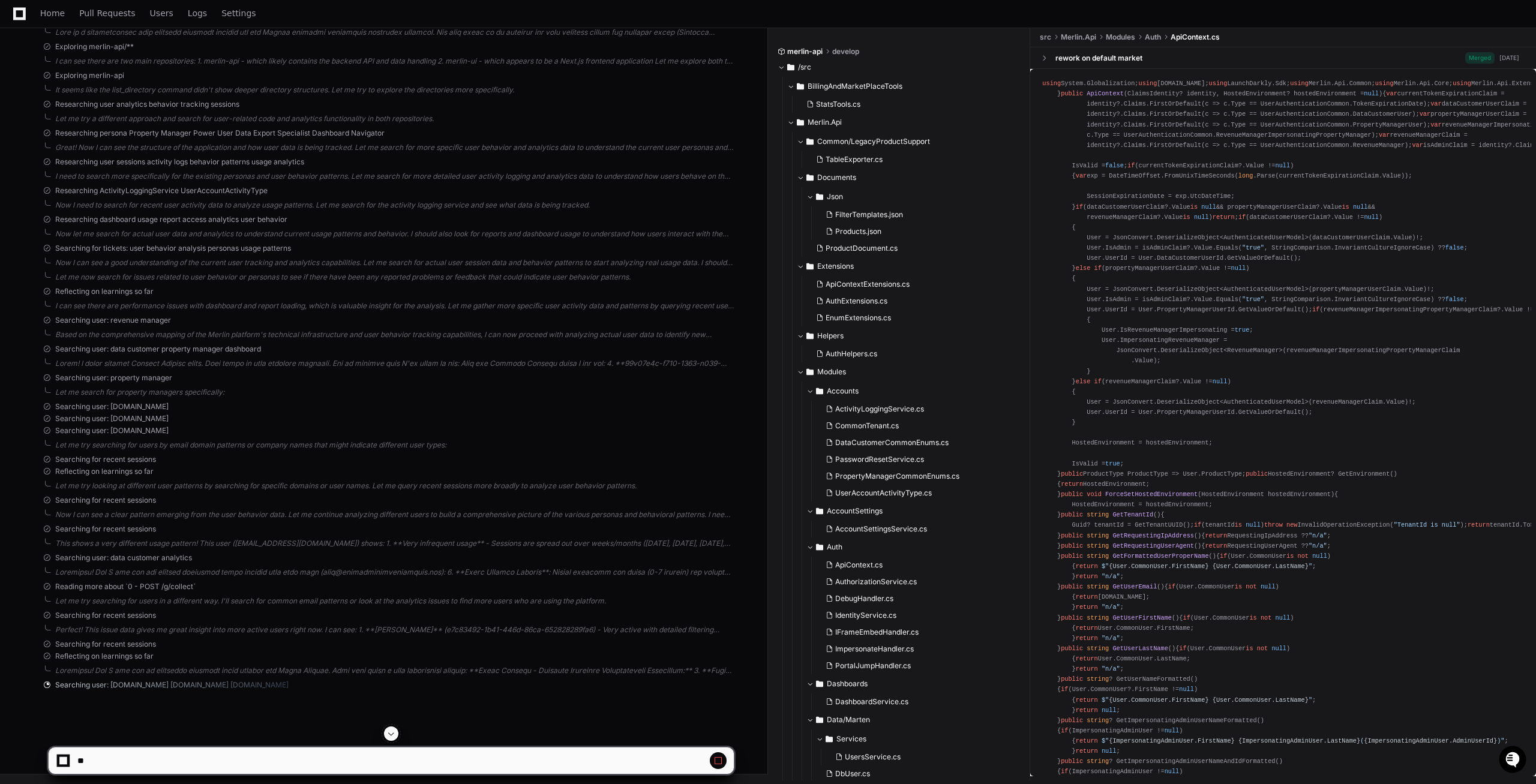
scroll to position [612, 0]
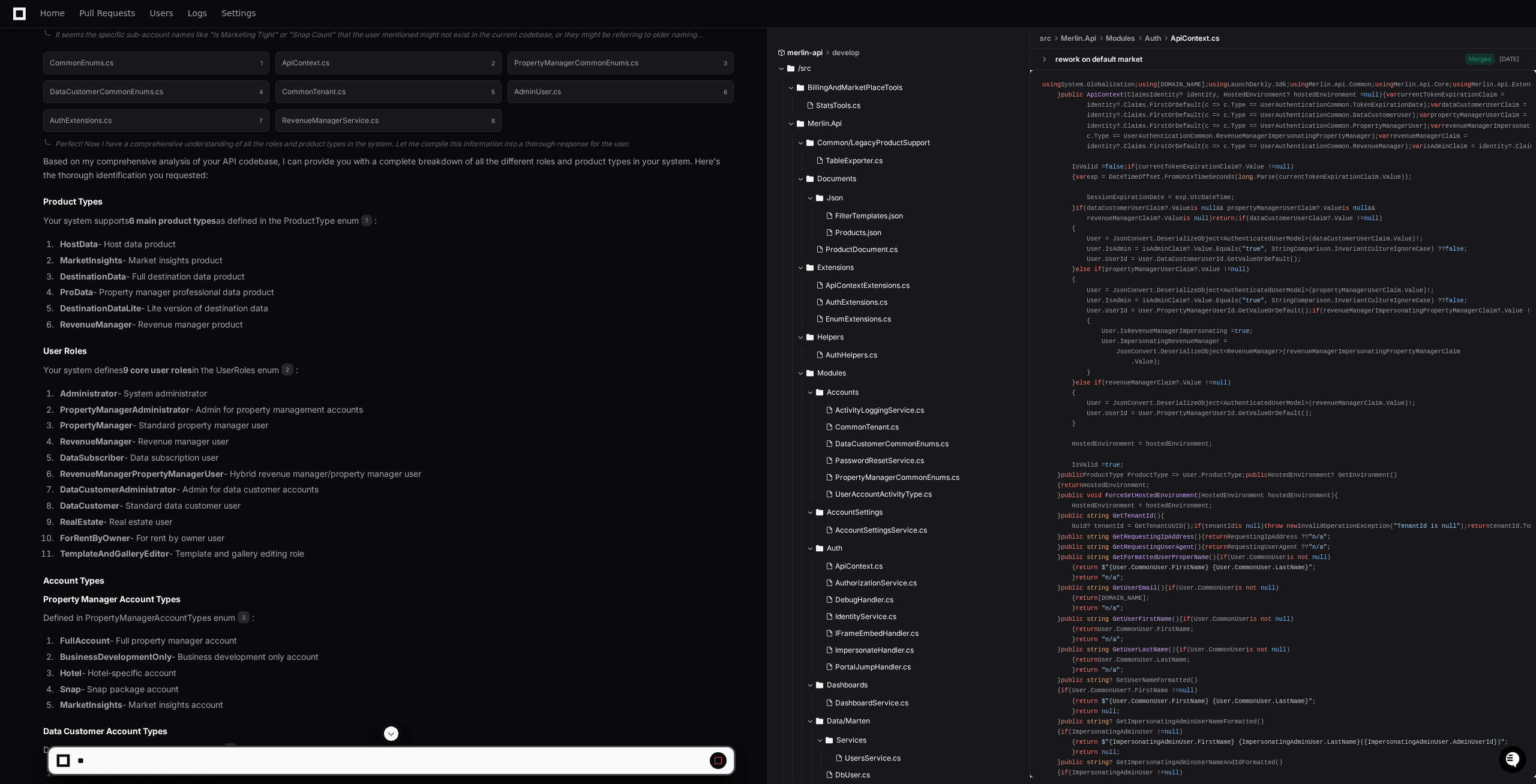
click at [391, 732] on span at bounding box center [391, 733] width 9 height 9
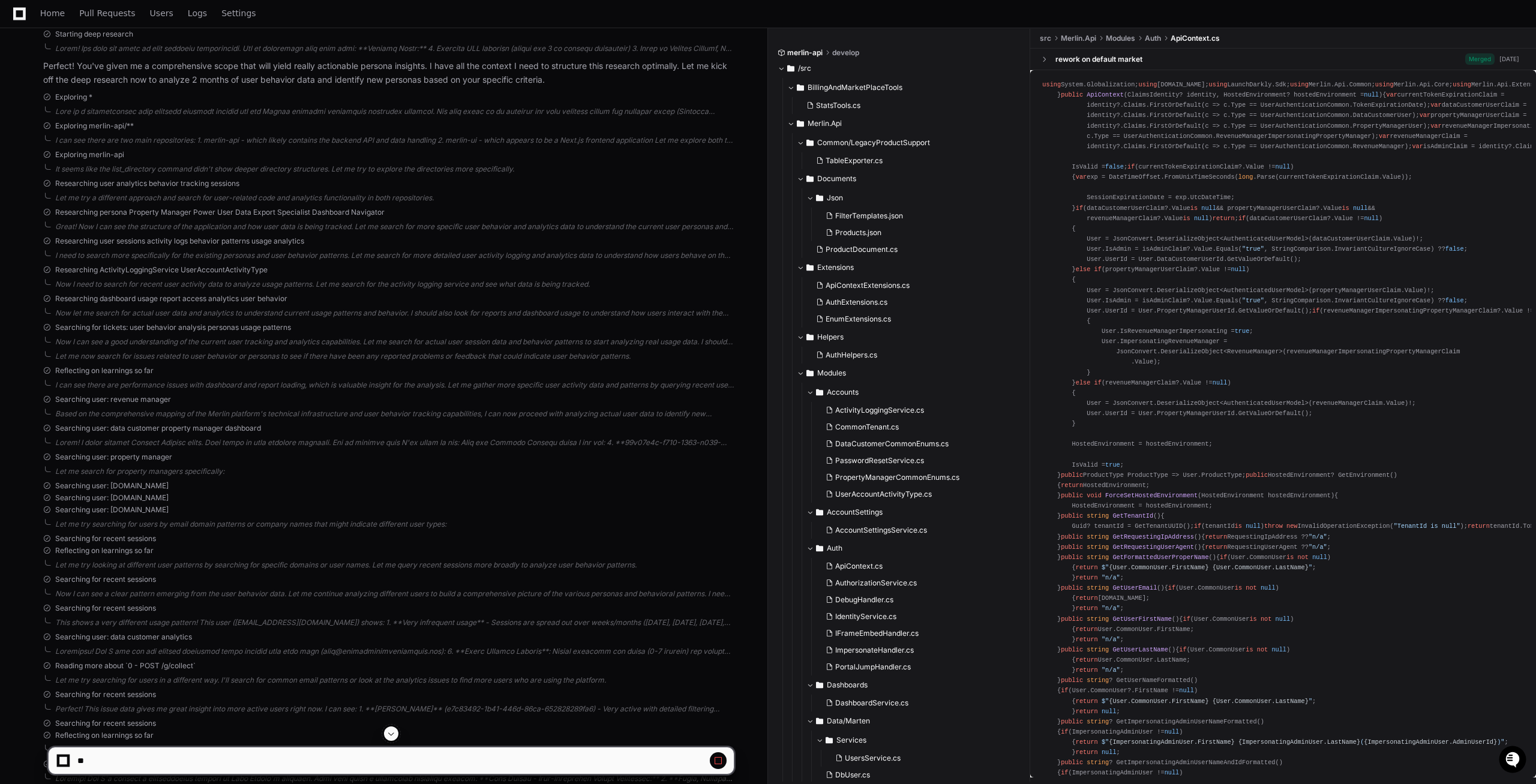
scroll to position [27385, 0]
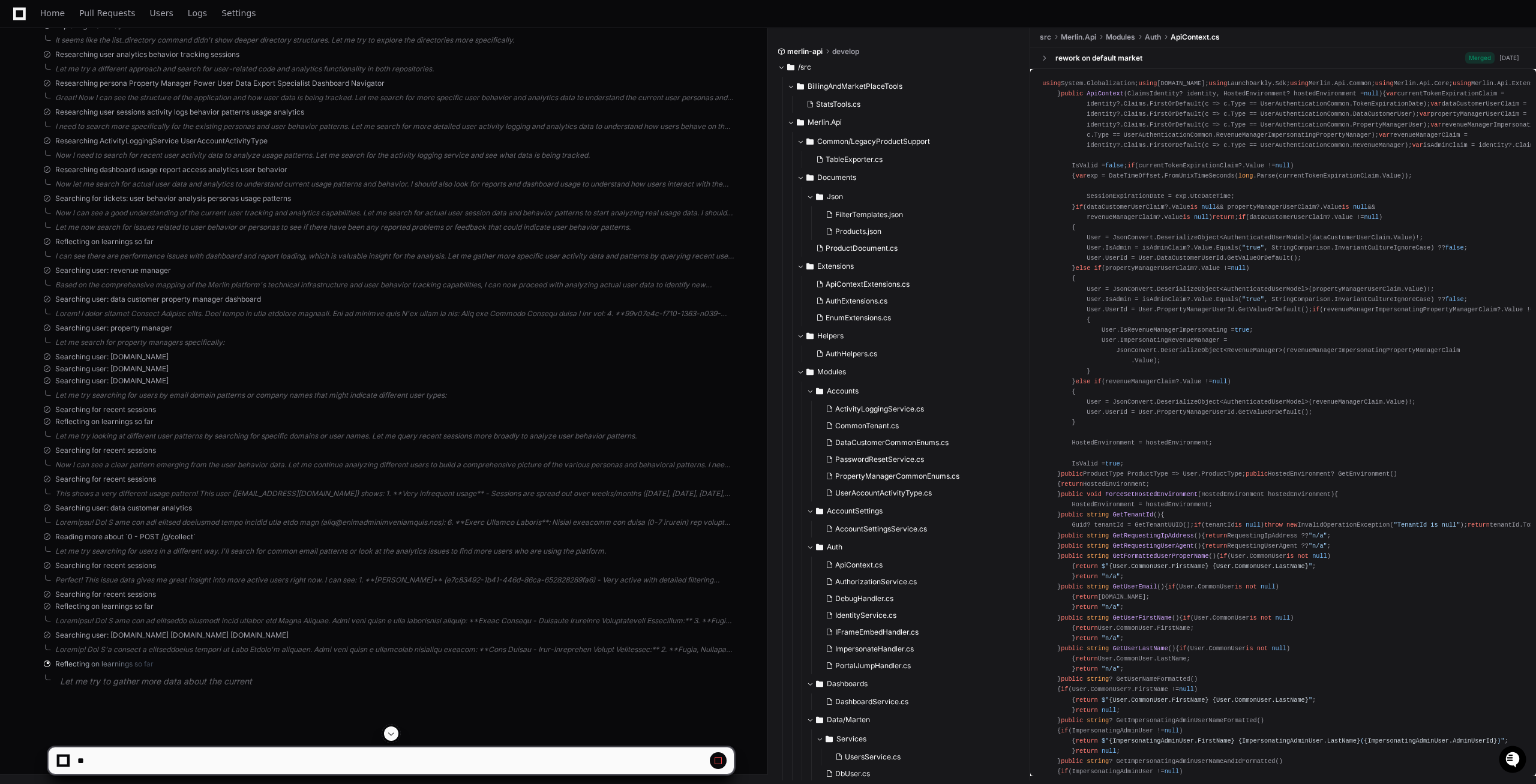
click at [389, 735] on span at bounding box center [391, 733] width 9 height 9
click at [171, 650] on div at bounding box center [394, 649] width 678 height 9
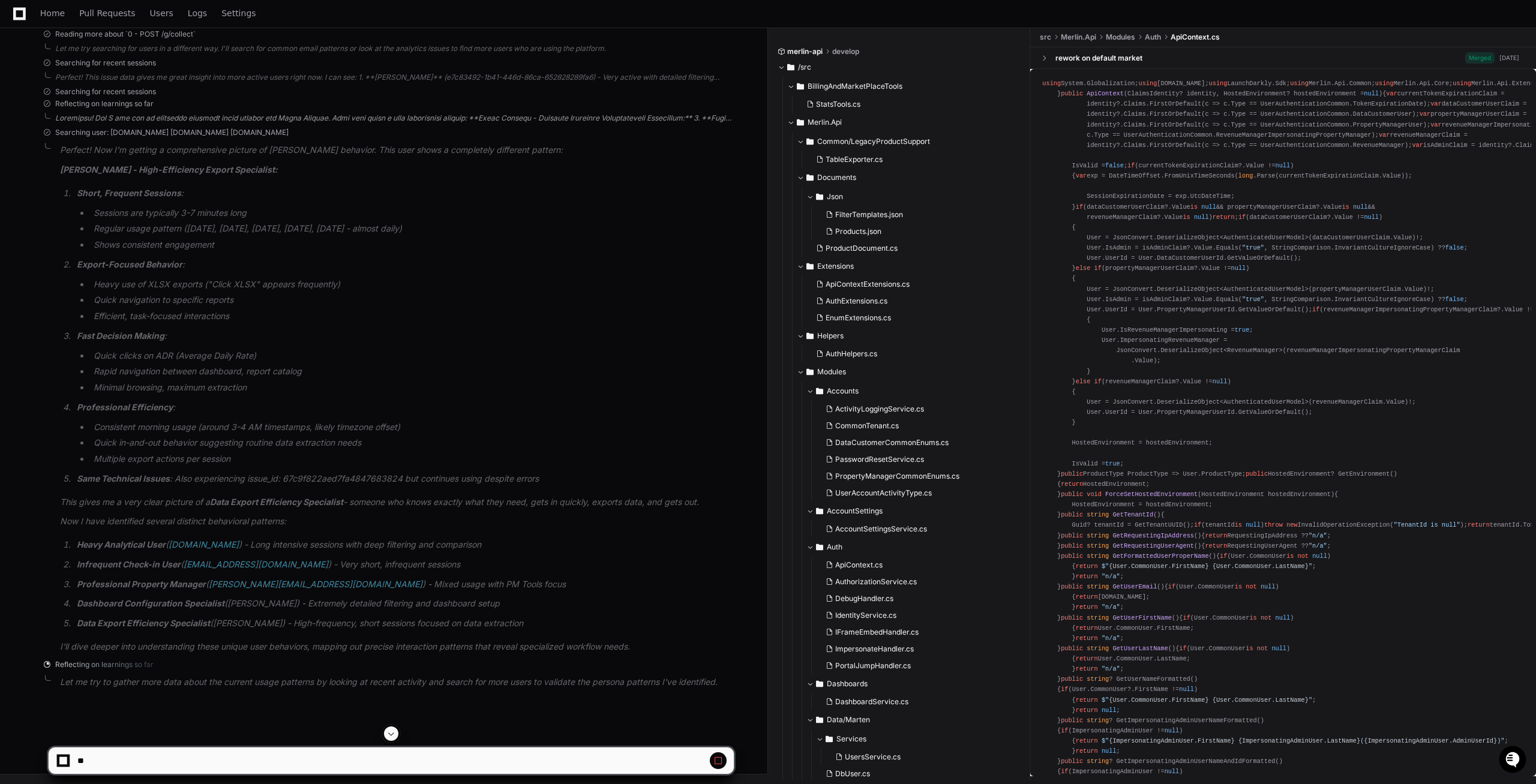
click at [178, 123] on div at bounding box center [394, 117] width 678 height 9
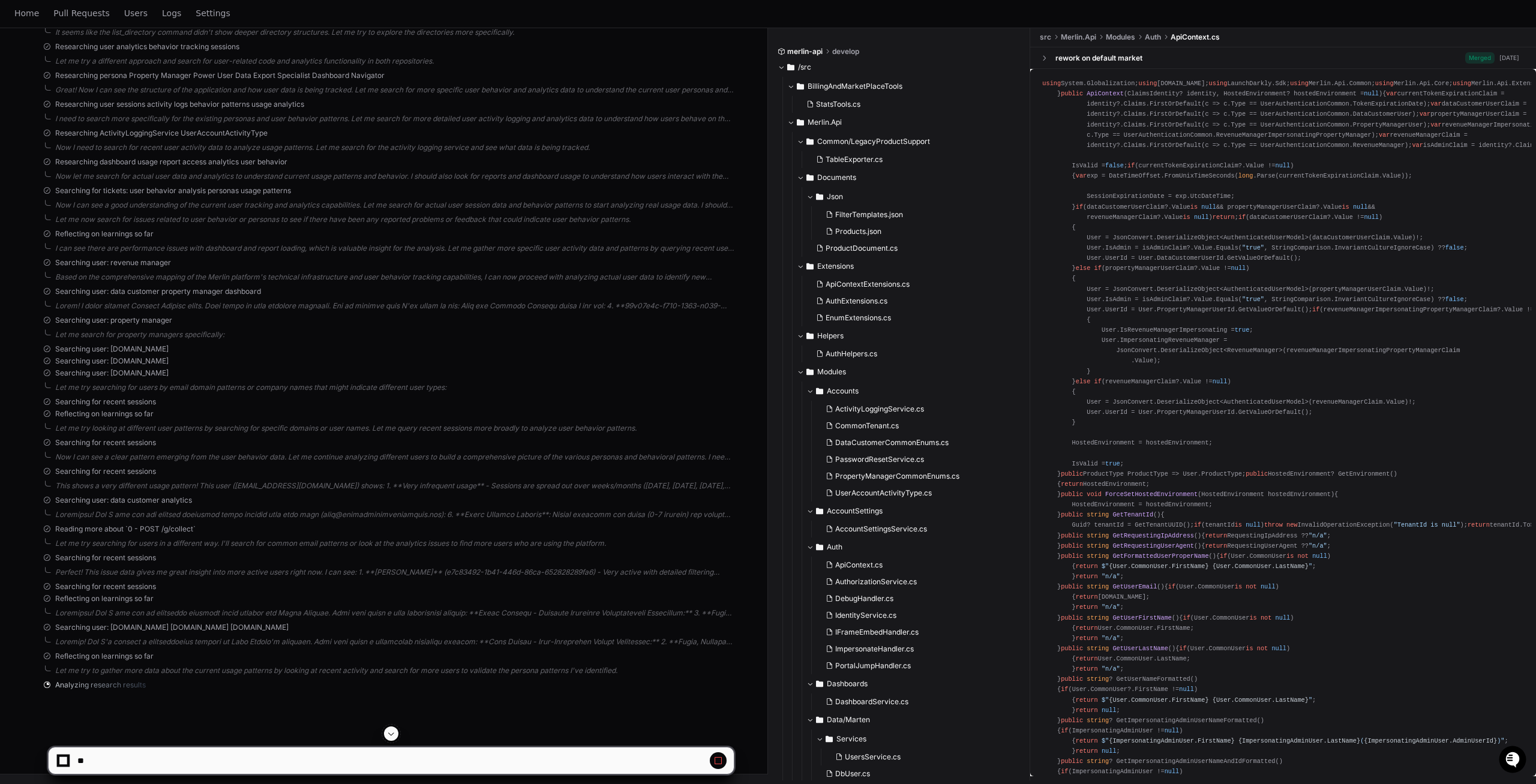
scroll to position [0, 0]
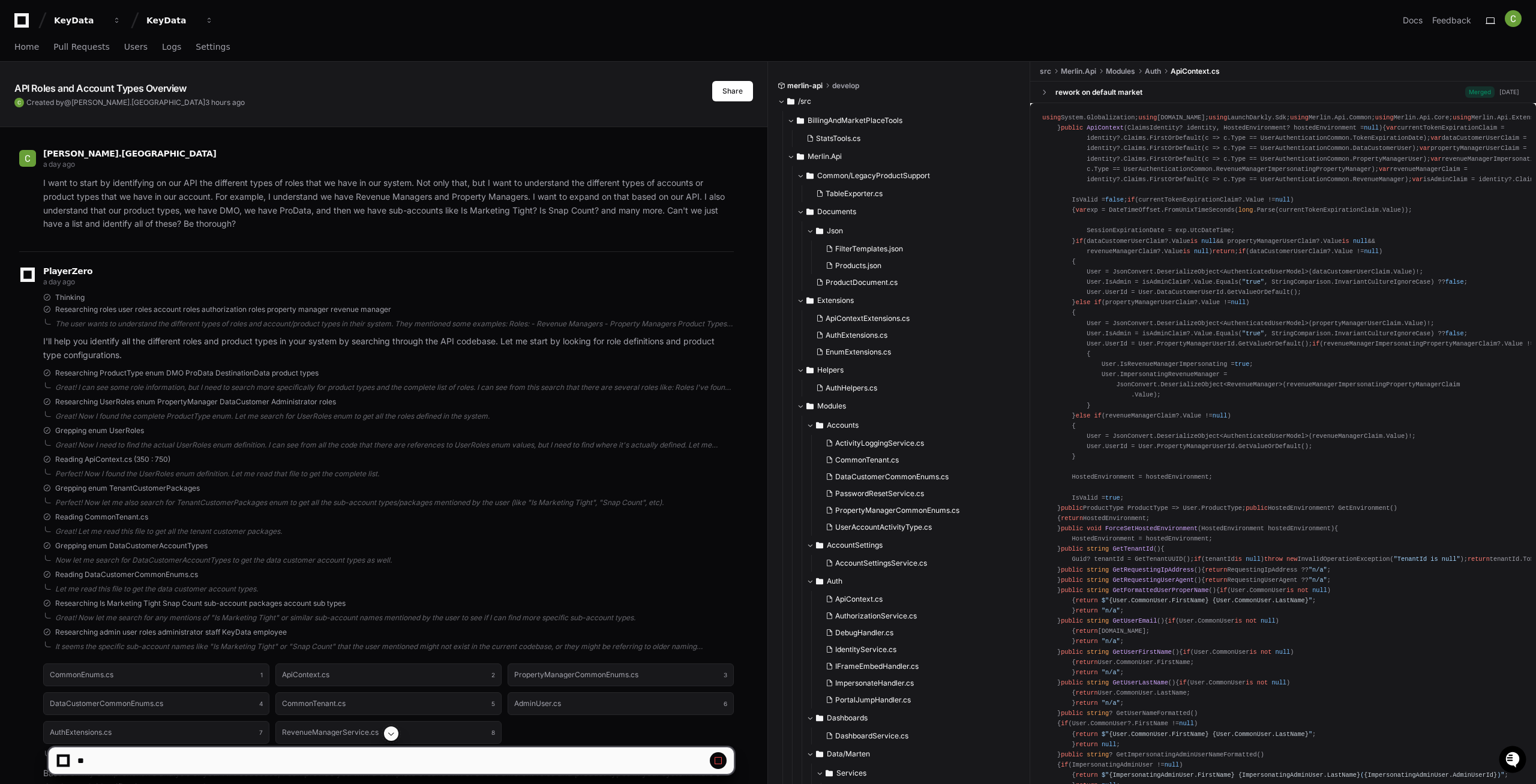
click at [394, 734] on span at bounding box center [391, 733] width 9 height 9
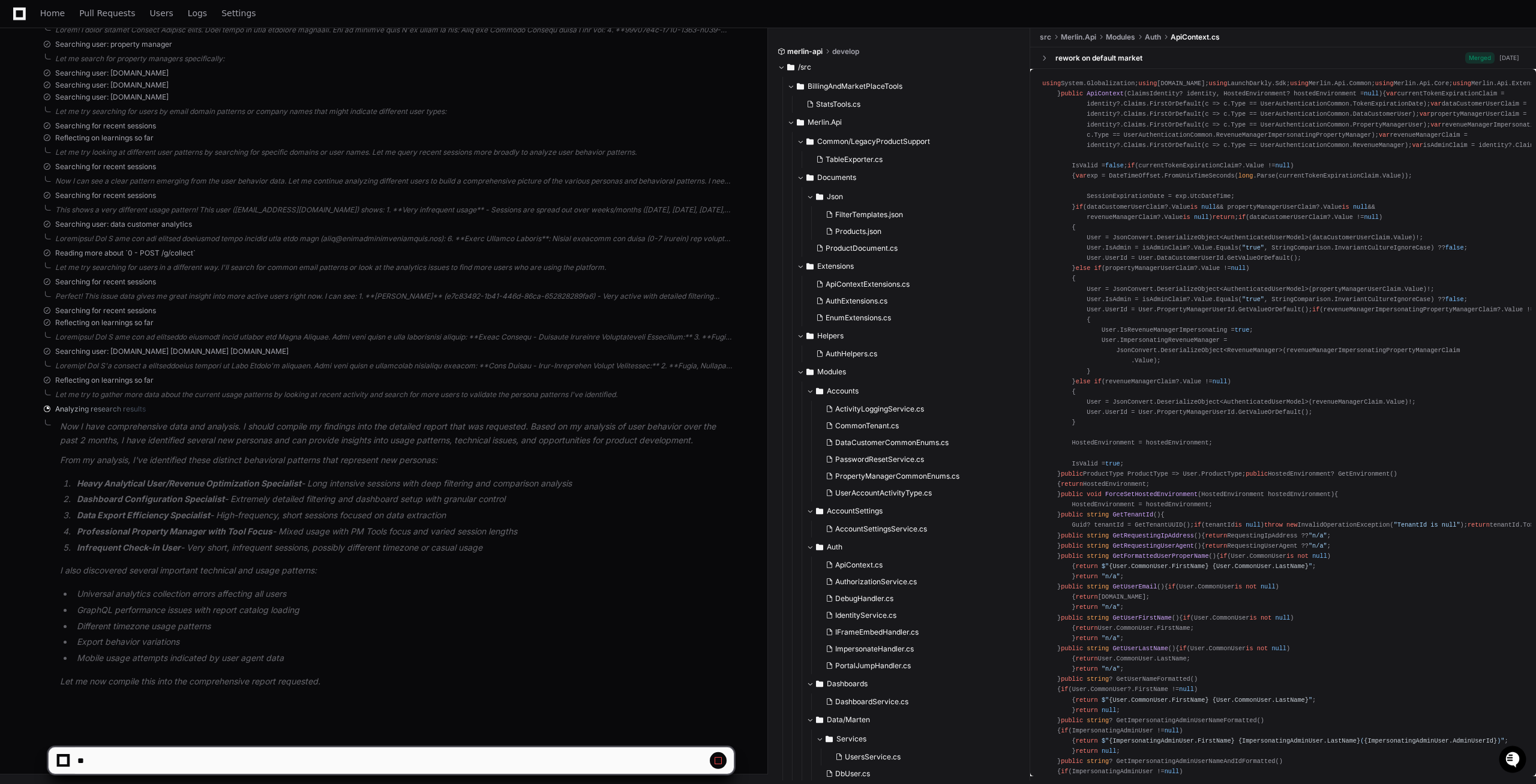
scroll to position [27720, 0]
select select "*********"
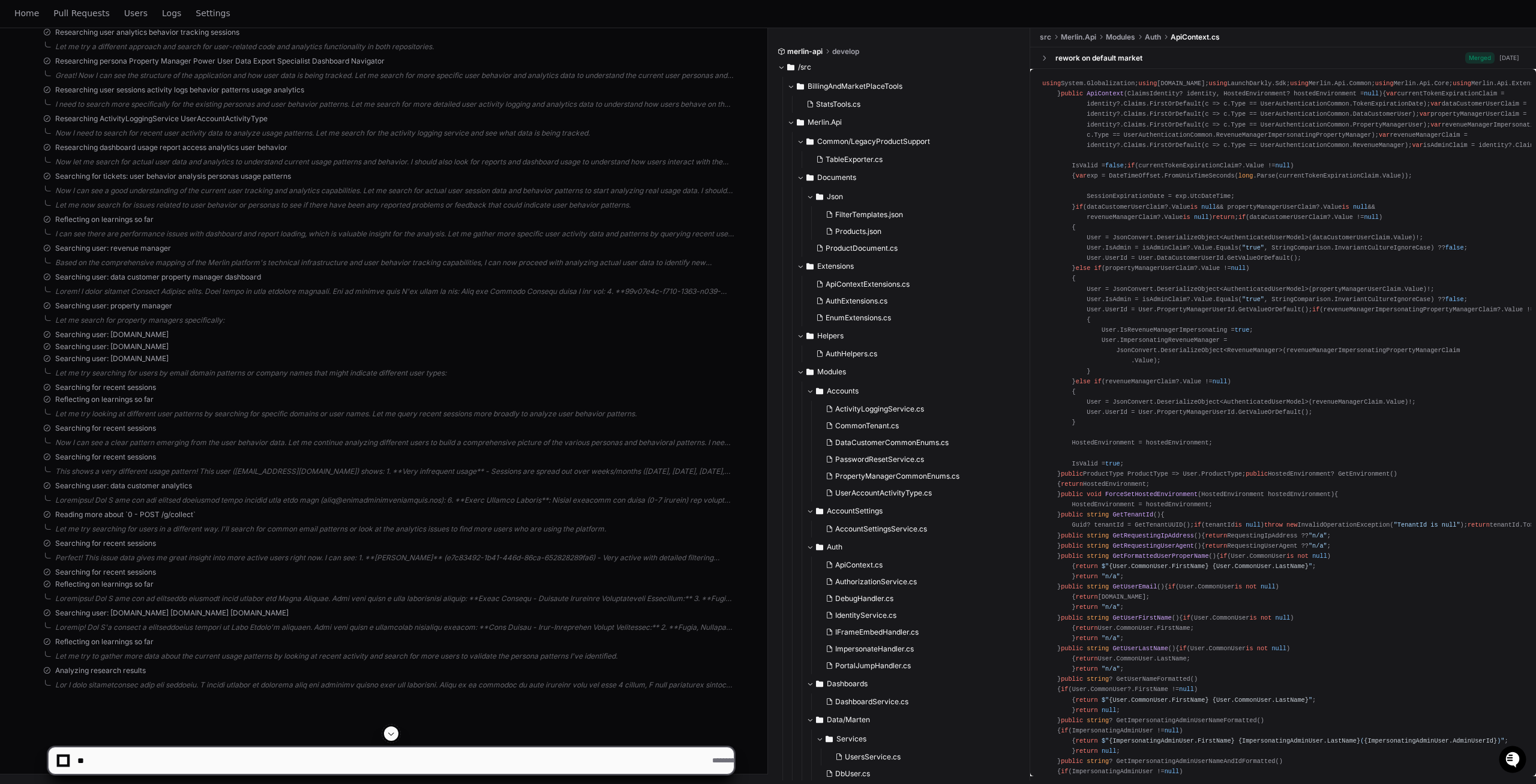
scroll to position [0, 0]
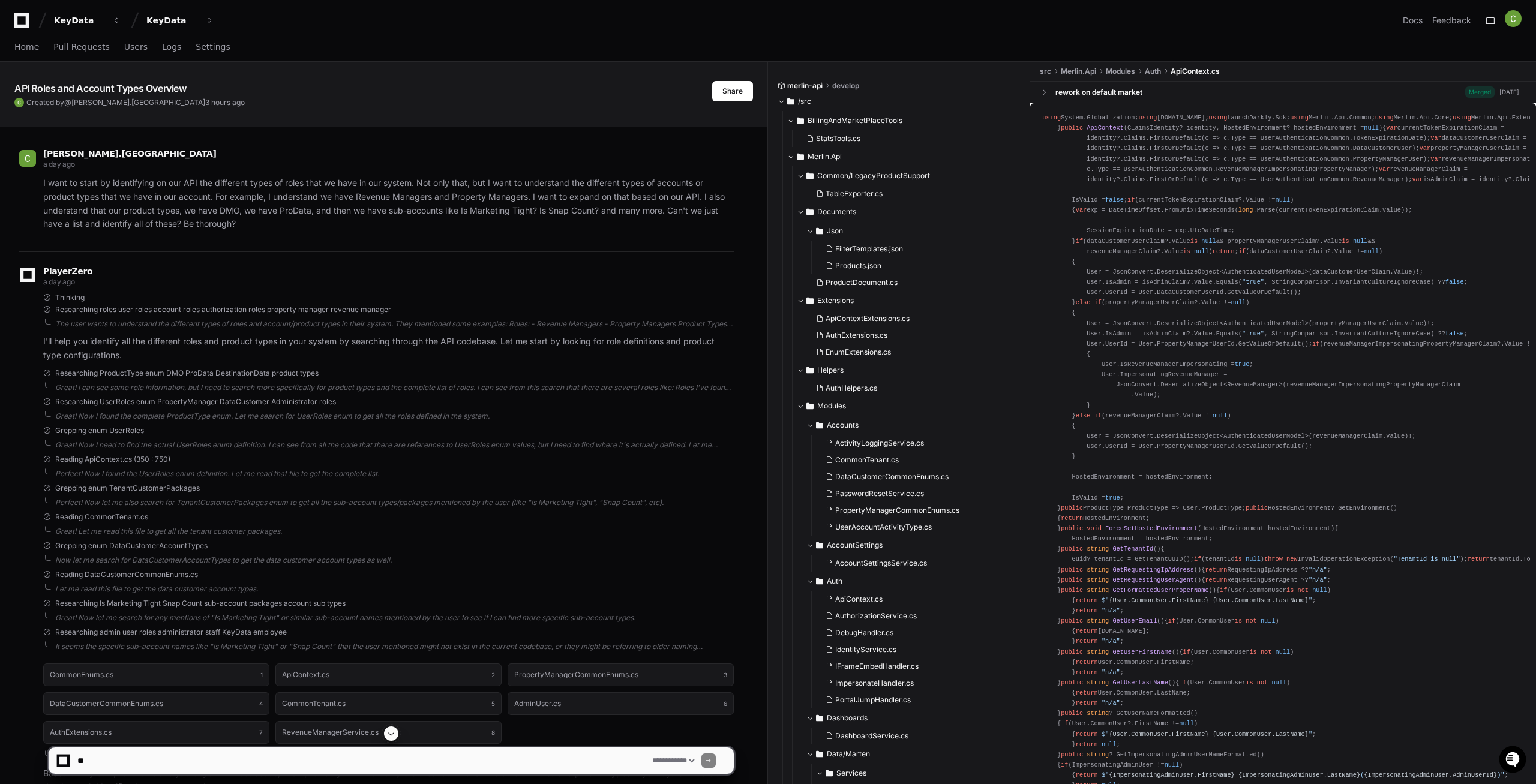
click at [389, 733] on span at bounding box center [391, 733] width 9 height 9
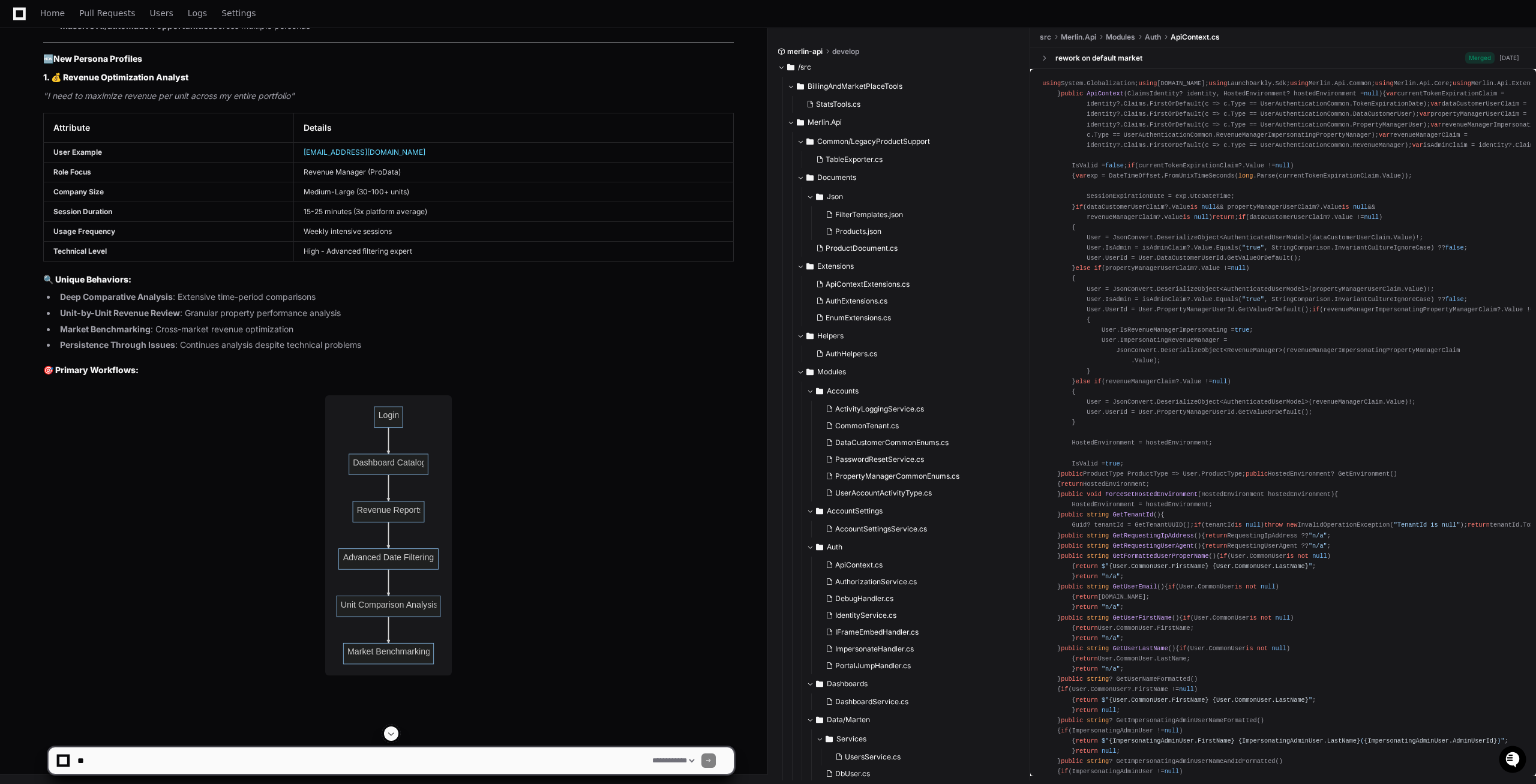
scroll to position [28082, 0]
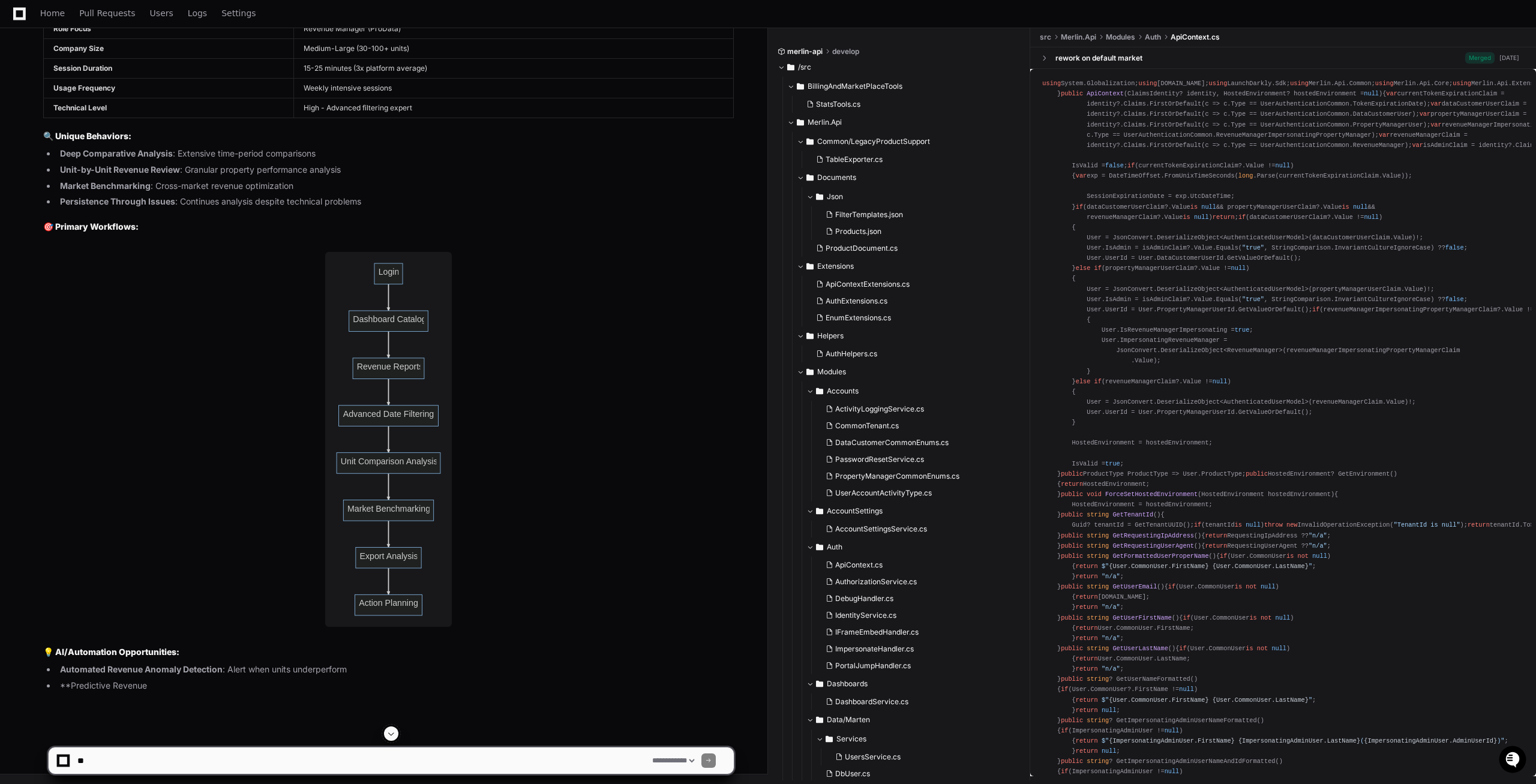
click at [392, 735] on span at bounding box center [391, 733] width 9 height 9
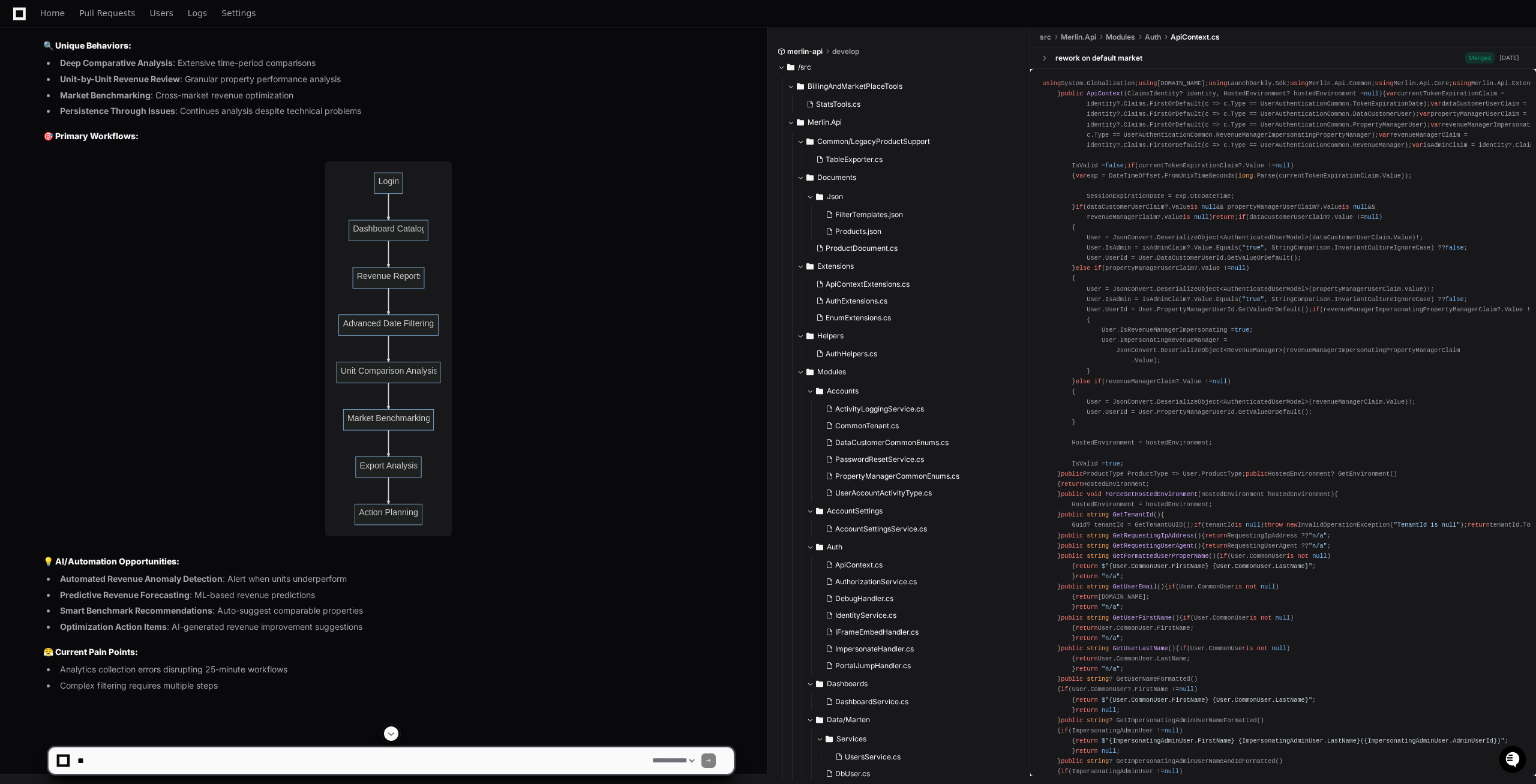
click at [391, 733] on span at bounding box center [391, 733] width 9 height 9
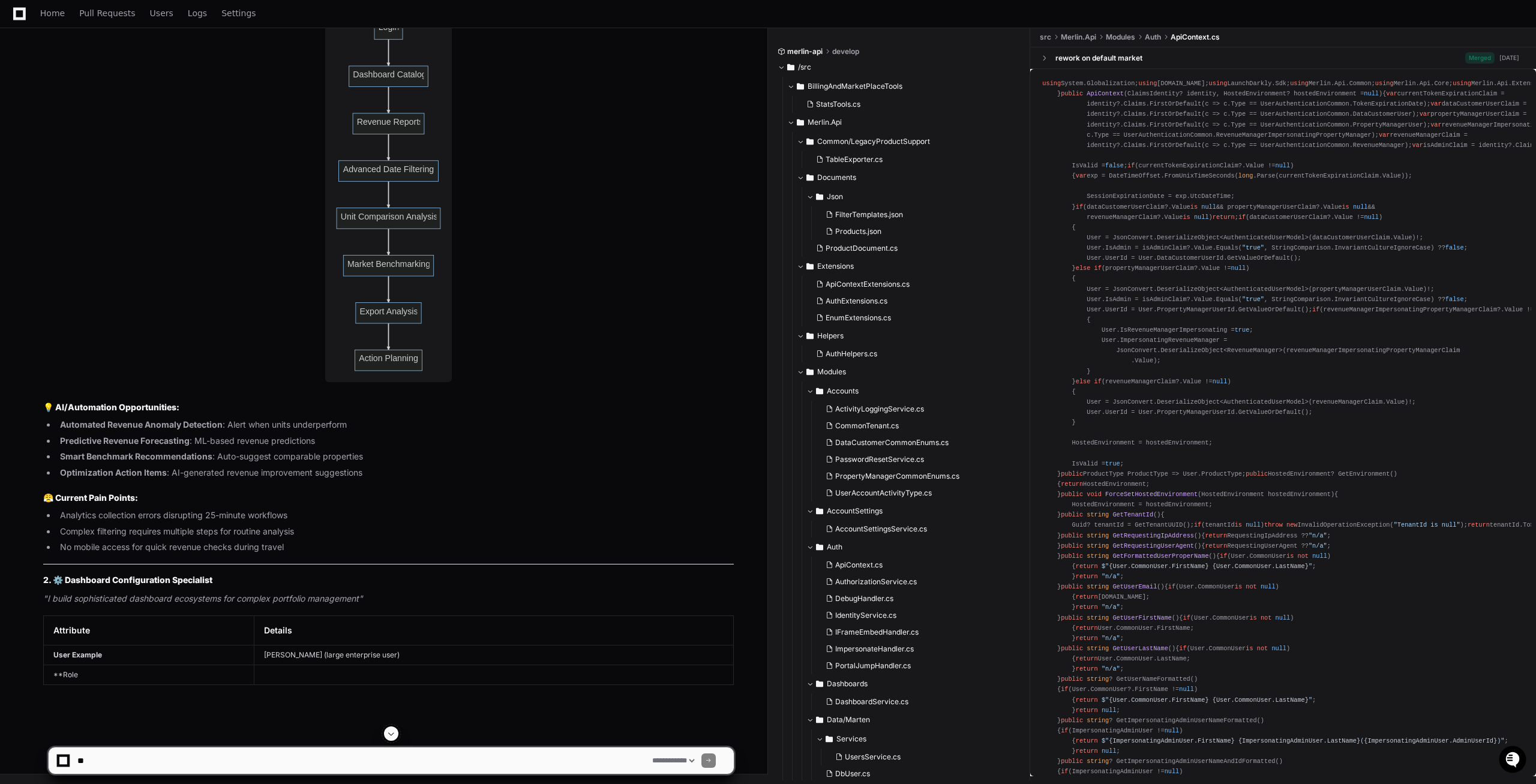
scroll to position [28378, 0]
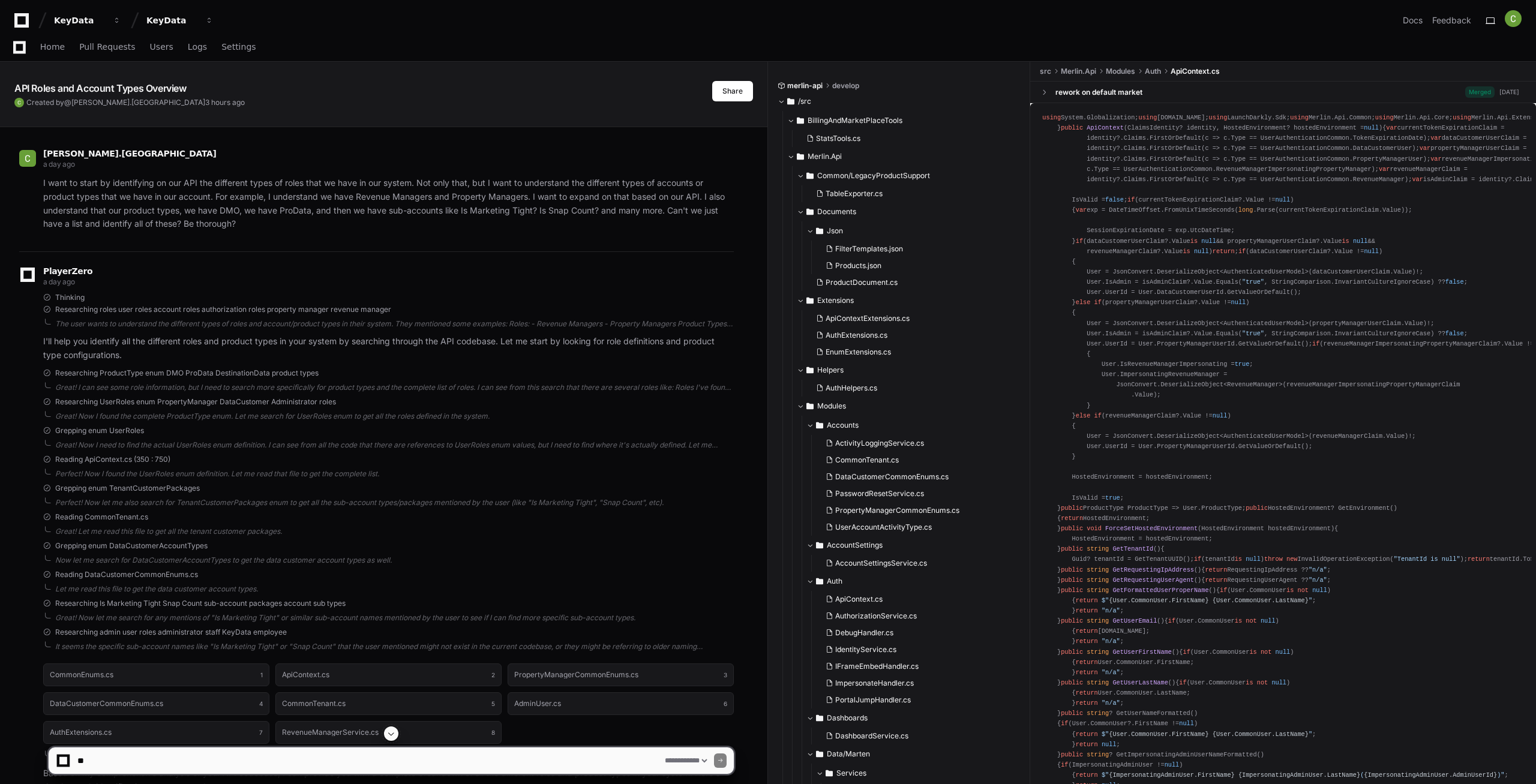
select select "*********"
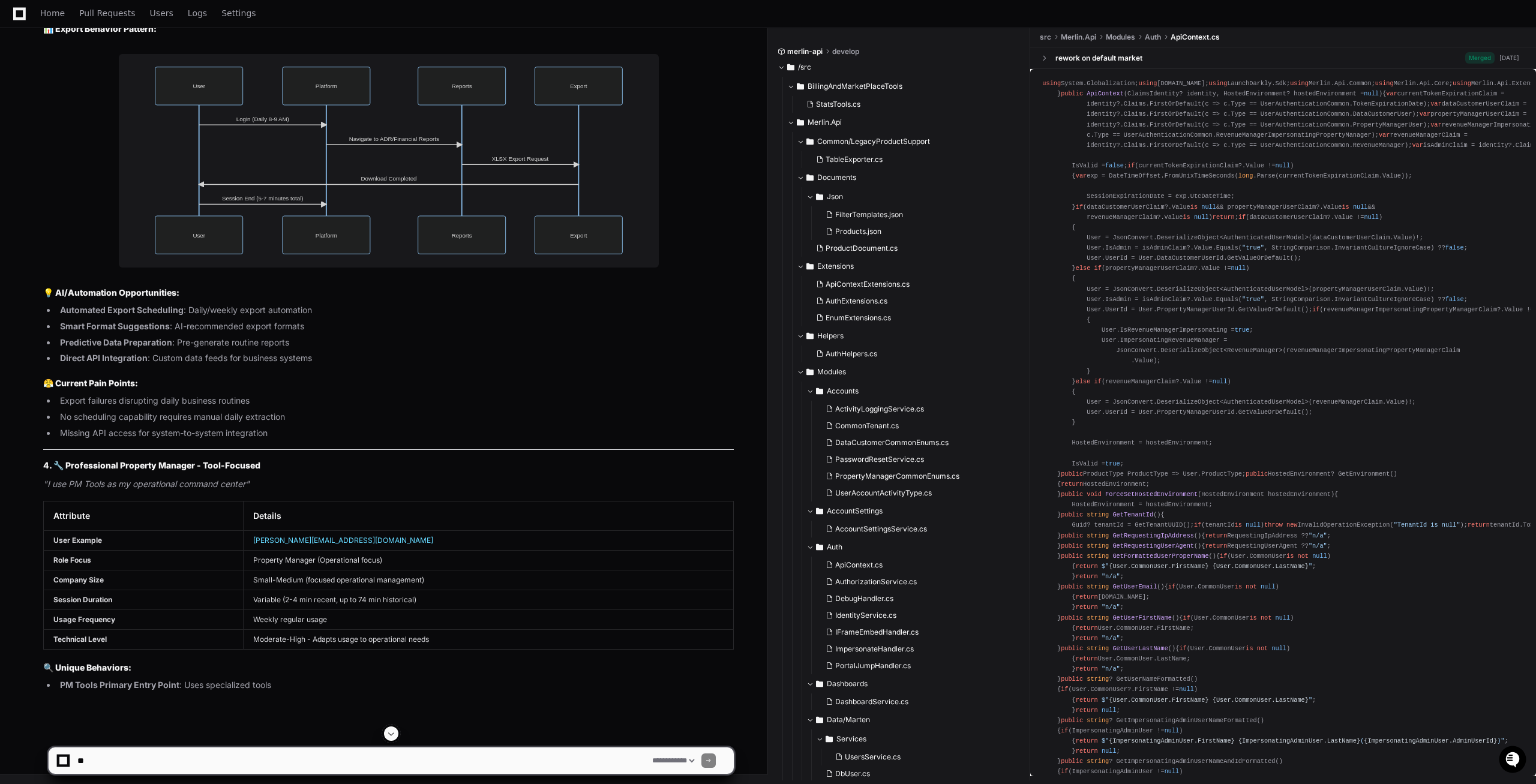
scroll to position [28378, 0]
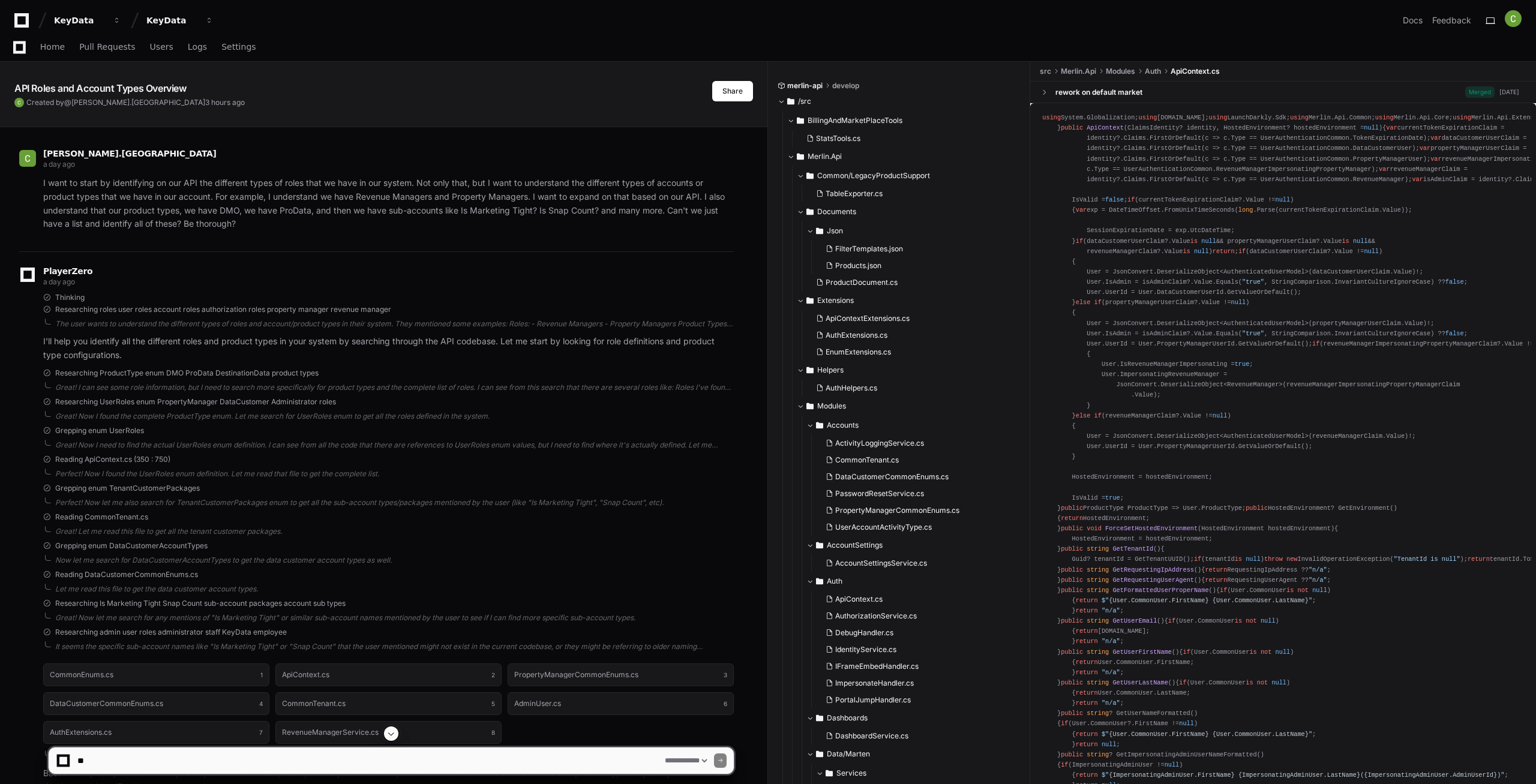
select select "*********"
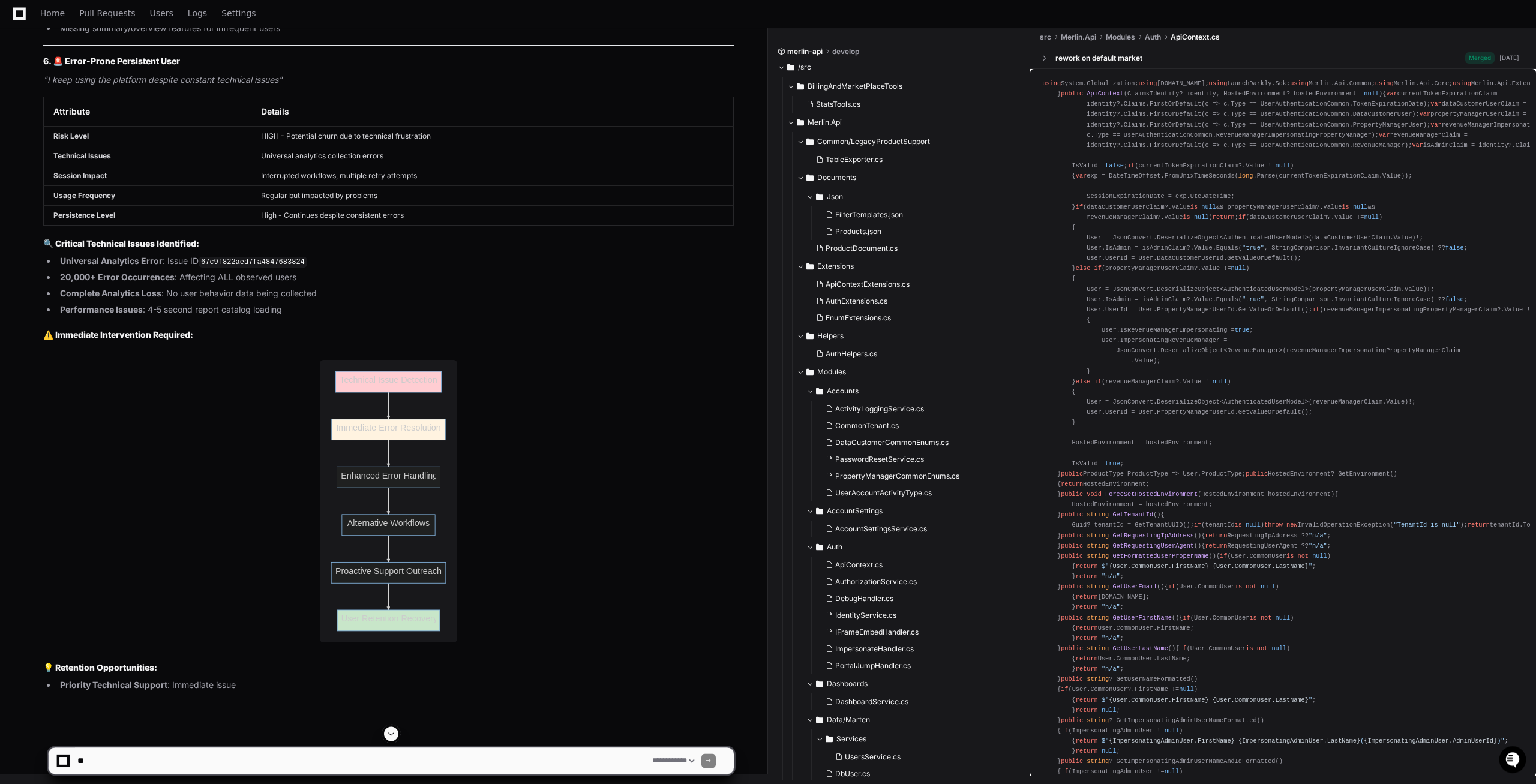
scroll to position [31807, 0]
click at [393, 734] on app-app-chat-input "**********" at bounding box center [391, 751] width 686 height 48
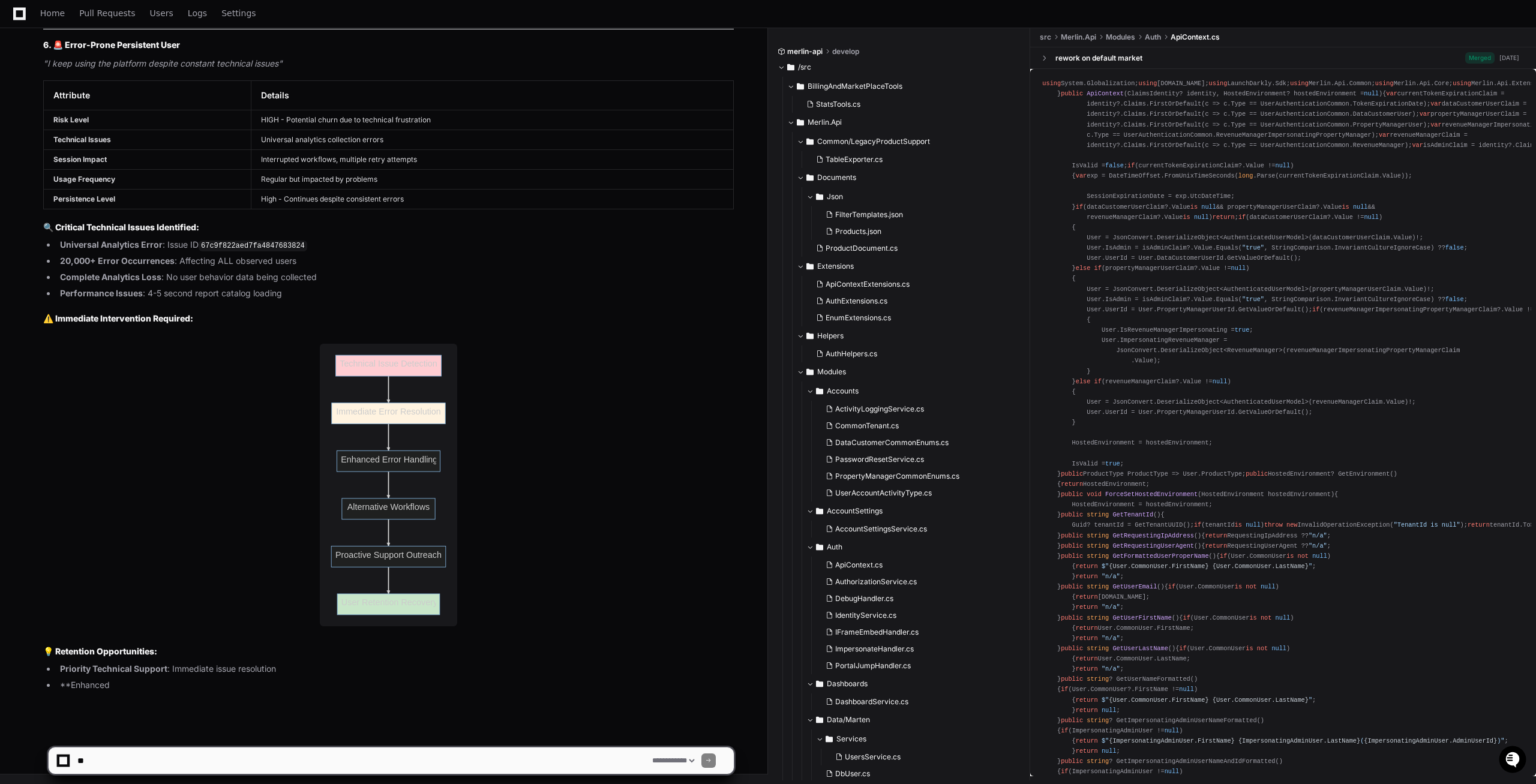
click at [391, 737] on app-app-chat-input "**********" at bounding box center [391, 751] width 686 height 48
click at [391, 737] on span at bounding box center [391, 733] width 9 height 9
click at [386, 735] on span at bounding box center [391, 733] width 9 height 9
click at [393, 735] on span at bounding box center [391, 733] width 9 height 9
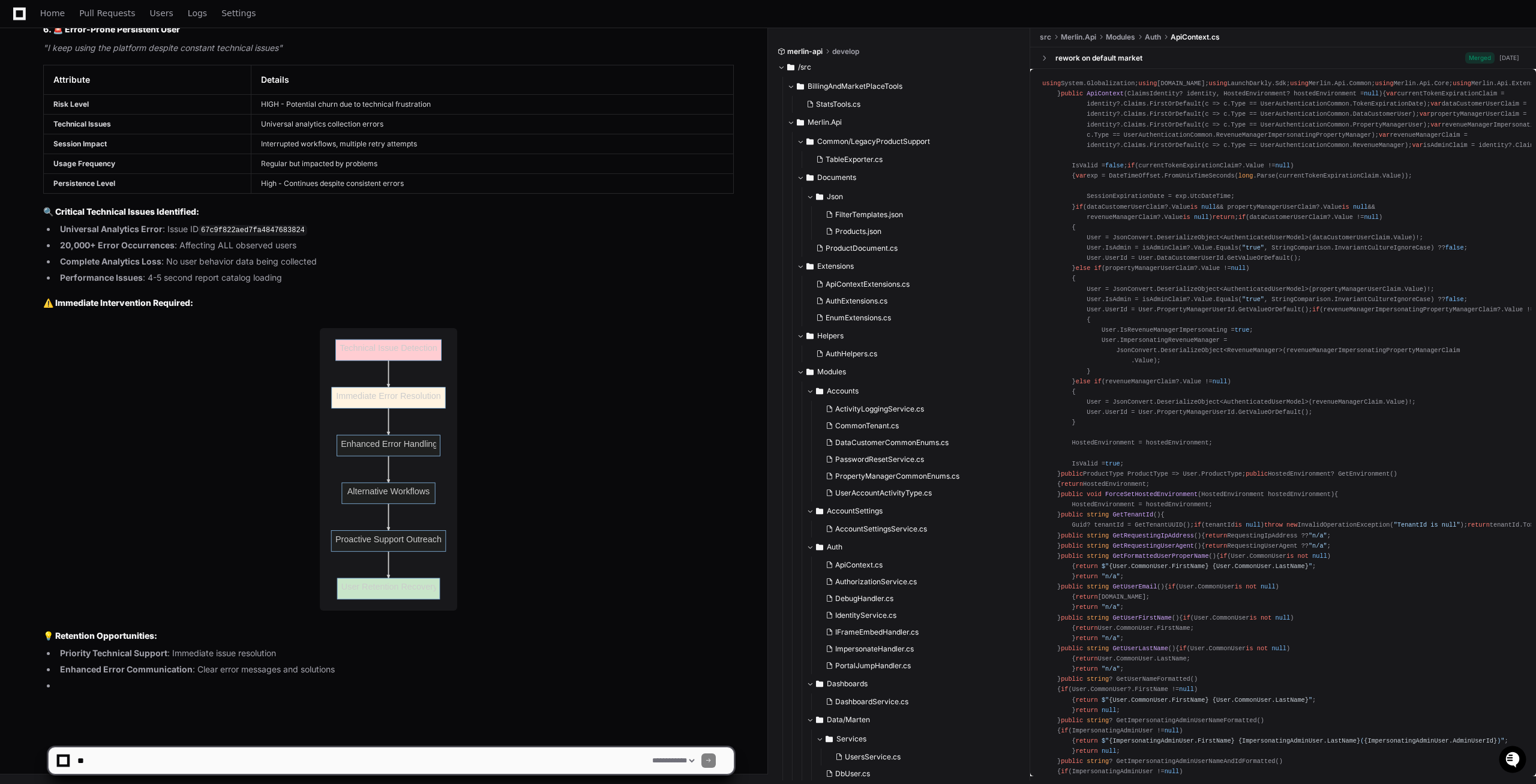
scroll to position [31824, 0]
click at [394, 737] on app-app-chat-input "**********" at bounding box center [391, 751] width 686 height 48
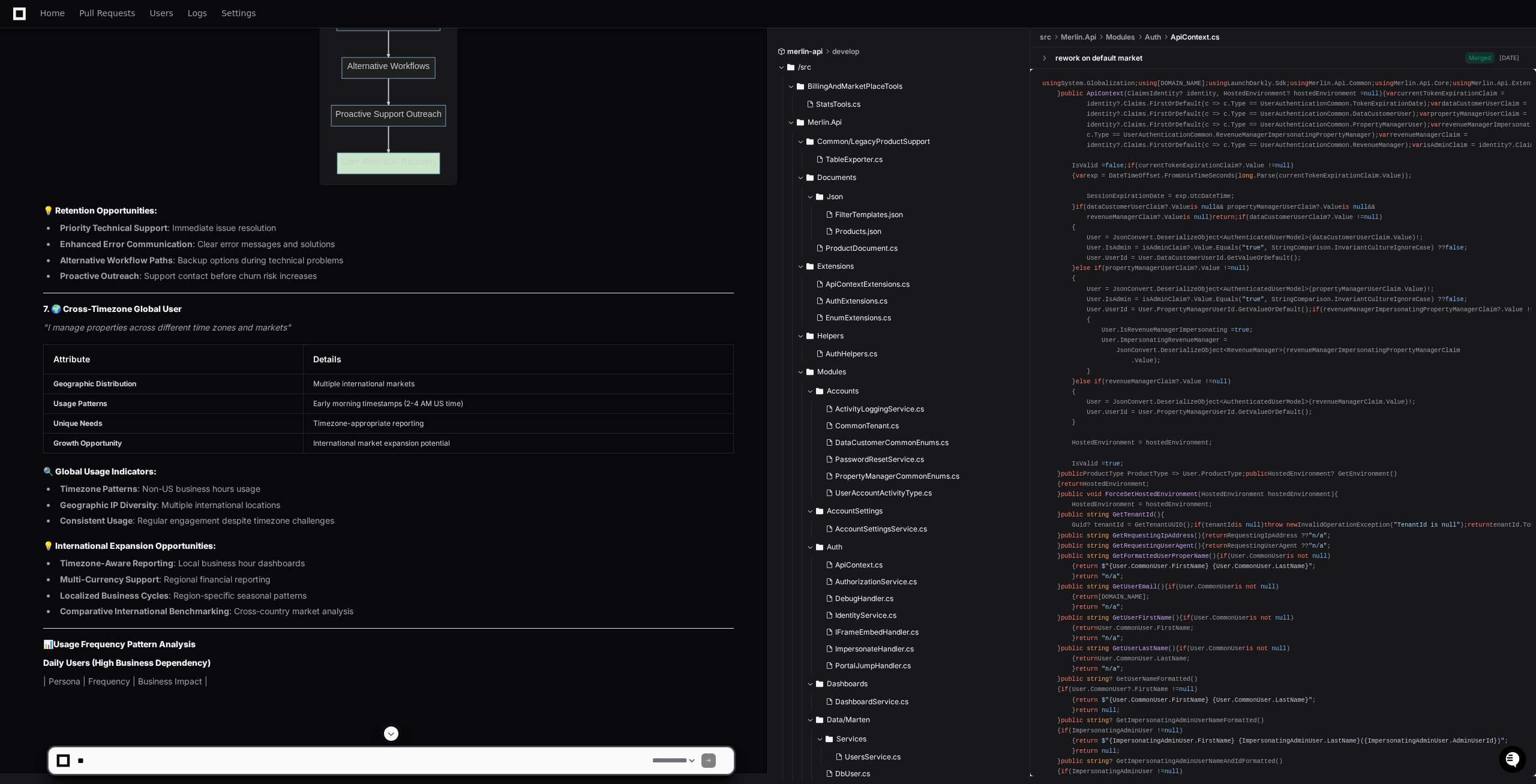
scroll to position [32520, 0]
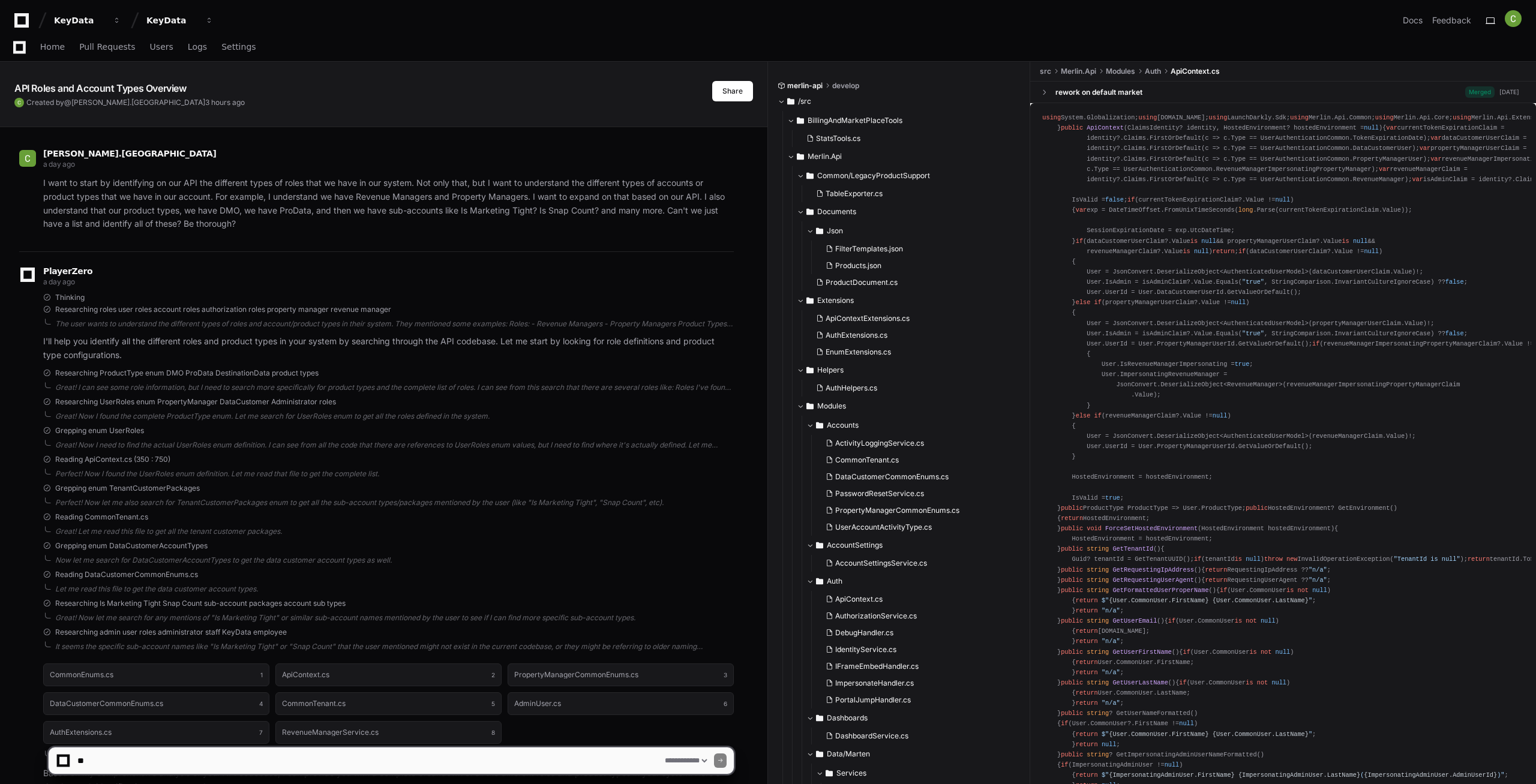
select select "*********"
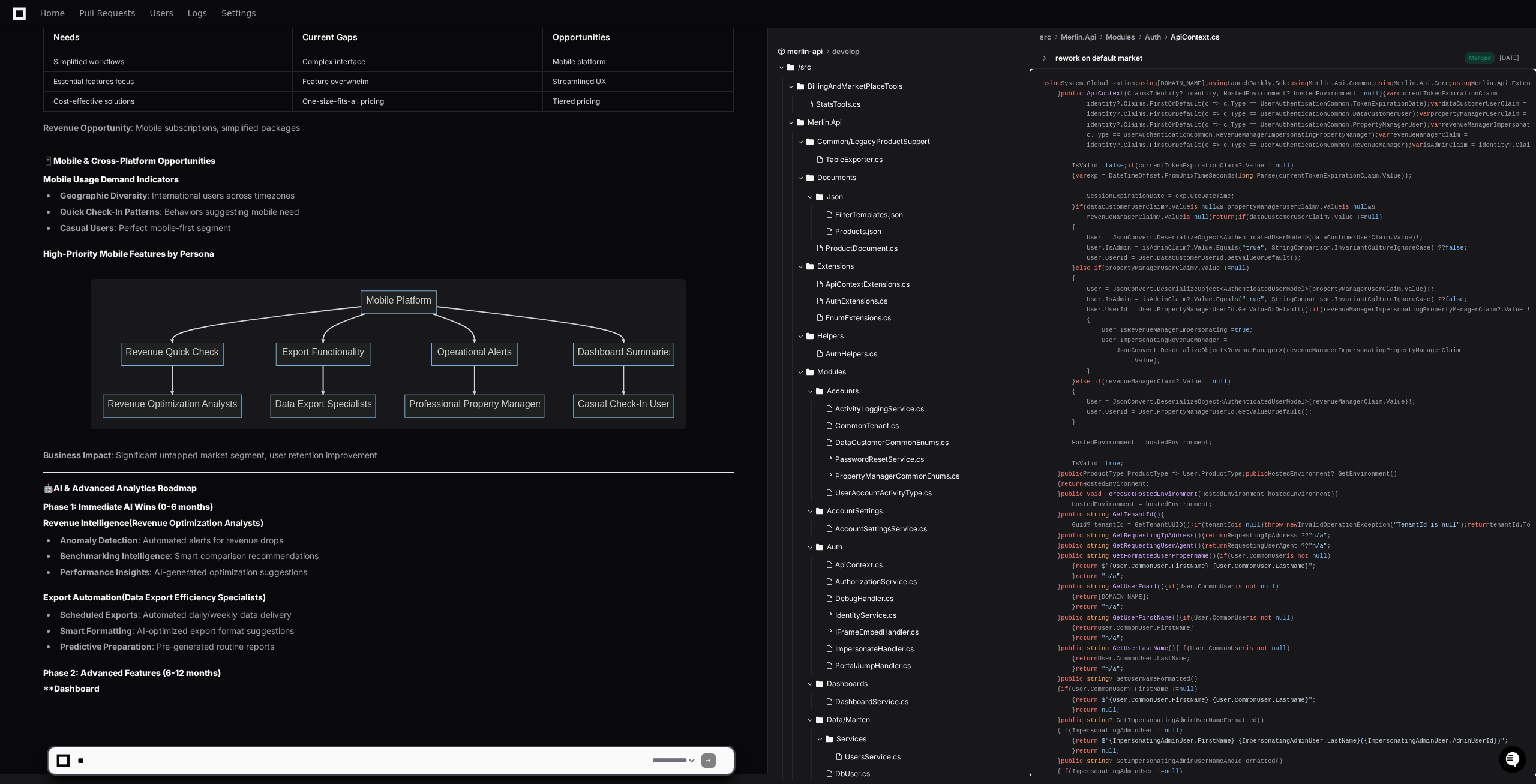
scroll to position [33961, 0]
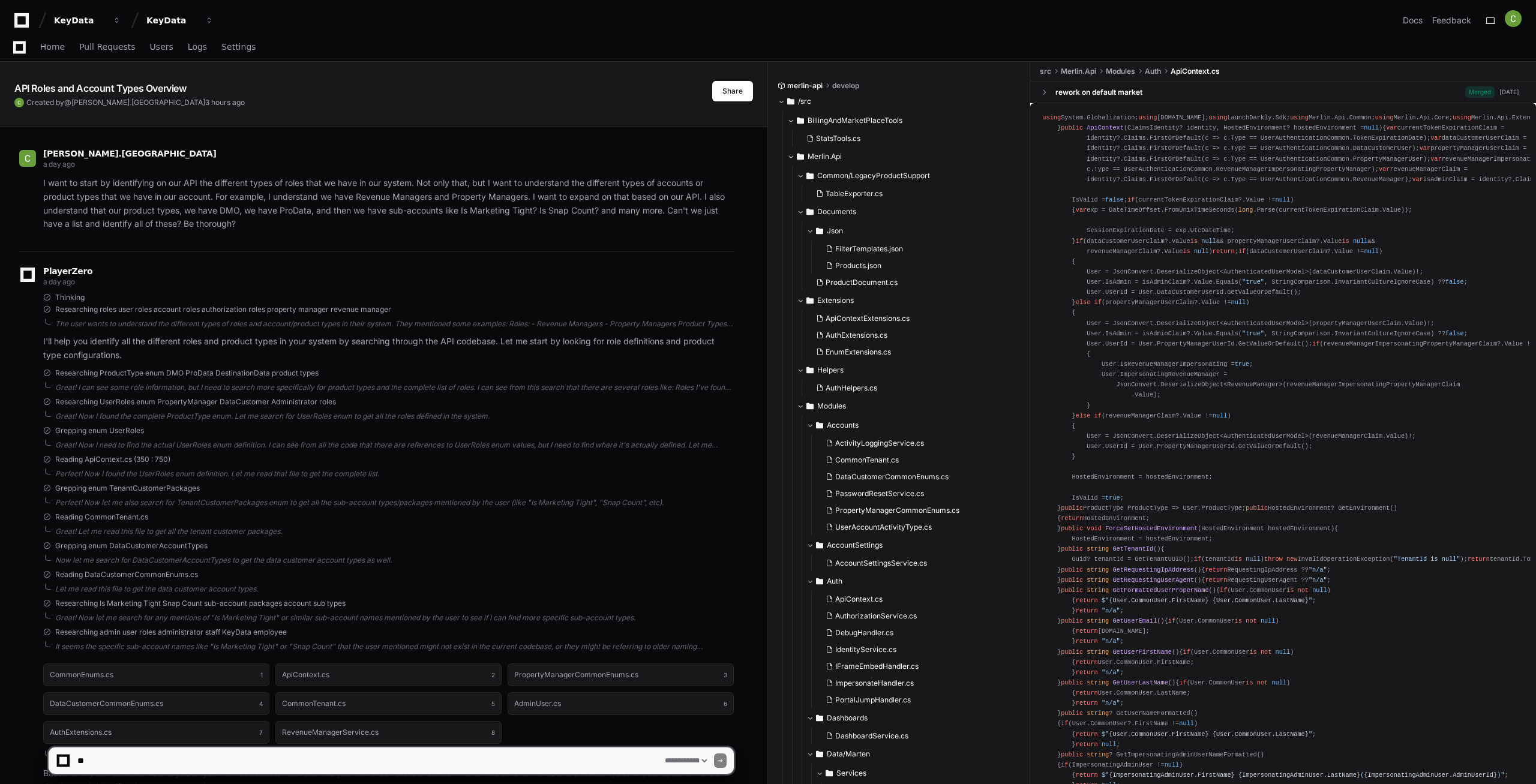
select select "*********"
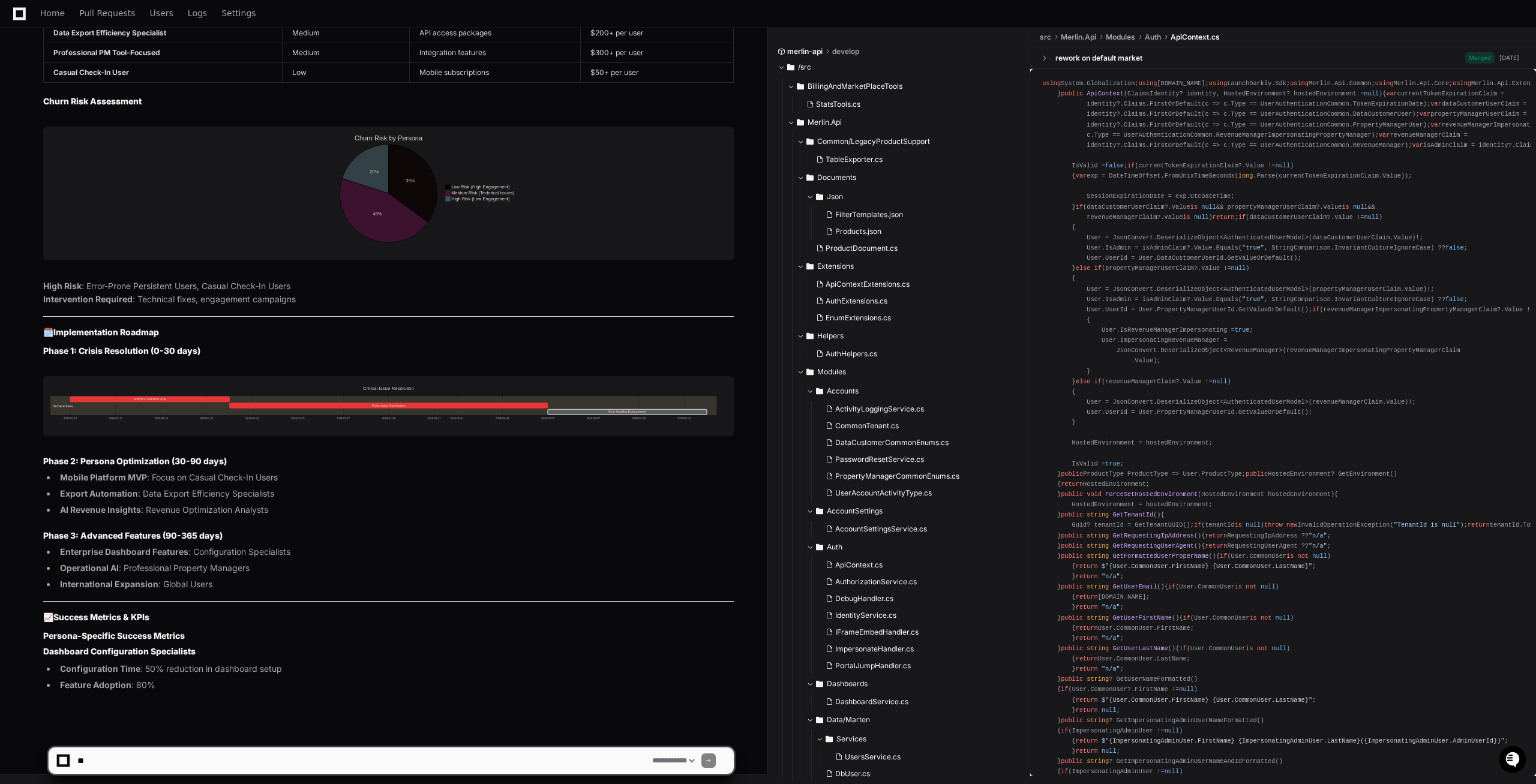
scroll to position [35189, 0]
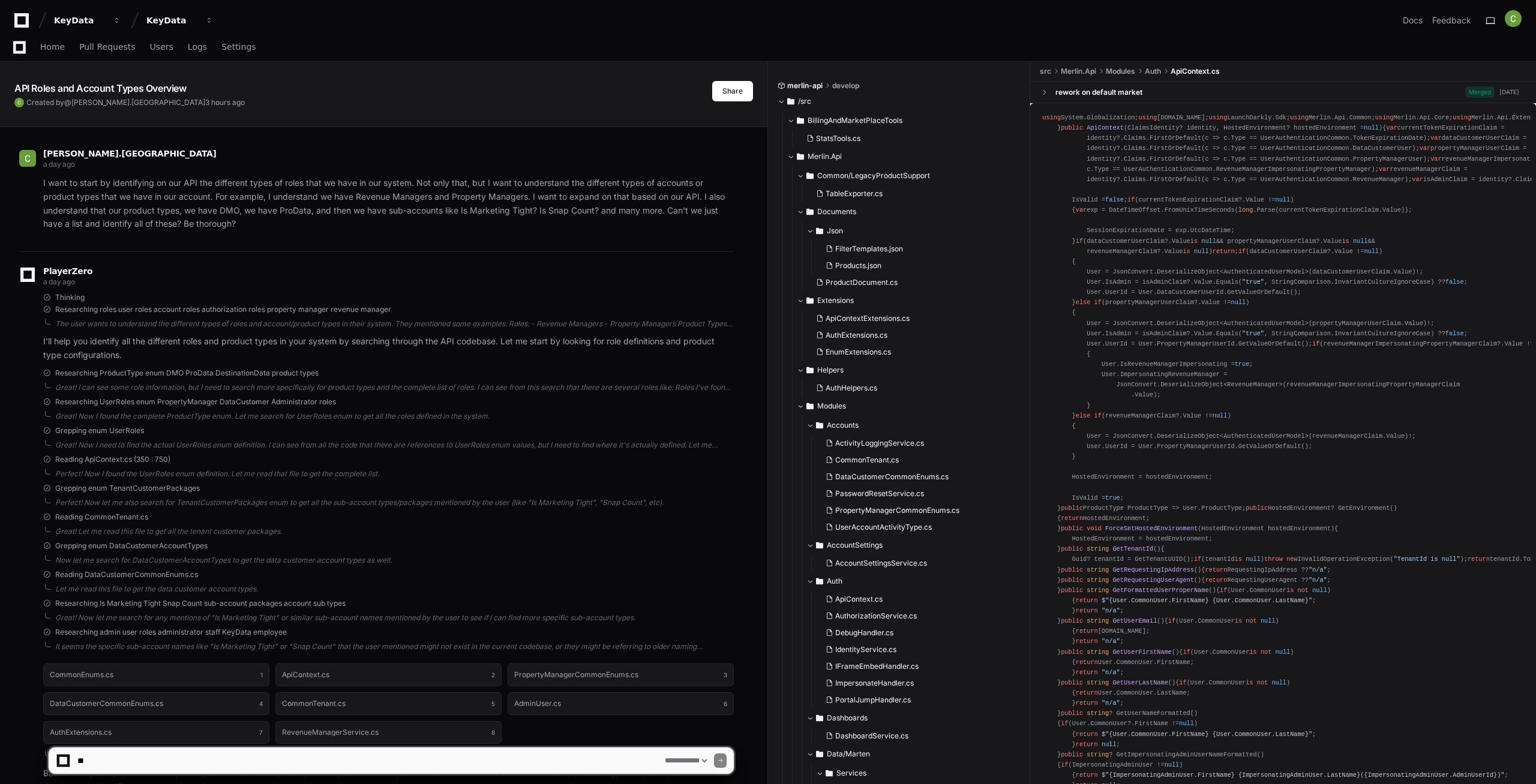
select select "*********"
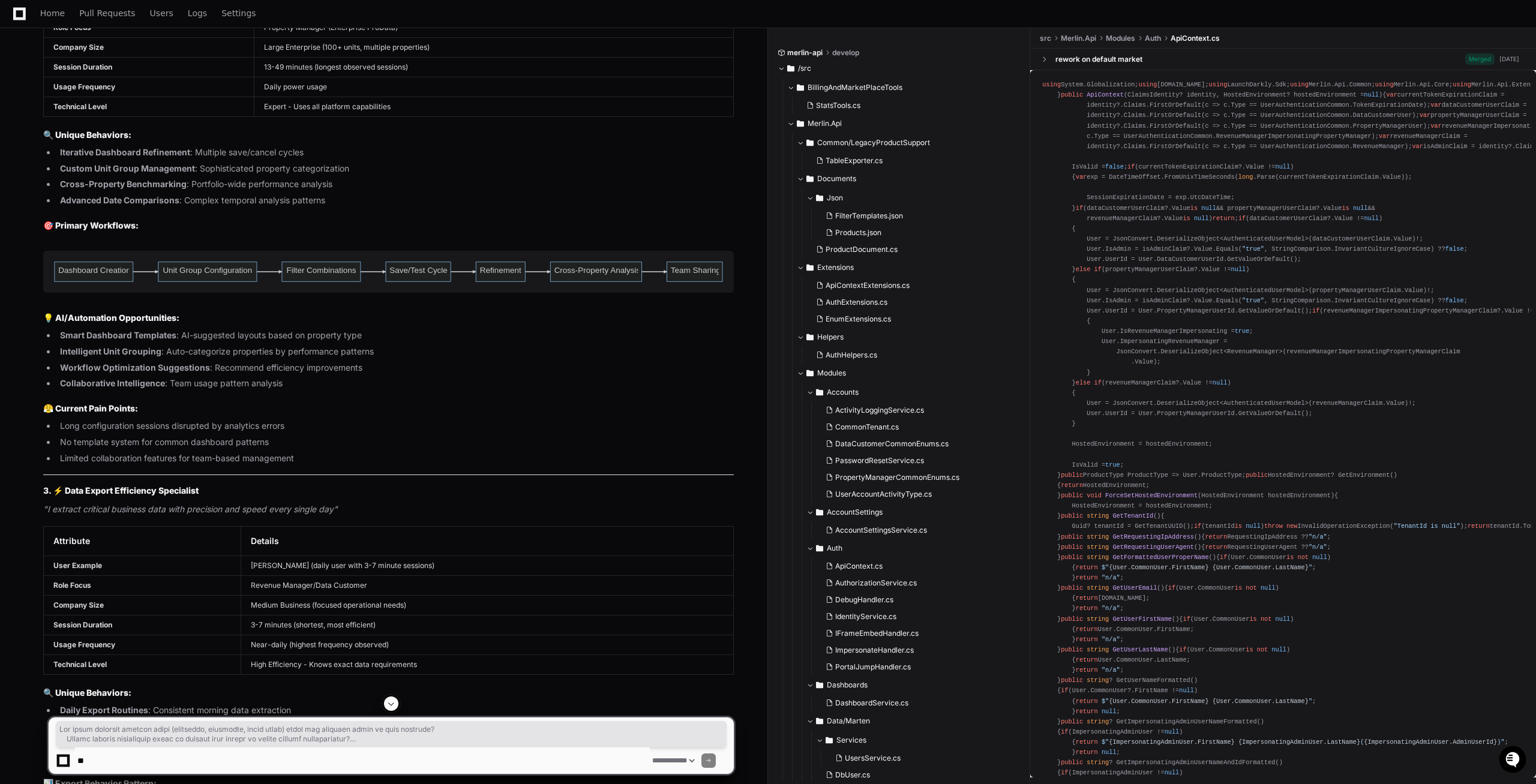
scroll to position [26804, 0]
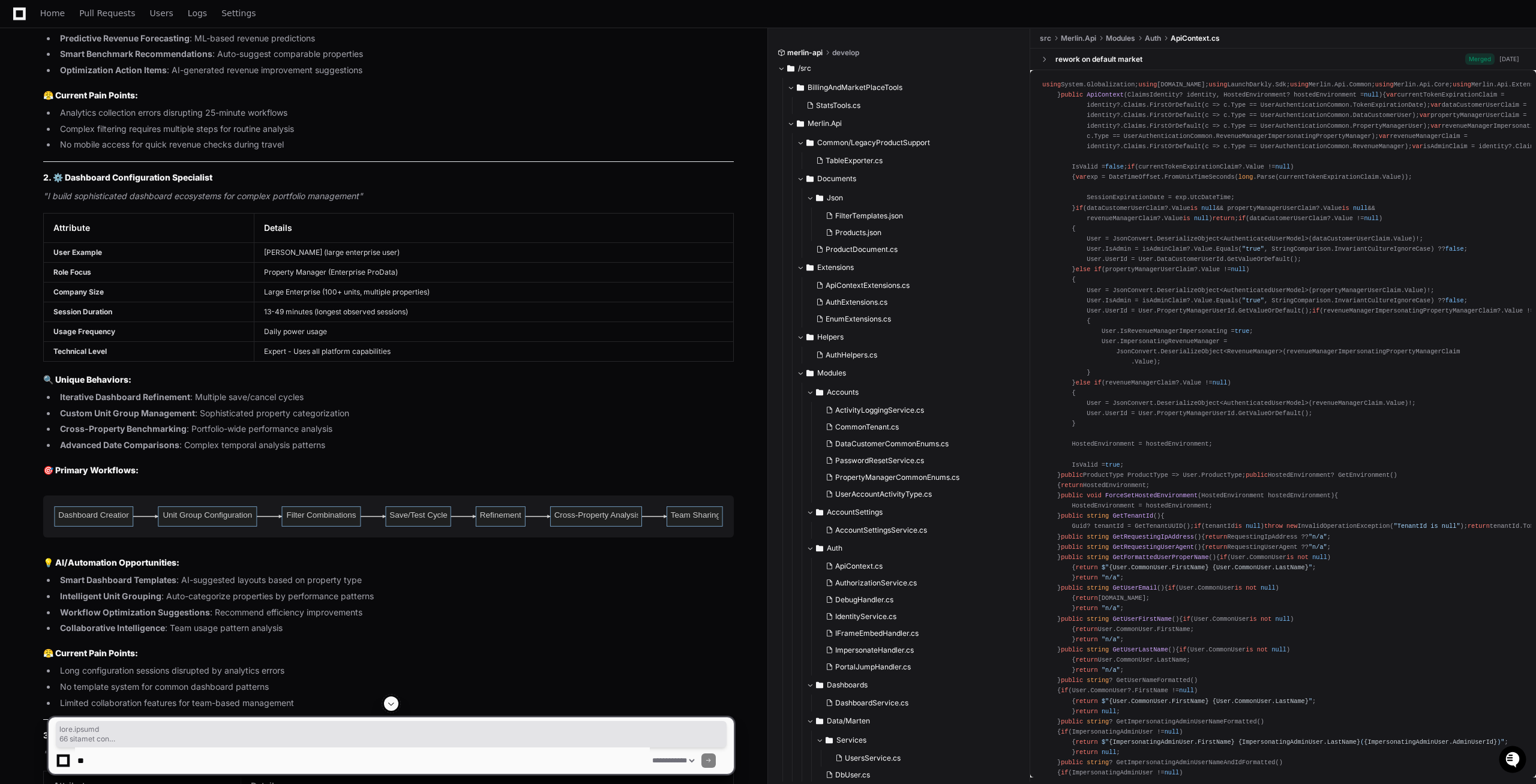
drag, startPoint x: 229, startPoint y: 692, endPoint x: 41, endPoint y: 259, distance: 472.1
copy div "cruz.burgos 12 minutes ago I would like to identify new personas, and if they f…"
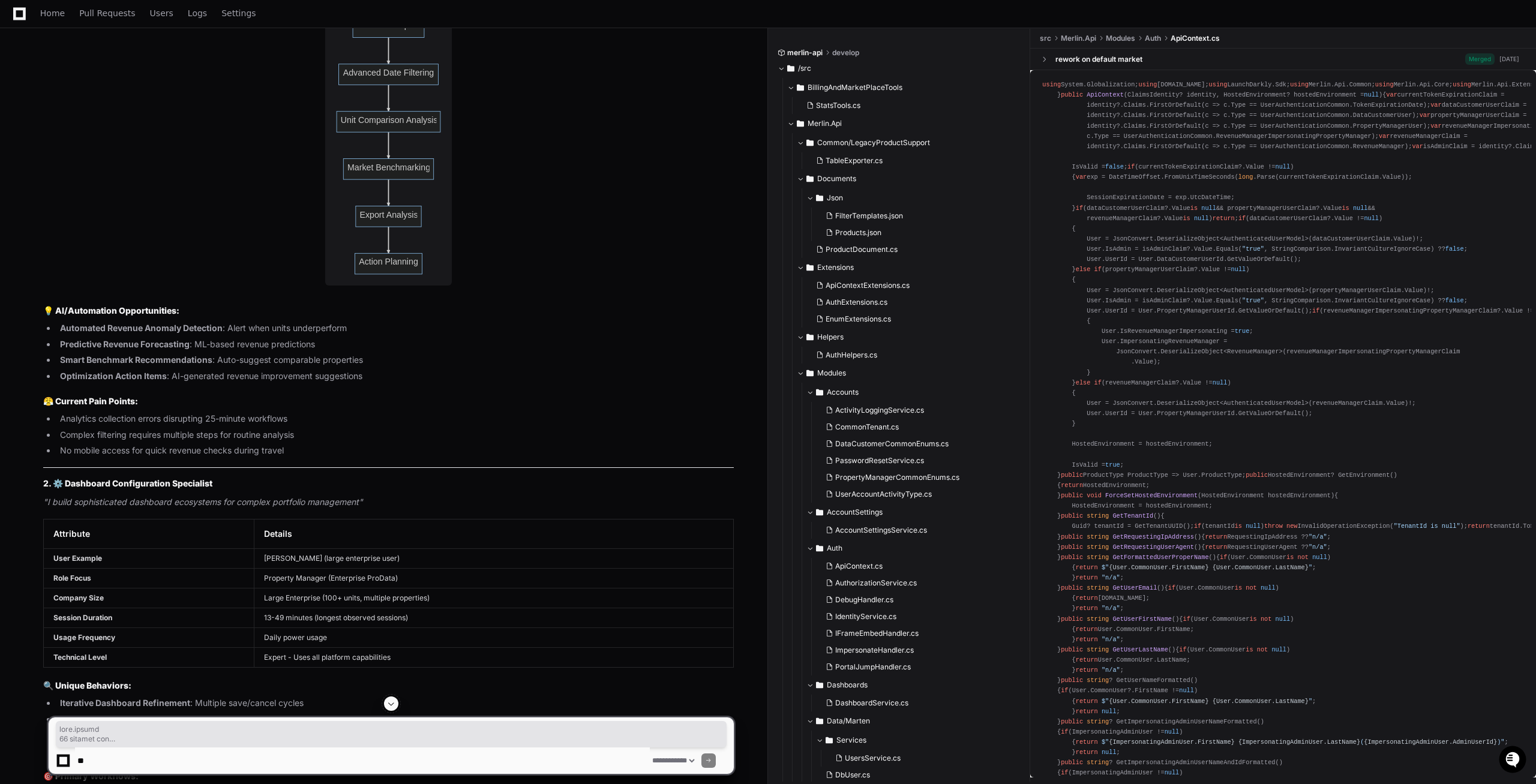
scroll to position [26131, 0]
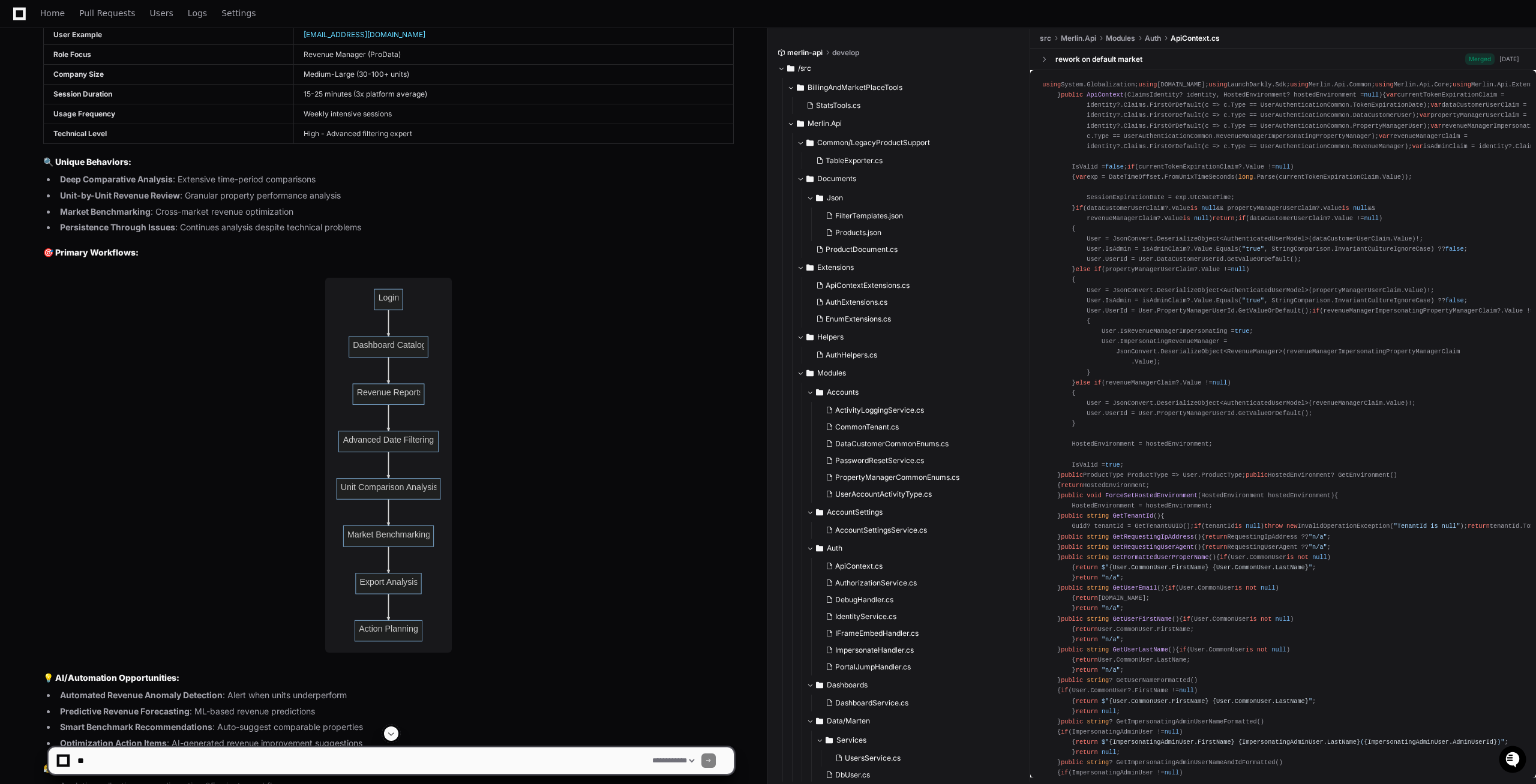
click at [797, 55] on span "merlin-api" at bounding box center [805, 52] width 36 height 9
click at [825, 57] on div "merlin-api develop" at bounding box center [900, 52] width 244 height 9
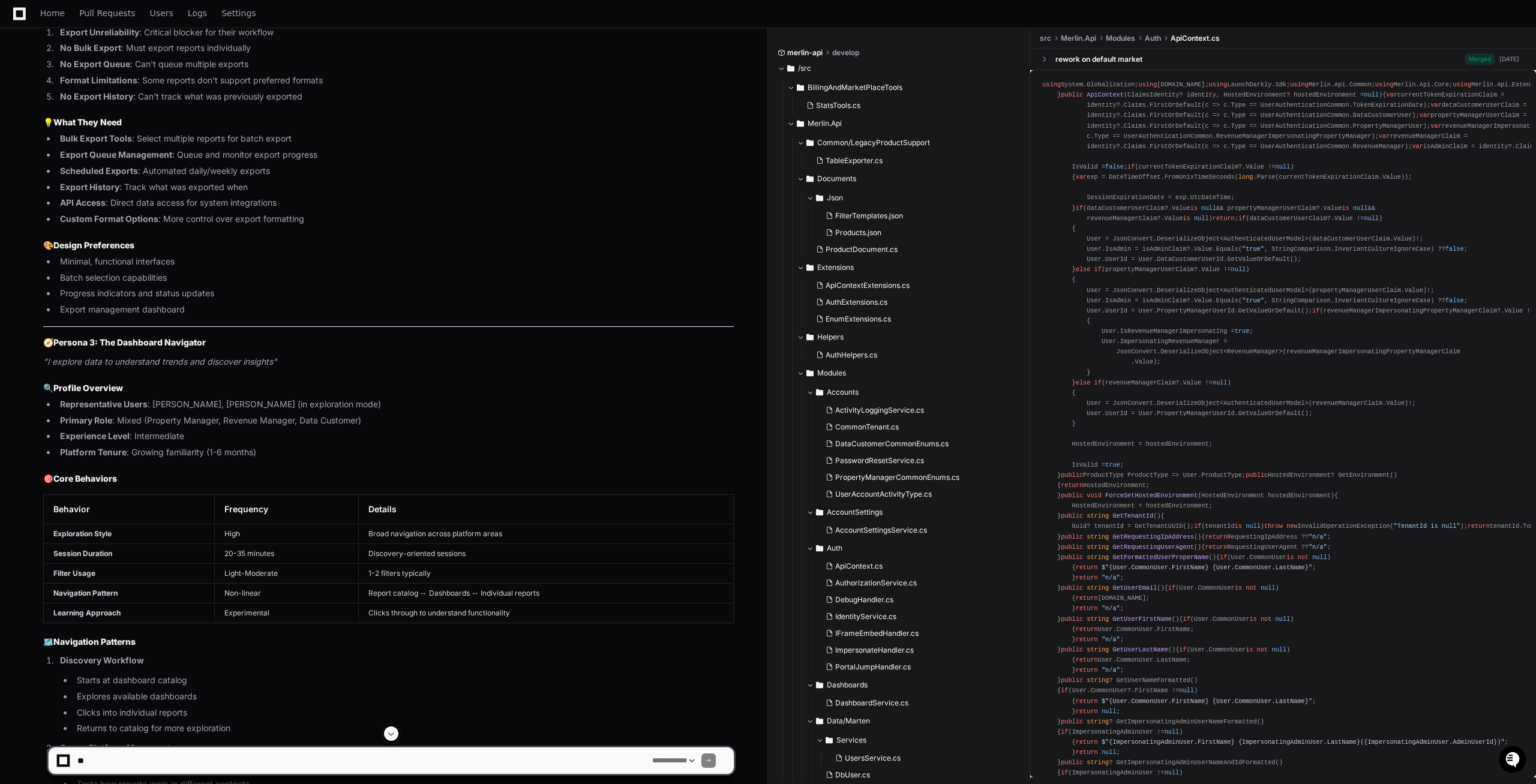
scroll to position [22031, 0]
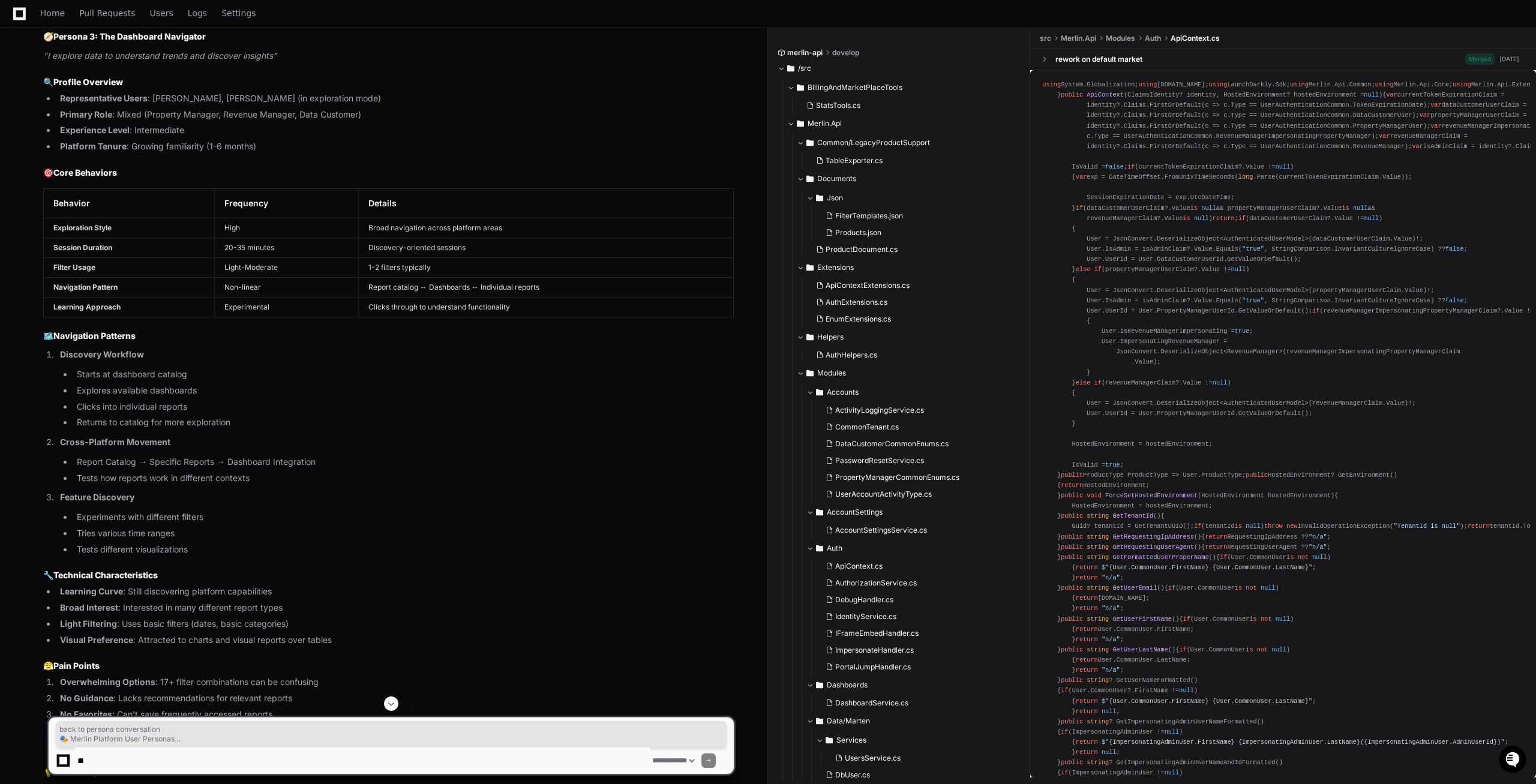
drag, startPoint x: 40, startPoint y: 373, endPoint x: 59, endPoint y: 413, distance: 44.3
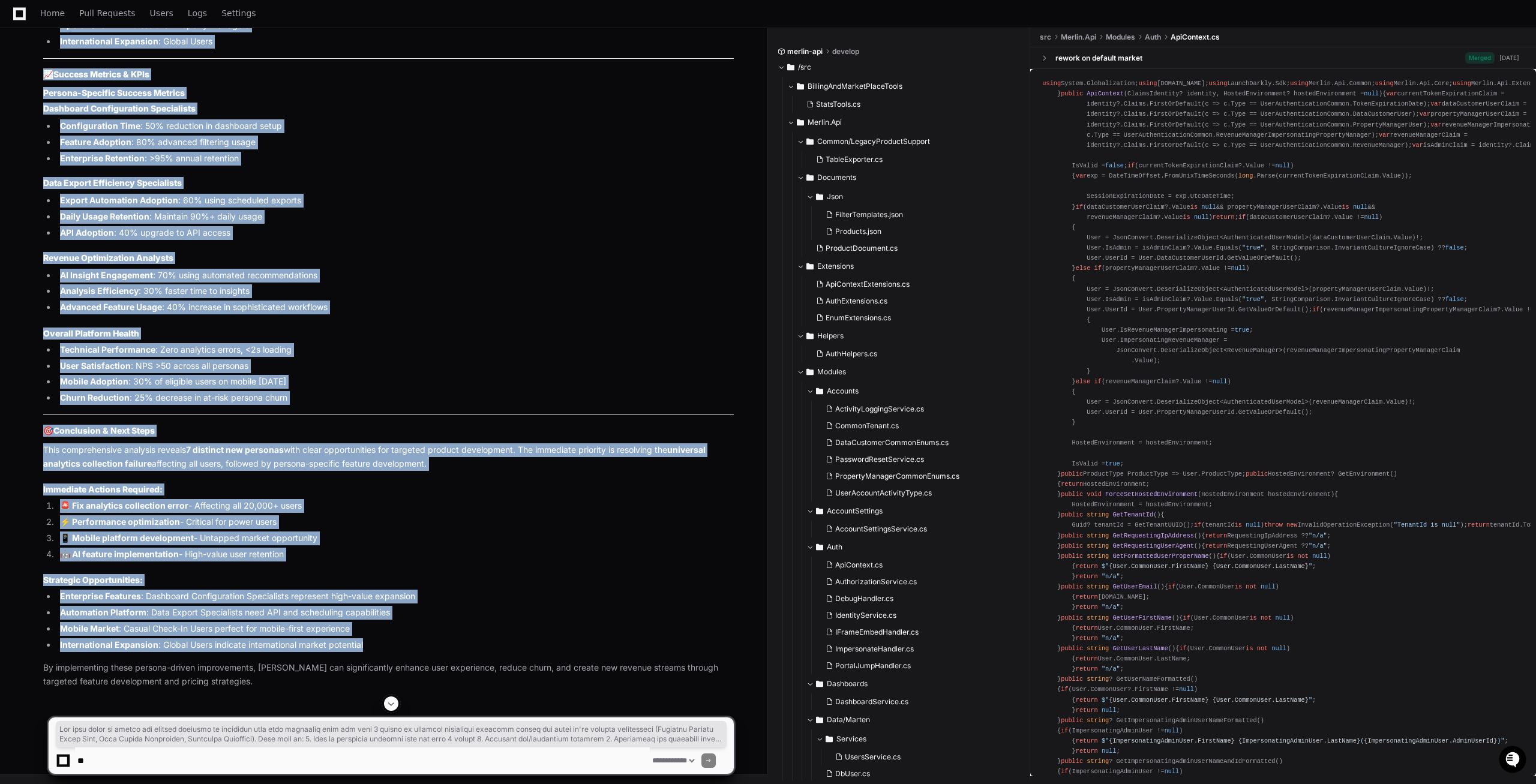
scroll to position [35737, 0]
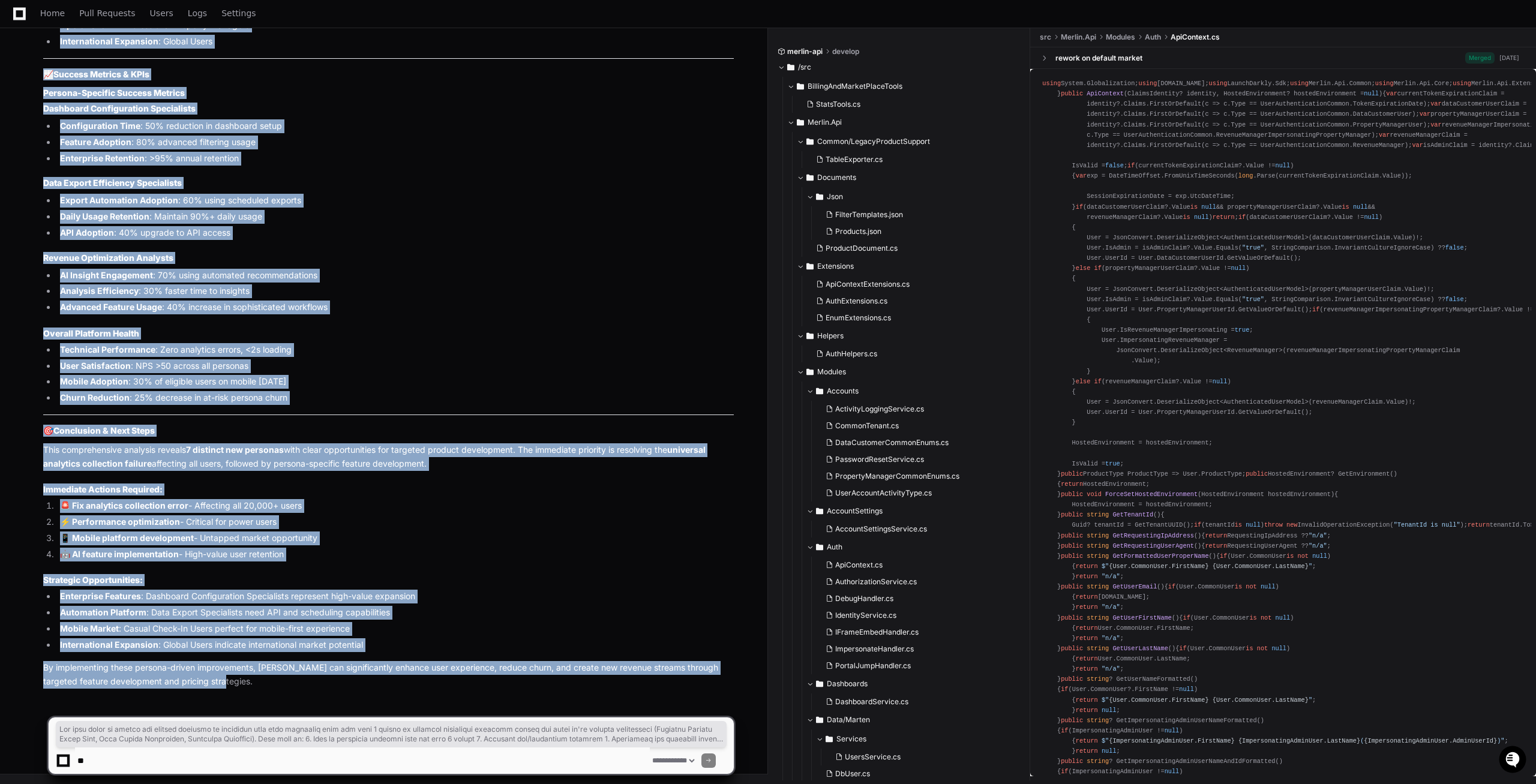
drag, startPoint x: 65, startPoint y: 487, endPoint x: 216, endPoint y: 683, distance: 247.4
copy div "PlayerZero 11 minutes ago Thinking Starting deep research Great! The user has g…"
click at [289, 443] on p "This comprehensive analysis reveals 7 distinct new personas with clear opportun…" at bounding box center [389, 457] width 691 height 28
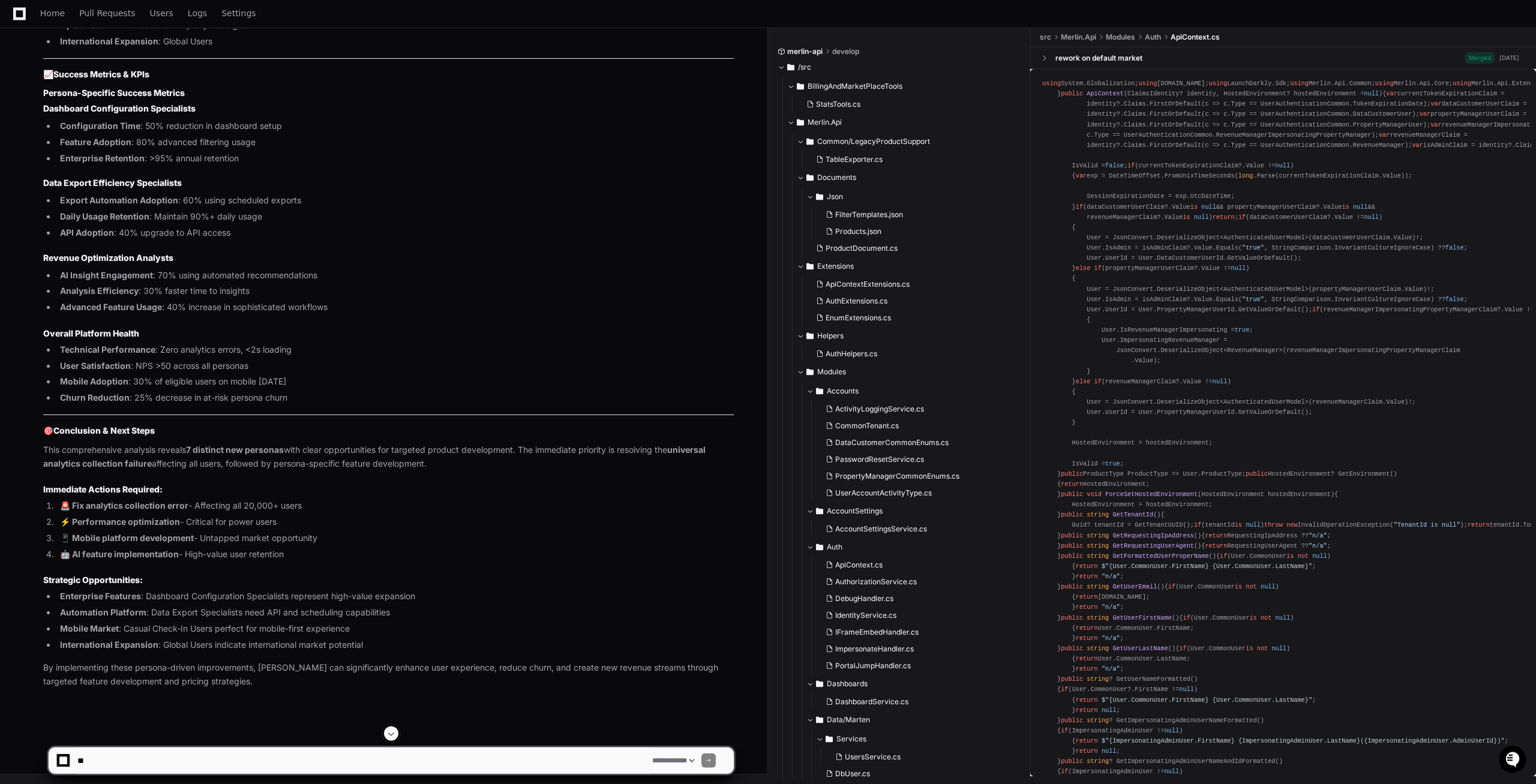
scroll to position [34330, 0]
